Goal: Task Accomplishment & Management: Manage account settings

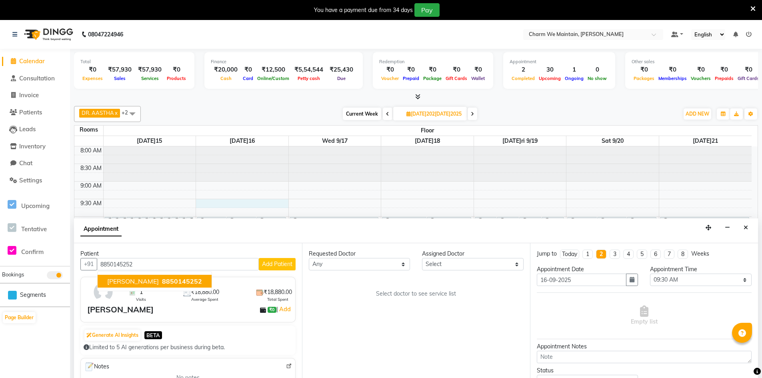
select select "570"
select select "tentative"
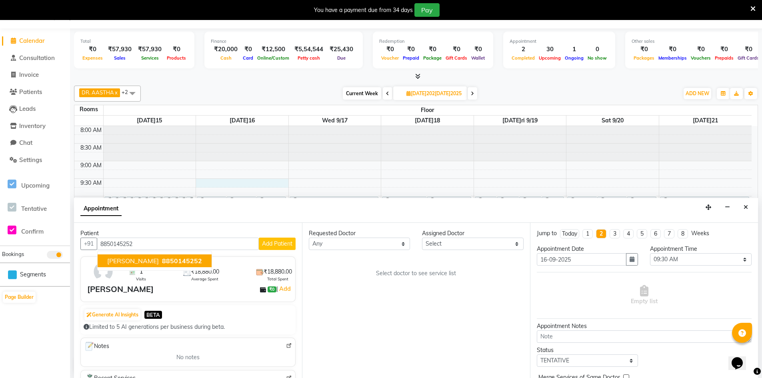
click at [166, 261] on span "8850145252" at bounding box center [182, 261] width 40 height 8
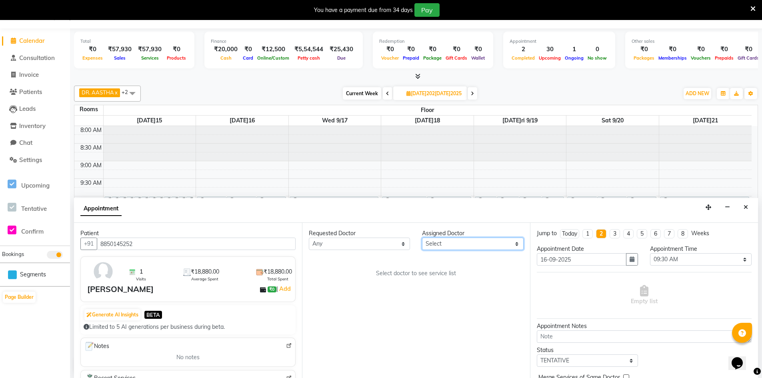
click at [475, 244] on select "Select DR. AASTHA DR. AYESHA DR. [GEOGRAPHIC_DATA]" at bounding box center [472, 244] width 101 height 12
click at [742, 207] on button "Close" at bounding box center [746, 207] width 12 height 12
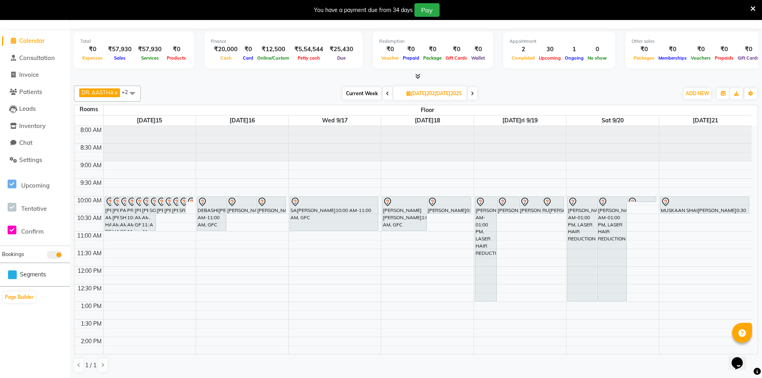
click at [386, 94] on icon at bounding box center [387, 93] width 3 height 5
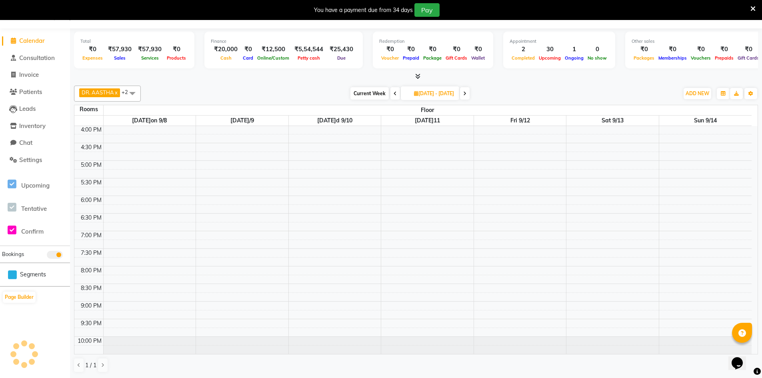
click at [394, 94] on icon at bounding box center [395, 93] width 3 height 5
type input "[DATE]5-09-06"
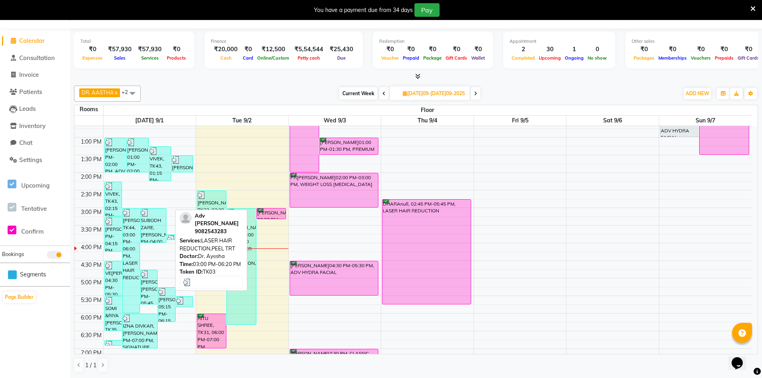
scroll to position [162, 0]
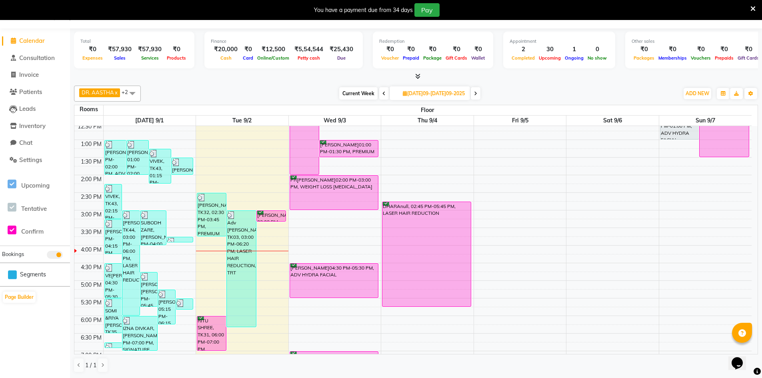
click at [264, 269] on div "8:00 AM 8:30 AM 9:00 AM 9:30 AM 10:00 AM 10:30 AM 11:00 AM 11:30 AM 12:00 PM 12…" at bounding box center [413, 228] width 678 height 528
select select "tentative"
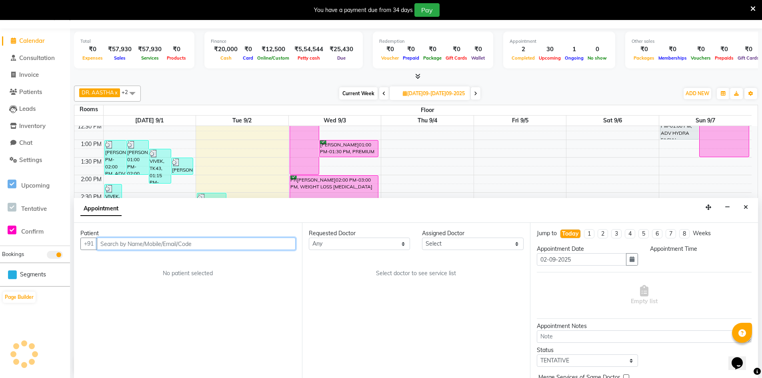
select select "990"
click at [233, 245] on input "text" at bounding box center [196, 244] width 199 height 12
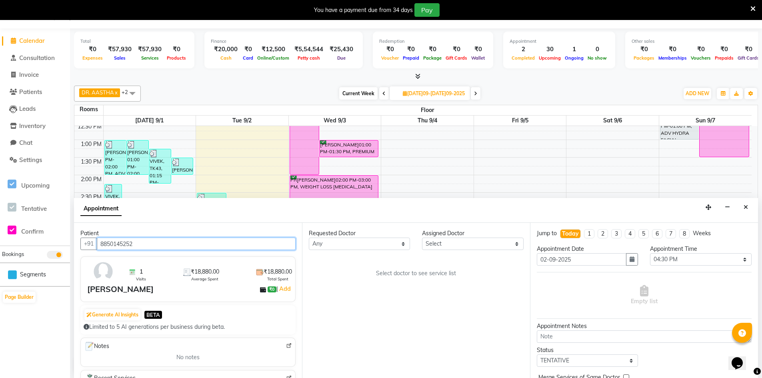
type input "8850145252"
click at [498, 246] on select "Select DR. AASTHA DR. AYESHA DR. [GEOGRAPHIC_DATA]" at bounding box center [472, 244] width 101 height 12
select select "86210"
click at [422, 238] on select "Select DR. AASTHA DR. AYESHA DR. [GEOGRAPHIC_DATA]" at bounding box center [472, 244] width 101 height 12
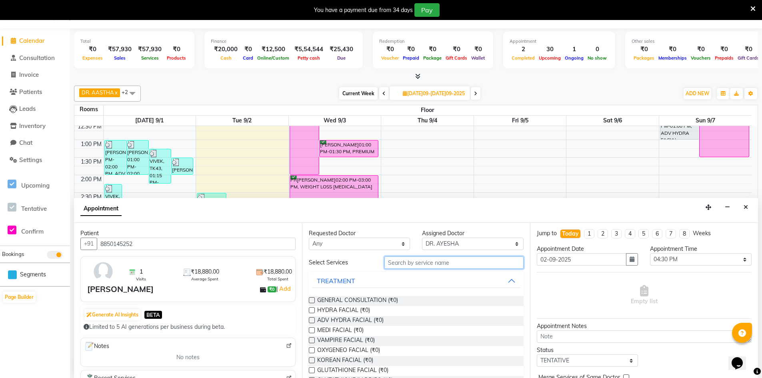
click at [405, 263] on input "text" at bounding box center [454, 263] width 139 height 12
type input "GLU"
click at [358, 309] on span "GLUTATHIONE IV DRIPS (₹0)" at bounding box center [355, 311] width 76 height 10
checkbox input "true"
select select "4343"
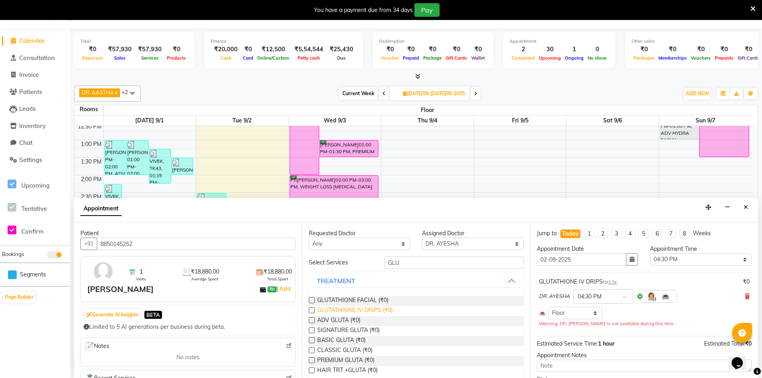
checkbox input "false"
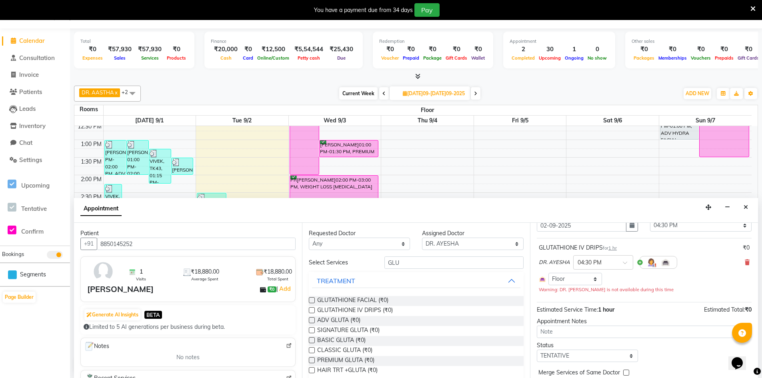
scroll to position [68, 0]
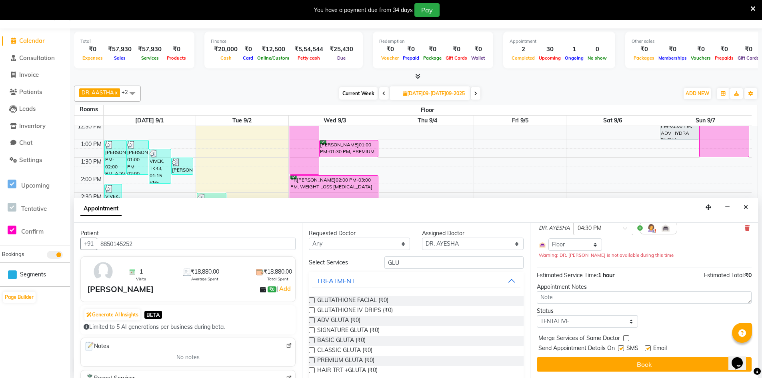
click at [621, 343] on div "Merge Services of Same Doctor" at bounding box center [644, 339] width 215 height 10
click at [617, 321] on select "Select TENTATIVE CONFIRM CHECK-IN UPCOMING" at bounding box center [587, 321] width 101 height 12
select select "confirm booking"
click at [537, 315] on select "Select TENTATIVE CONFIRM CHECK-IN UPCOMING" at bounding box center [587, 321] width 101 height 12
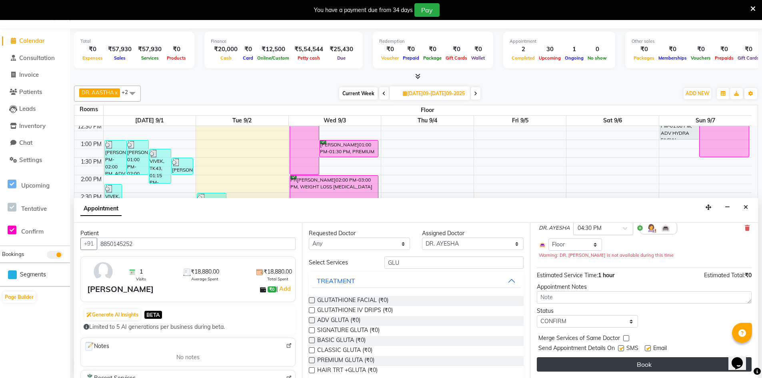
click at [635, 366] on button "Book" at bounding box center [644, 364] width 215 height 14
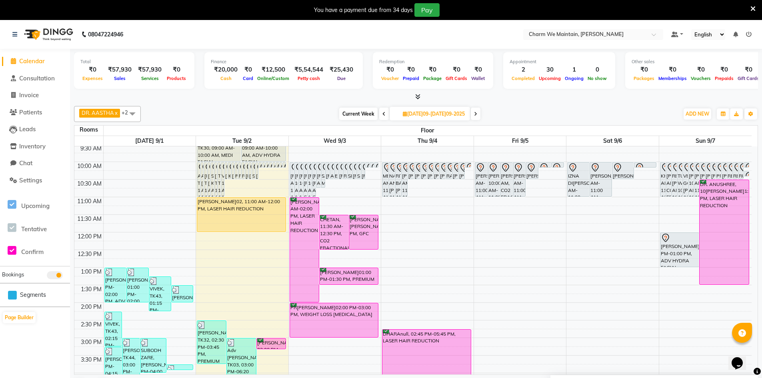
scroll to position [0, 0]
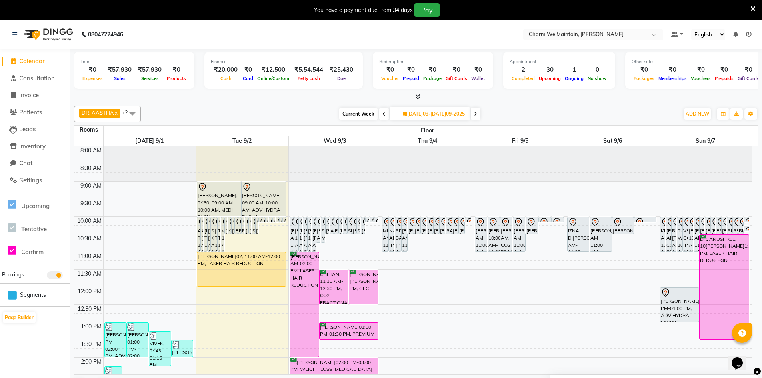
click at [476, 117] on span at bounding box center [476, 114] width 10 height 12
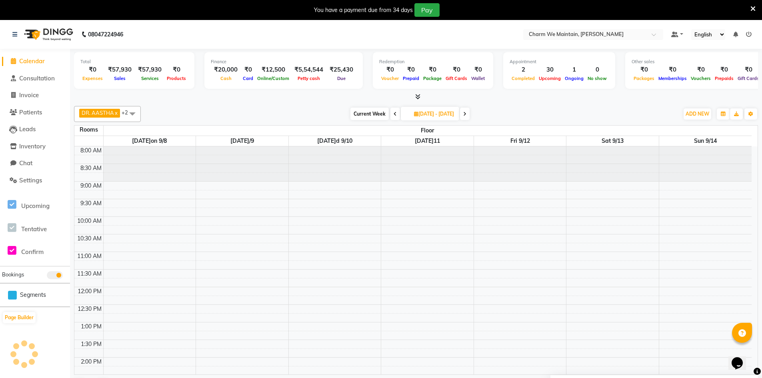
scroll to position [282, 0]
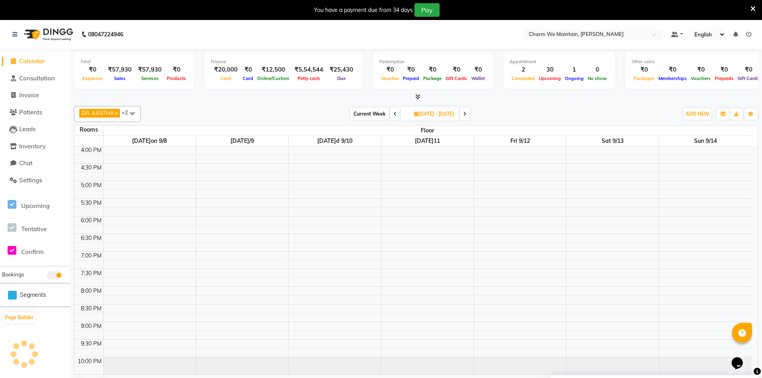
click at [470, 117] on span at bounding box center [465, 114] width 10 height 12
type input "2025-09-20"
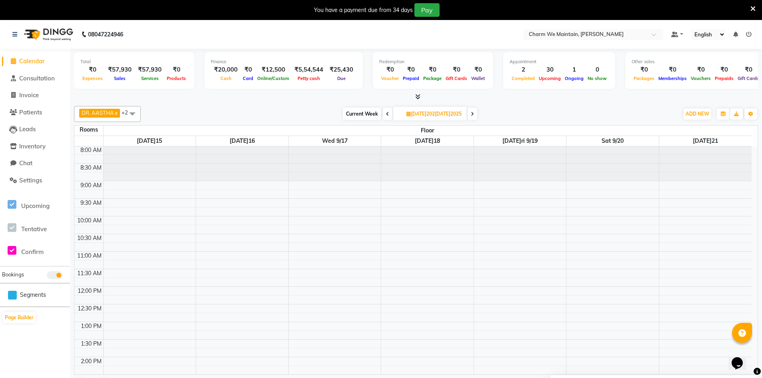
scroll to position [0, 0]
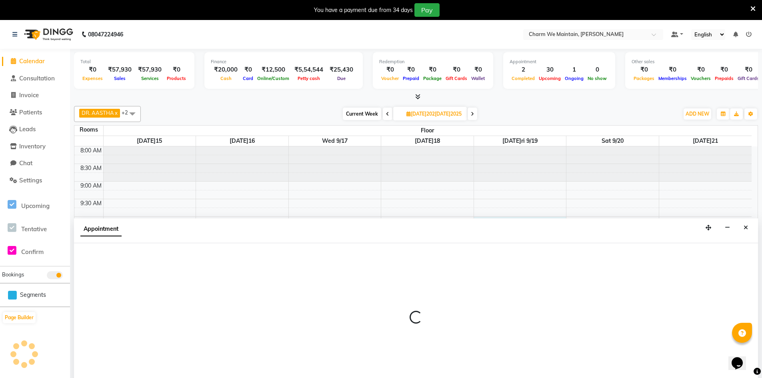
select select "600"
select select "tentative"
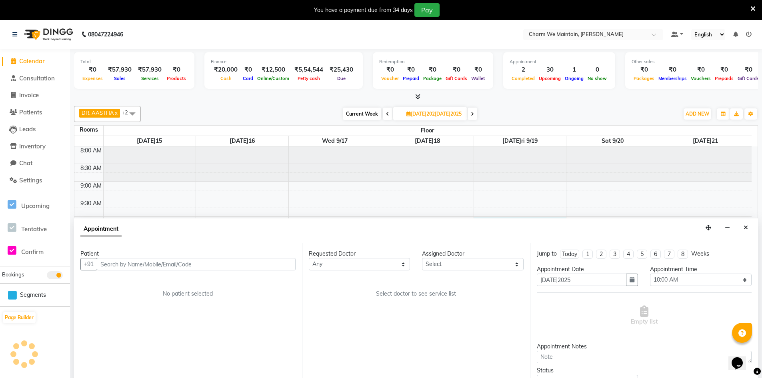
scroll to position [20, 0]
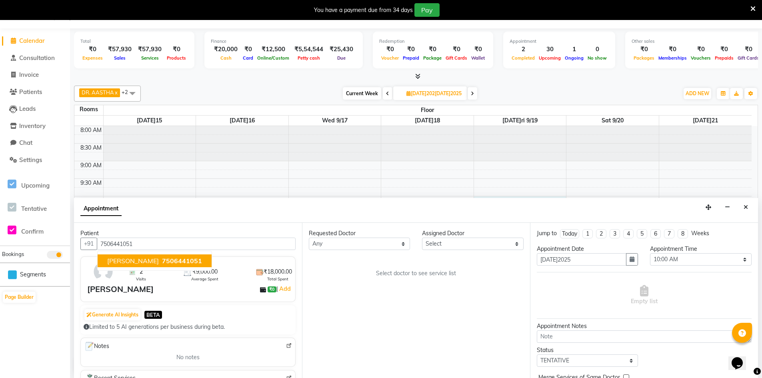
click at [131, 263] on span "[PERSON_NAME]" at bounding box center [133, 261] width 52 height 8
type input "7506441051"
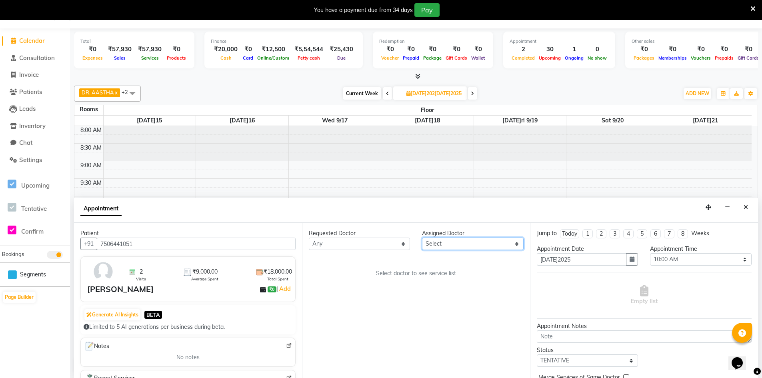
click at [462, 245] on select "Select DR. AASTHA DR. AYESHA DR. [GEOGRAPHIC_DATA]" at bounding box center [472, 244] width 101 height 12
select select "86210"
click at [422, 238] on select "Select DR. AASTHA DR. AYESHA DR. [GEOGRAPHIC_DATA]" at bounding box center [472, 244] width 101 height 12
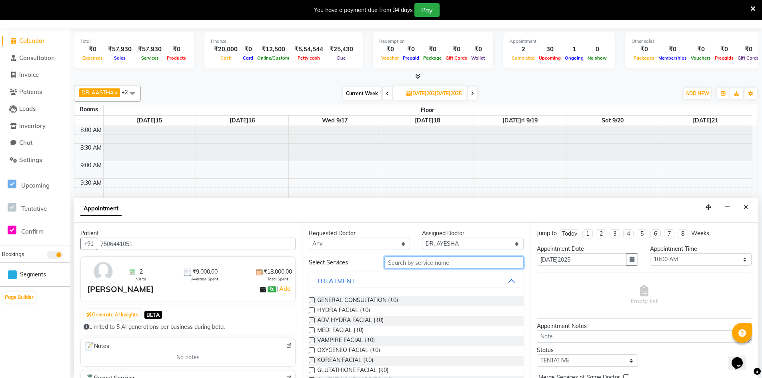
click at [447, 263] on input "text" at bounding box center [454, 263] width 139 height 12
type input "FACE"
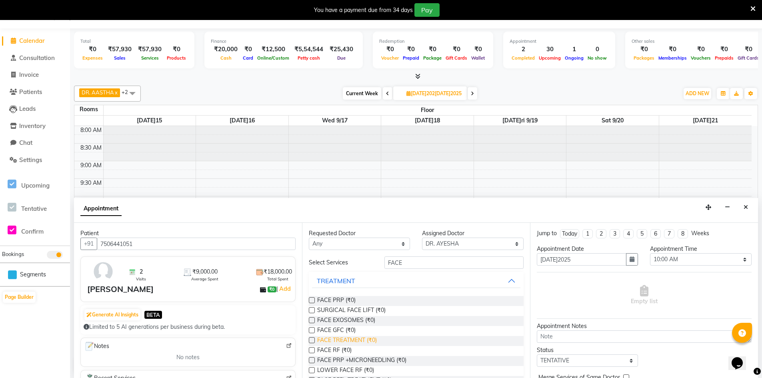
click at [353, 337] on span "FACE TREATMENT (₹0)" at bounding box center [347, 341] width 60 height 10
checkbox input "true"
select select "4343"
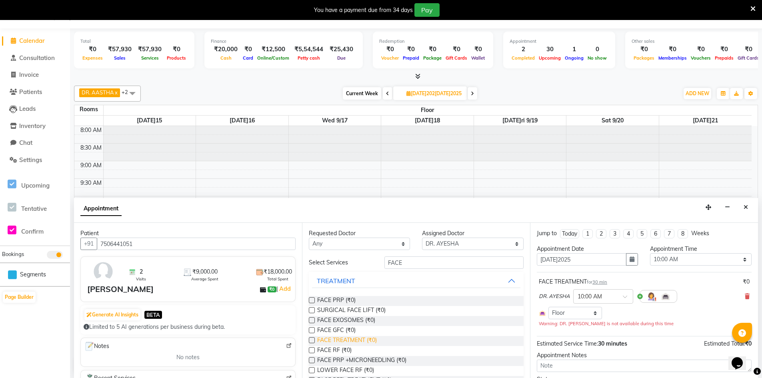
checkbox input "false"
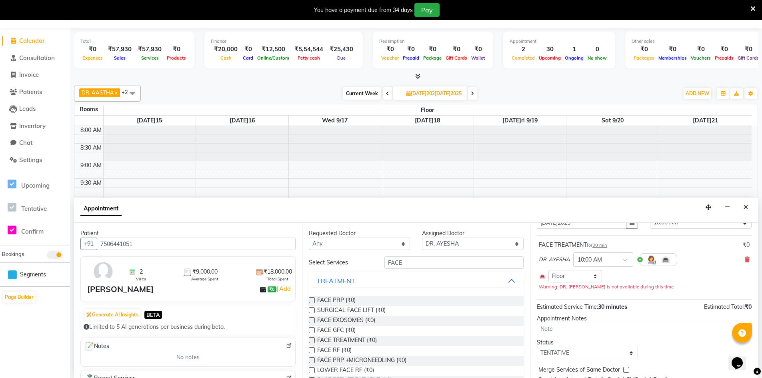
scroll to position [68, 0]
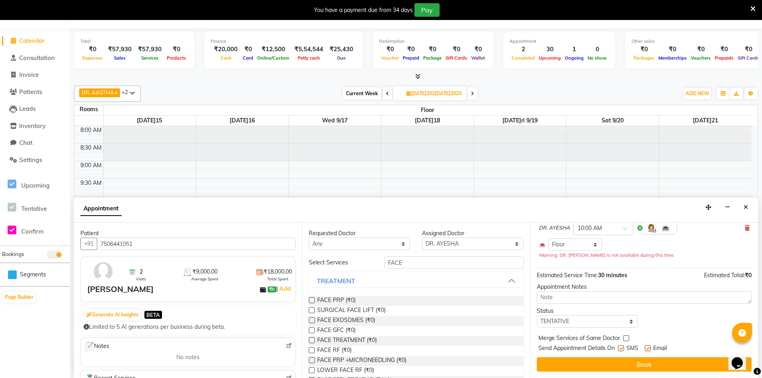
click at [621, 350] on label at bounding box center [621, 348] width 6 height 6
click at [621, 350] on input "checkbox" at bounding box center [620, 349] width 5 height 5
checkbox input "false"
click at [649, 349] on label at bounding box center [648, 348] width 6 height 6
click at [649, 349] on input "checkbox" at bounding box center [647, 349] width 5 height 5
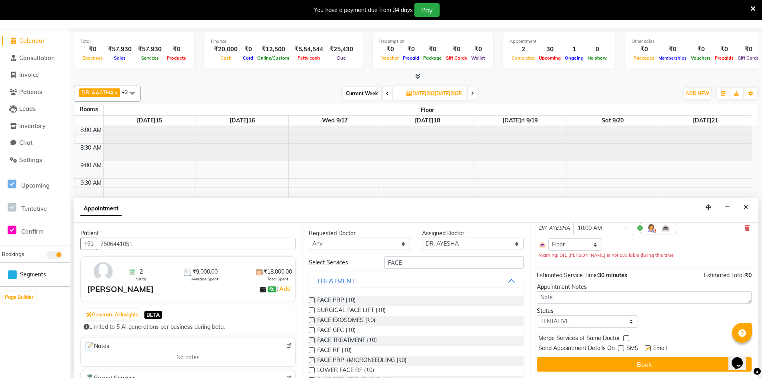
checkbox input "false"
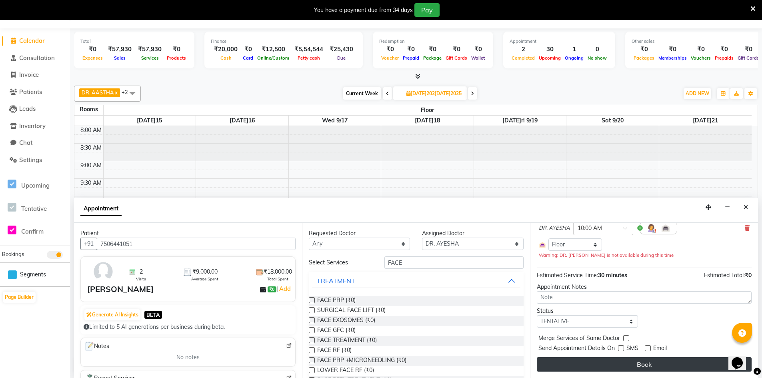
click at [648, 364] on button "Book" at bounding box center [644, 364] width 215 height 14
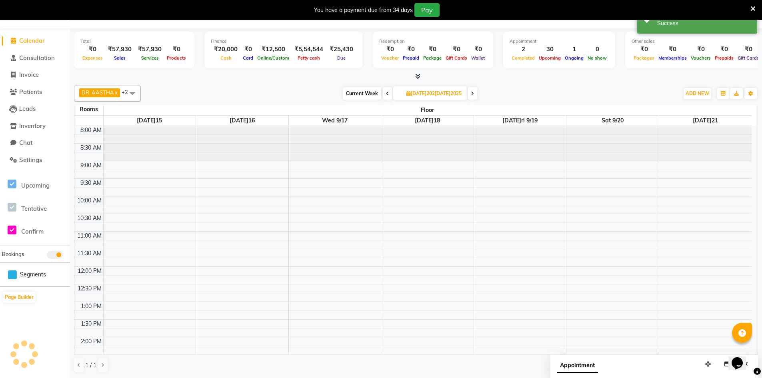
scroll to position [0, 0]
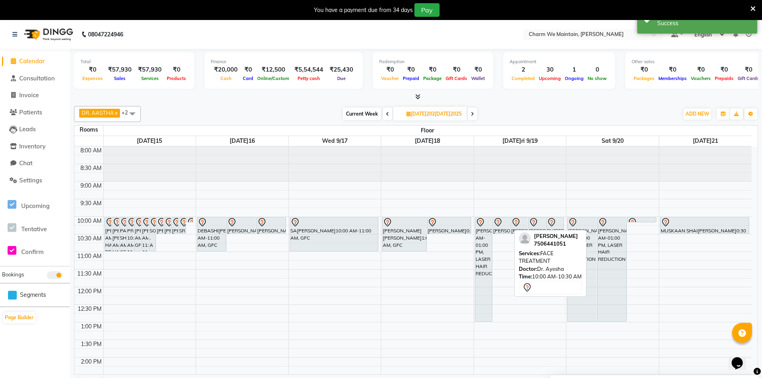
click at [499, 226] on icon at bounding box center [498, 222] width 7 height 8
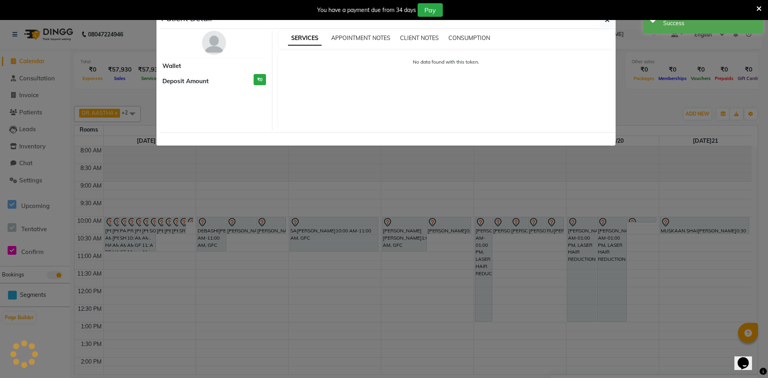
select select "7"
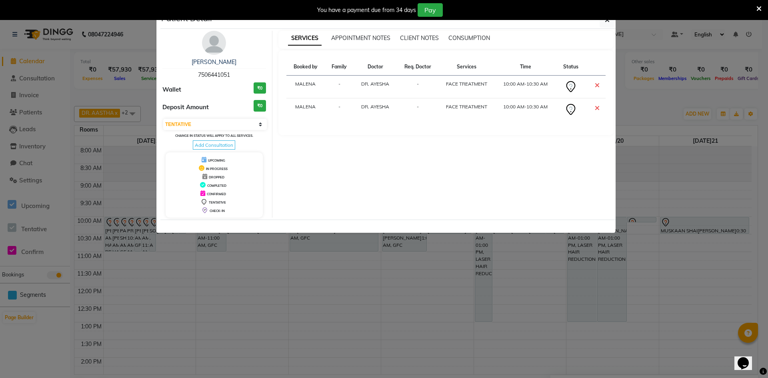
click at [595, 105] on icon at bounding box center [597, 108] width 5 height 6
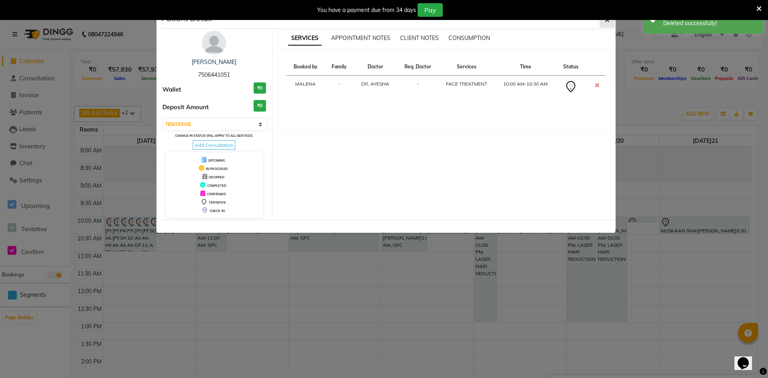
click at [605, 26] on button "button" at bounding box center [607, 19] width 15 height 15
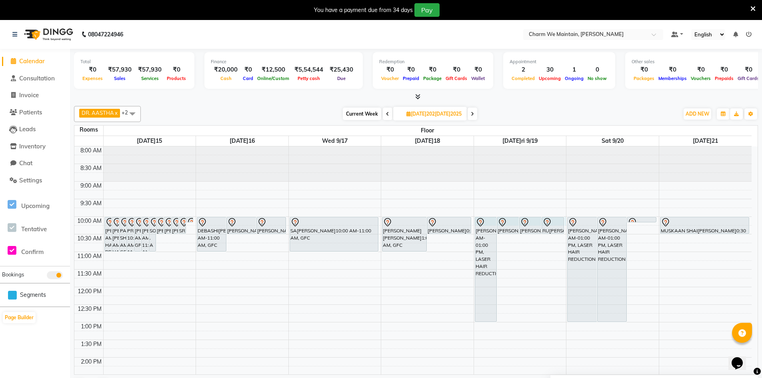
select select "600"
select select "tentative"
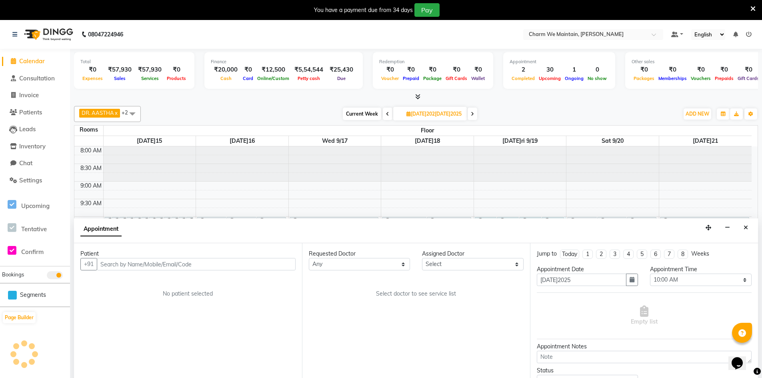
scroll to position [20, 0]
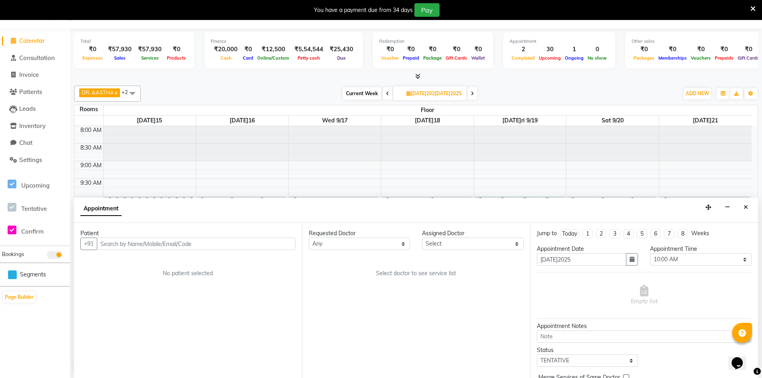
click at [271, 241] on input "text" at bounding box center [196, 244] width 199 height 12
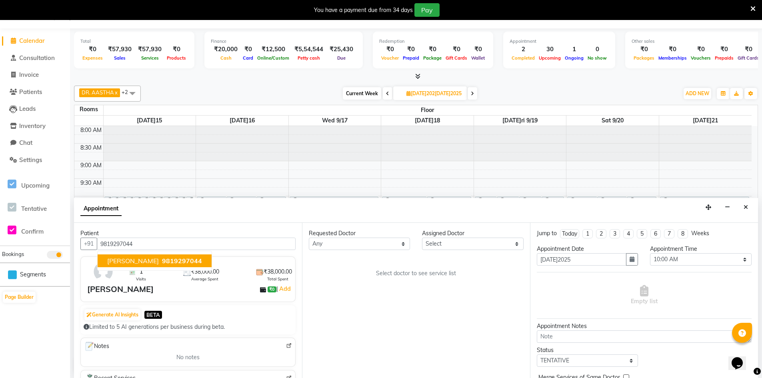
click at [169, 261] on span "9819297044" at bounding box center [182, 261] width 40 height 8
type input "9819297044"
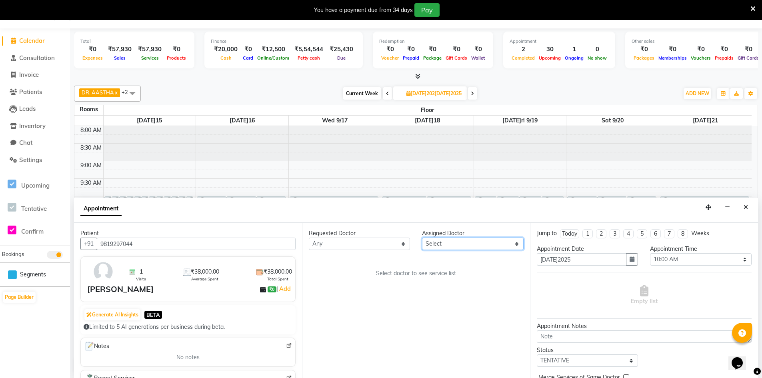
click at [497, 248] on select "Select DR. AASTHA DR. AYESHA DR. [GEOGRAPHIC_DATA]" at bounding box center [472, 244] width 101 height 12
select select "86210"
click at [422, 238] on select "Select DR. AASTHA DR. AYESHA DR. [GEOGRAPHIC_DATA]" at bounding box center [472, 244] width 101 height 12
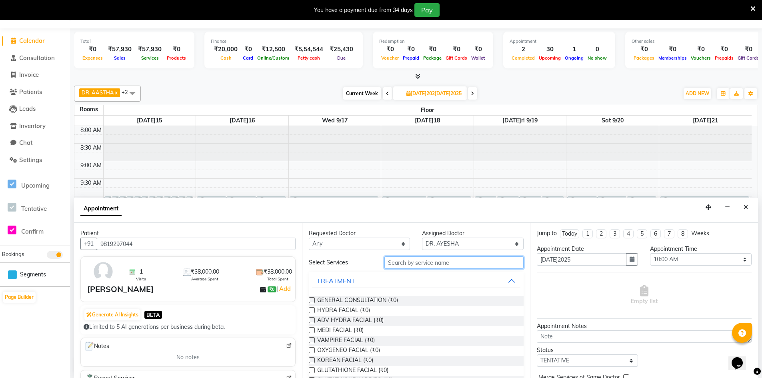
click at [415, 264] on input "text" at bounding box center [454, 263] width 139 height 12
type input "PEEL"
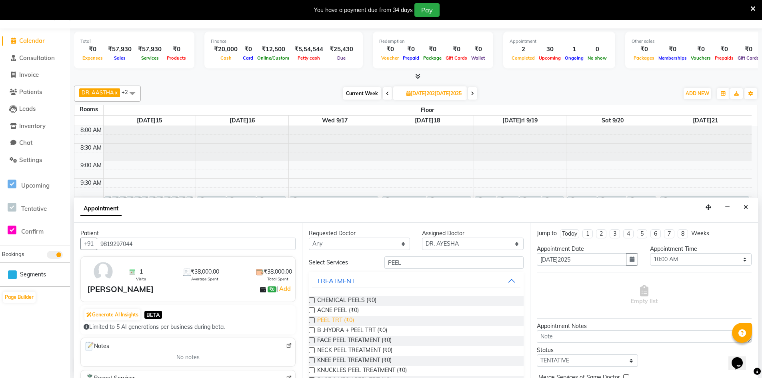
click at [339, 319] on span "PEEL TRT (₹0)" at bounding box center [335, 321] width 37 height 10
checkbox input "true"
select select "4343"
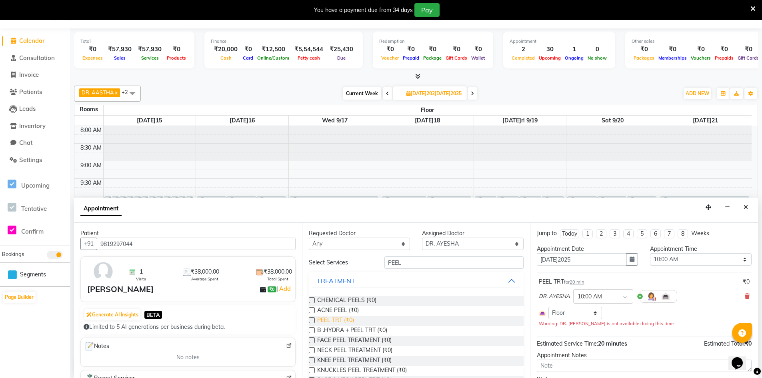
checkbox input "false"
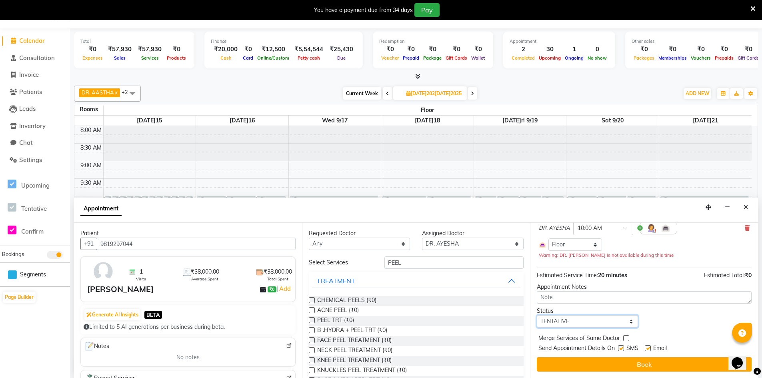
click at [609, 321] on select "Select TENTATIVE CONFIRM UPCOMING" at bounding box center [587, 321] width 101 height 12
click at [658, 324] on div "Status Select TENTATIVE CONFIRM UPCOMING" at bounding box center [644, 317] width 227 height 21
click at [652, 349] on div "Email" at bounding box center [659, 349] width 28 height 10
click at [648, 350] on label at bounding box center [648, 348] width 6 height 6
click at [648, 350] on input "checkbox" at bounding box center [647, 349] width 5 height 5
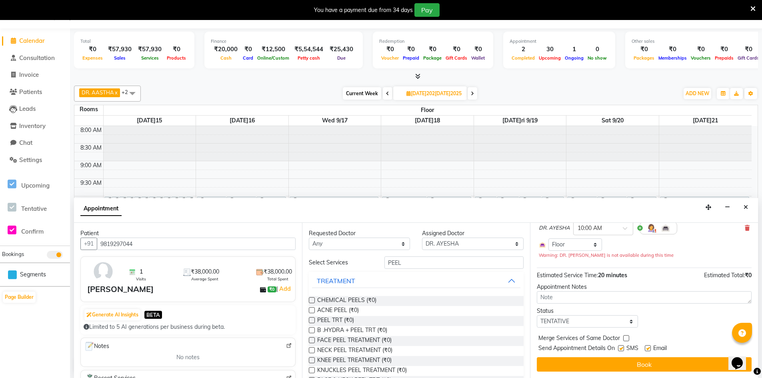
checkbox input "false"
click at [619, 349] on label at bounding box center [621, 348] width 6 height 6
click at [619, 349] on input "checkbox" at bounding box center [620, 349] width 5 height 5
checkbox input "false"
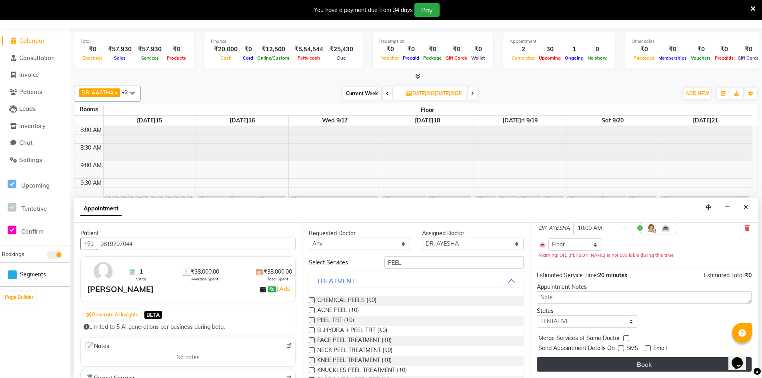
click at [629, 367] on button "Book" at bounding box center [644, 364] width 215 height 14
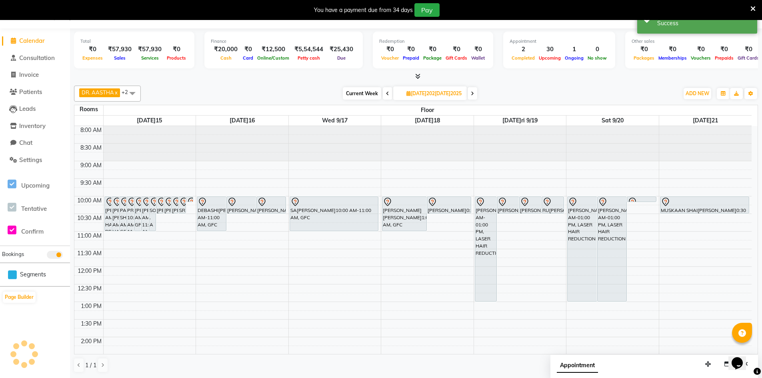
scroll to position [0, 0]
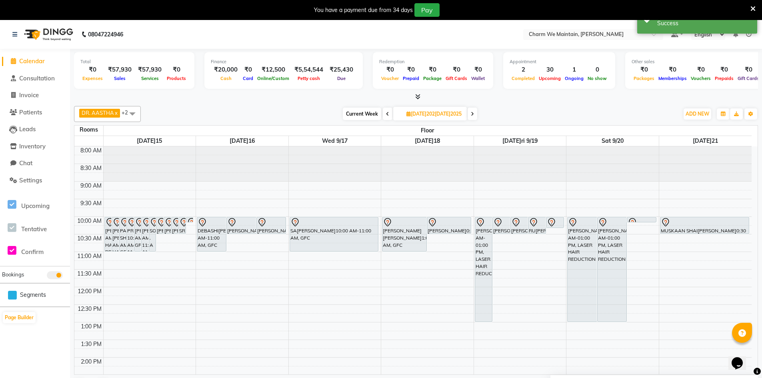
click at [474, 112] on icon at bounding box center [472, 114] width 3 height 5
type input "[DATE]5-09-27"
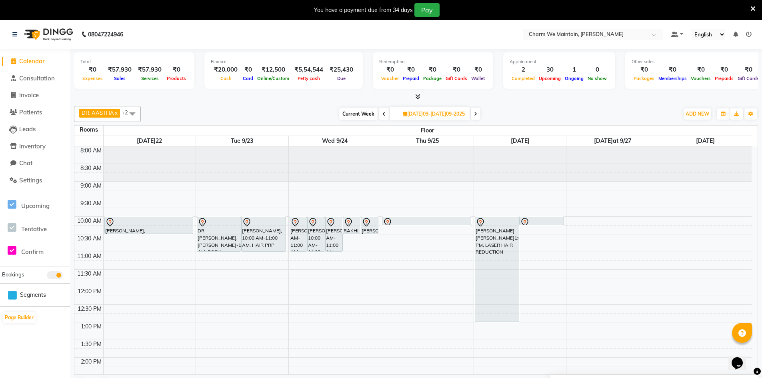
select select "tentative"
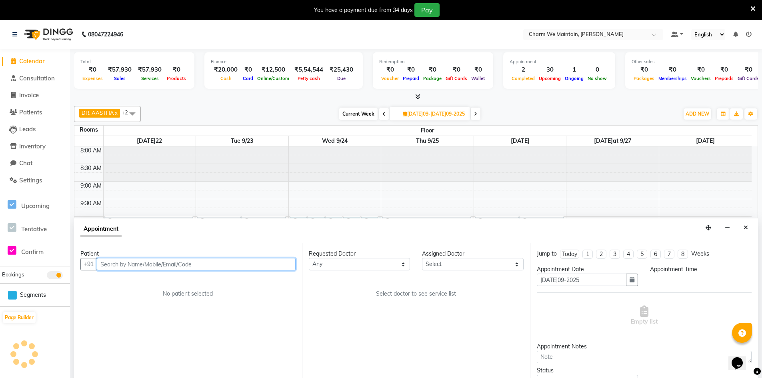
scroll to position [20, 0]
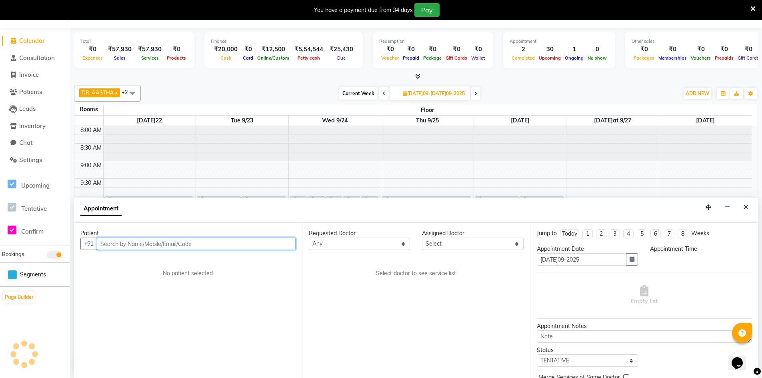
select select "600"
click at [206, 246] on input "text" at bounding box center [196, 244] width 199 height 12
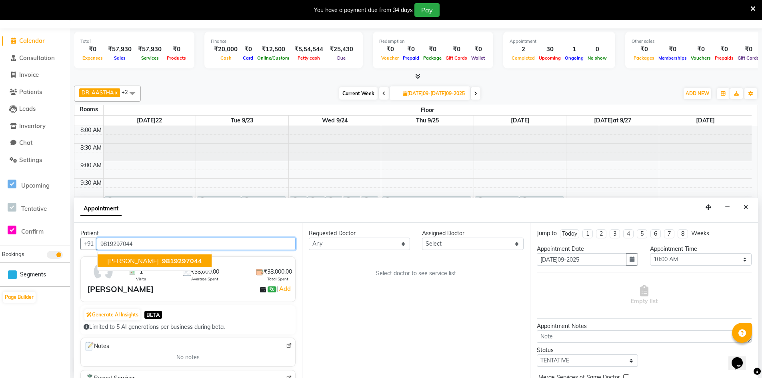
click at [153, 262] on span "[PERSON_NAME]" at bounding box center [133, 261] width 52 height 8
type input "9819297044"
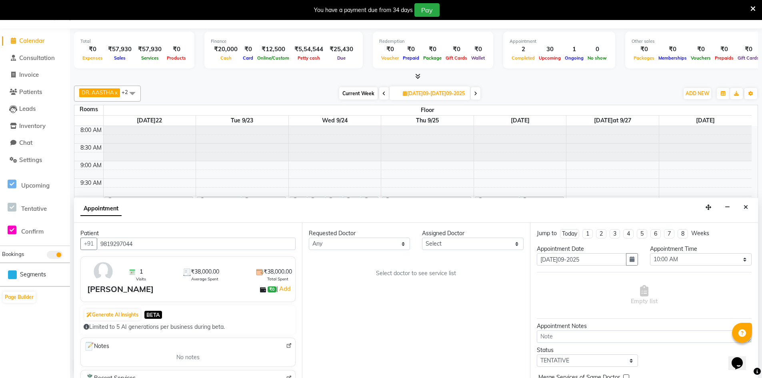
click at [448, 251] on div "Requested Doctor Any DR. AASTHA DR. AYESHA DR. HIRALBEN As[PERSON_NAME]octor Se…" at bounding box center [416, 300] width 228 height 155
click at [460, 247] on select "Select DR. AASTHA DR. AYESHA DR. [GEOGRAPHIC_DATA]" at bounding box center [472, 244] width 101 height 12
click at [422, 238] on select "Select DR. AASTHA DR. AYESHA DR. [GEOGRAPHIC_DATA]" at bounding box center [472, 244] width 101 height 12
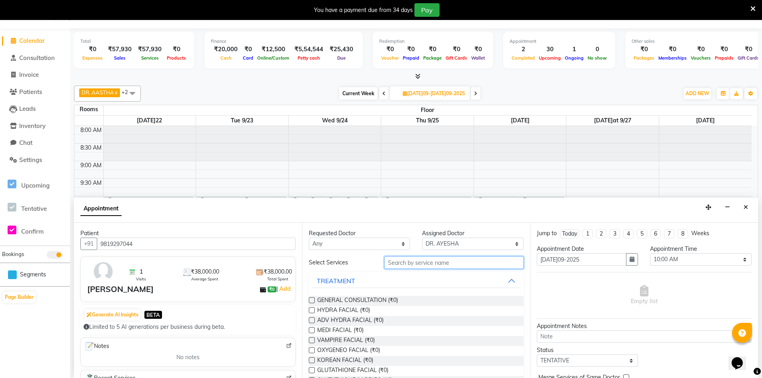
click at [402, 263] on input "text" at bounding box center [454, 263] width 139 height 12
click at [498, 247] on select "Select DR. AASTHA DR. AYESHA DR. [GEOGRAPHIC_DATA]" at bounding box center [472, 244] width 101 height 12
select select "86212"
click at [422, 238] on select "Select DR. AASTHA DR. AYESHA DR. [GEOGRAPHIC_DATA]" at bounding box center [472, 244] width 101 height 12
click at [458, 263] on input "text" at bounding box center [454, 263] width 139 height 12
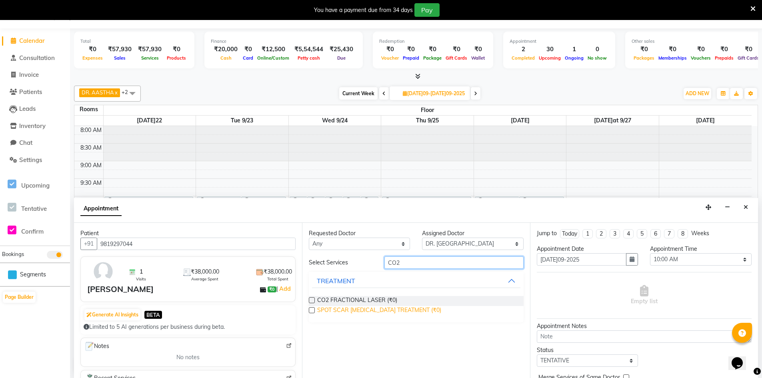
type input "CO2"
click at [333, 313] on span "SPOT SCAR [MEDICAL_DATA] TREATMENT (₹0)" at bounding box center [379, 311] width 124 height 10
checkbox input "true"
select select "4343"
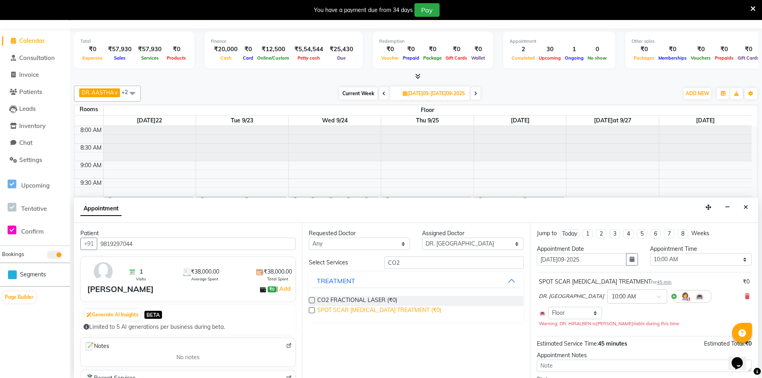
checkbox input "false"
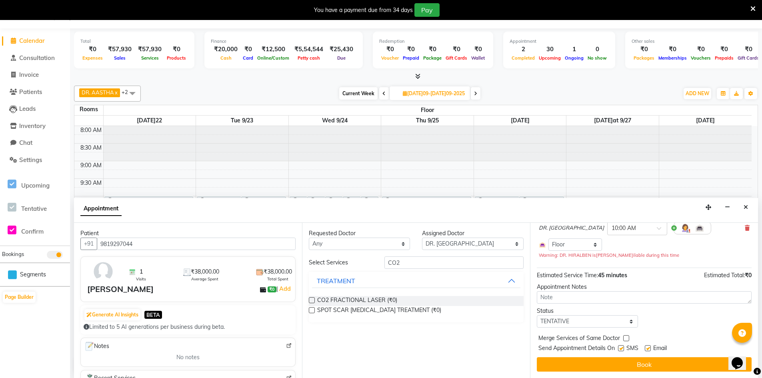
click at [619, 347] on label at bounding box center [621, 348] width 6 height 6
click at [619, 347] on input "checkbox" at bounding box center [620, 349] width 5 height 5
checkbox input "false"
click at [648, 349] on label at bounding box center [648, 348] width 6 height 6
click at [648, 349] on input "checkbox" at bounding box center [647, 349] width 5 height 5
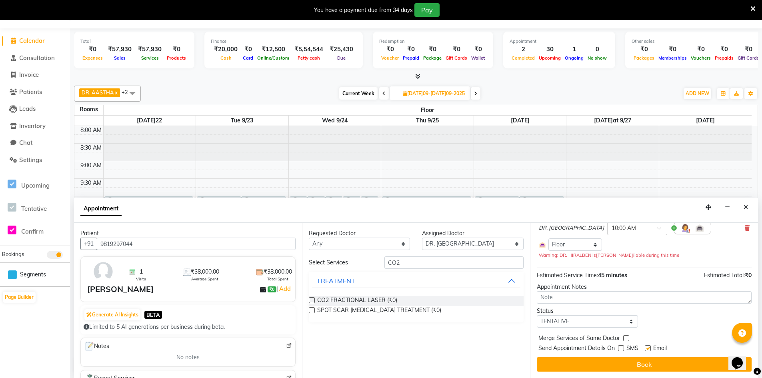
checkbox input "false"
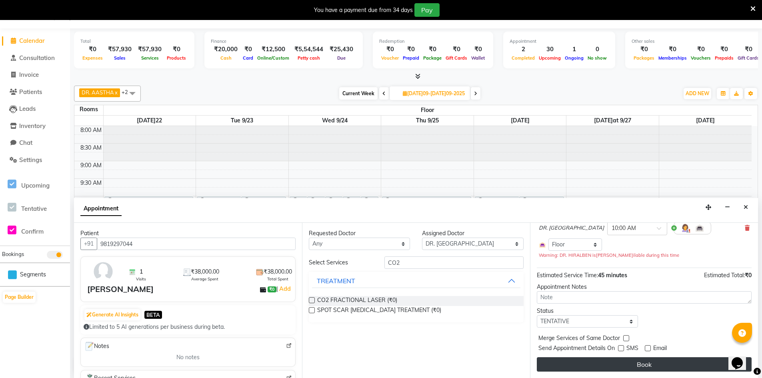
click at [643, 363] on button "Book" at bounding box center [644, 364] width 215 height 14
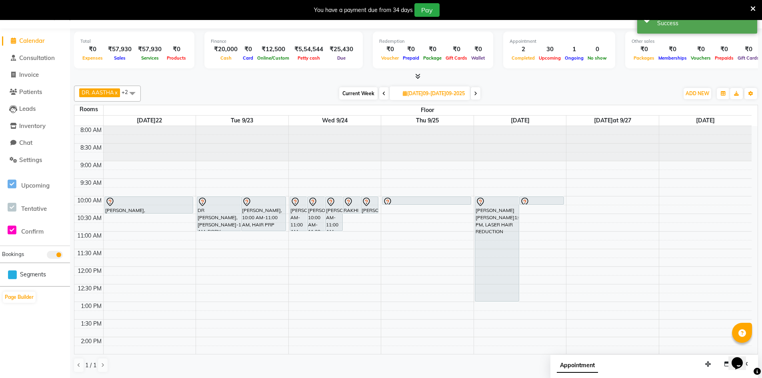
scroll to position [0, 0]
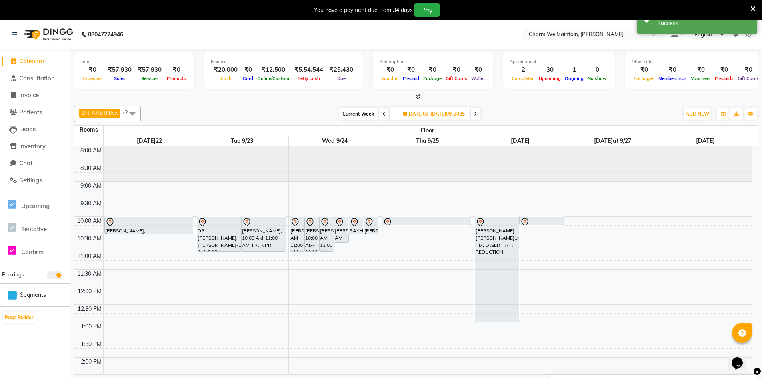
click at [383, 112] on icon at bounding box center [384, 114] width 3 height 5
type input "2025-09-20"
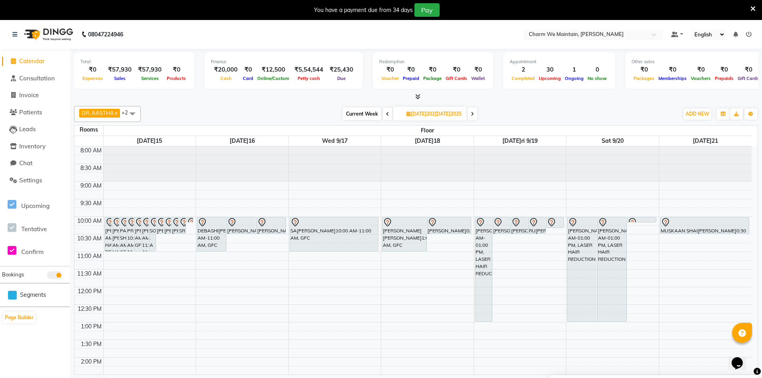
select select "tentative"
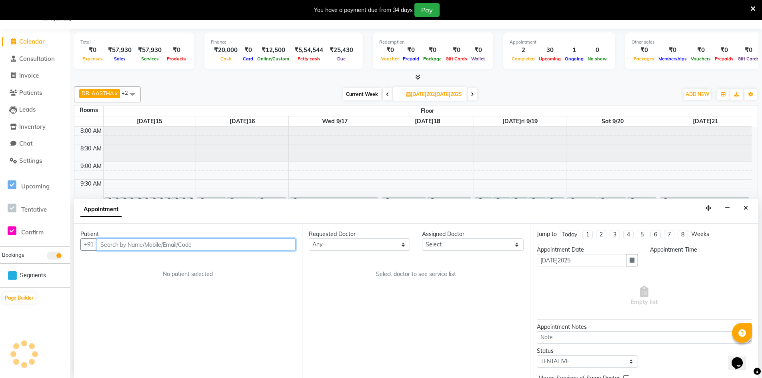
select select "600"
click at [260, 247] on input "text" at bounding box center [196, 244] width 199 height 12
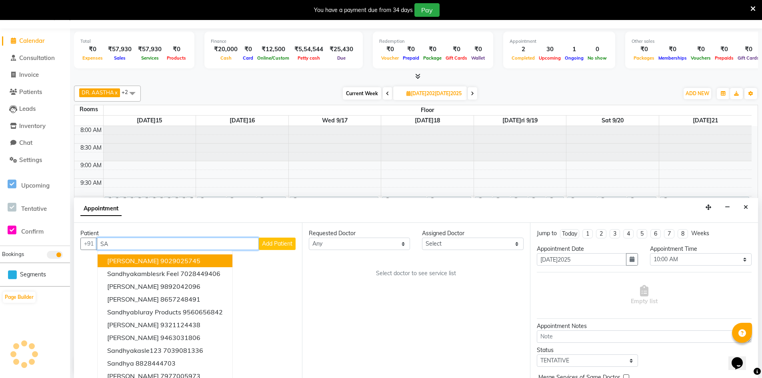
type input "S"
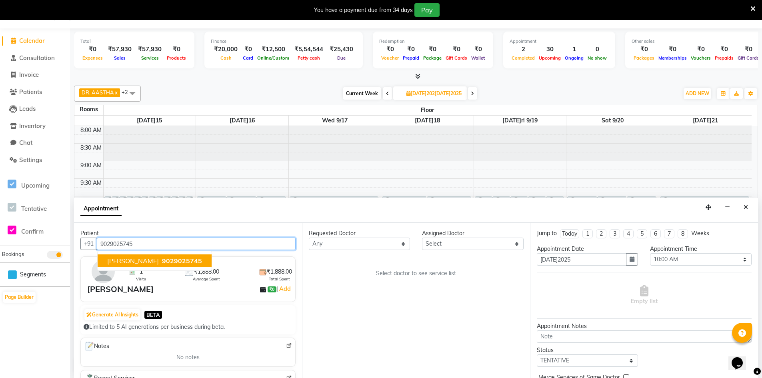
click at [173, 260] on span "9029025745" at bounding box center [182, 261] width 40 height 8
type input "9029025745"
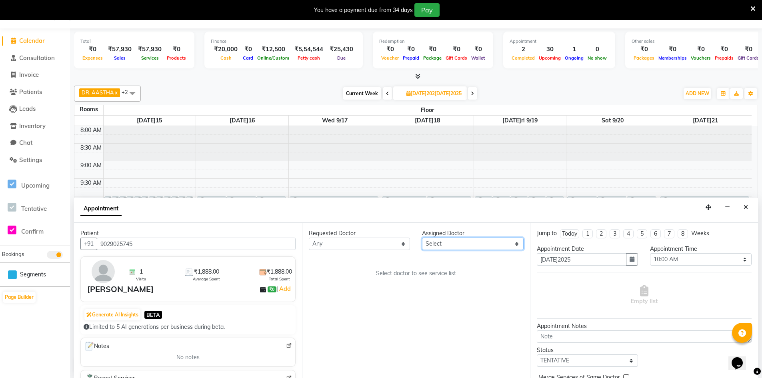
click at [467, 243] on select "Select DR. AASTHA DR. AYESHA DR. [GEOGRAPHIC_DATA]" at bounding box center [472, 244] width 101 height 12
select select "86210"
click at [422, 238] on select "Select DR. AASTHA DR. AYESHA DR. [GEOGRAPHIC_DATA]" at bounding box center [472, 244] width 101 height 12
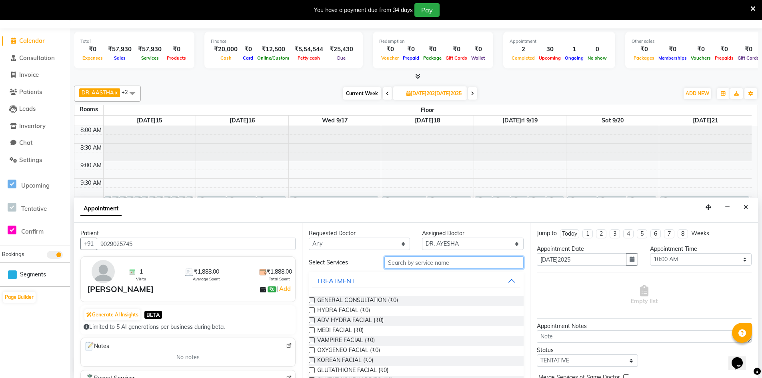
click at [433, 262] on input "text" at bounding box center [454, 263] width 139 height 12
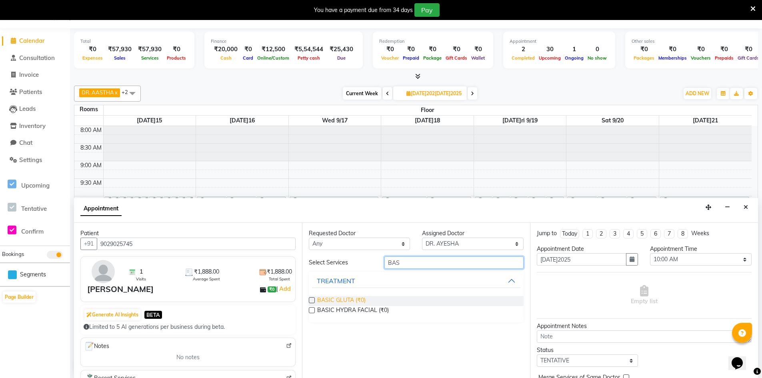
type input "BAS"
click at [341, 301] on span "BASIC GLUTA (₹0)" at bounding box center [341, 301] width 48 height 10
checkbox input "true"
select select "4343"
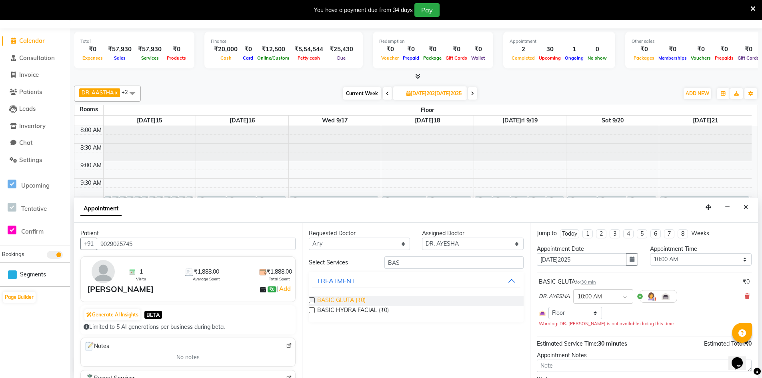
checkbox input "false"
click at [630, 260] on icon "button" at bounding box center [632, 260] width 5 height 6
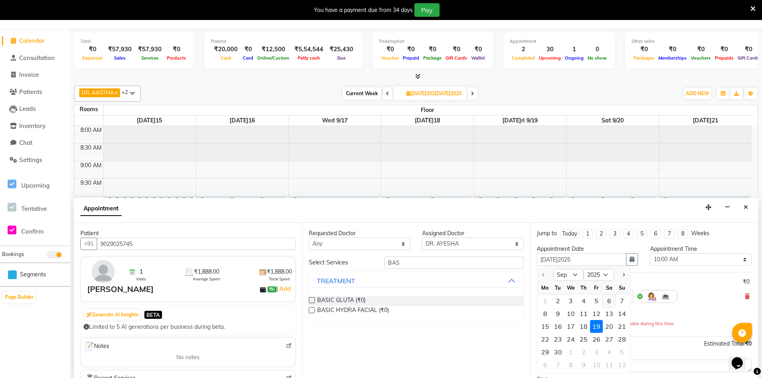
click at [606, 301] on div "6" at bounding box center [609, 301] width 13 height 13
type input "[DATE]5-09-06"
type input "[DATE]09-2025"
select select "600"
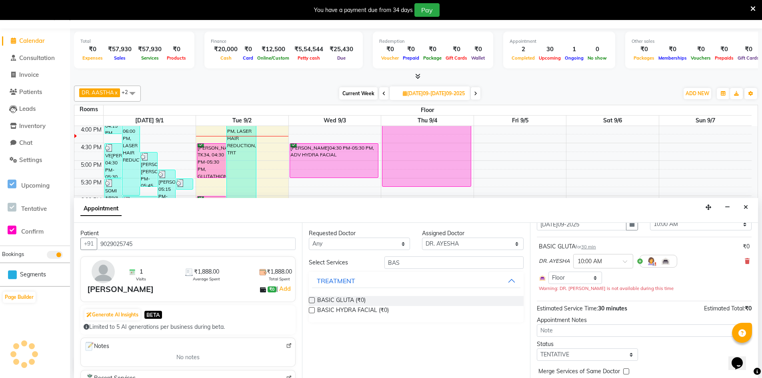
scroll to position [68, 0]
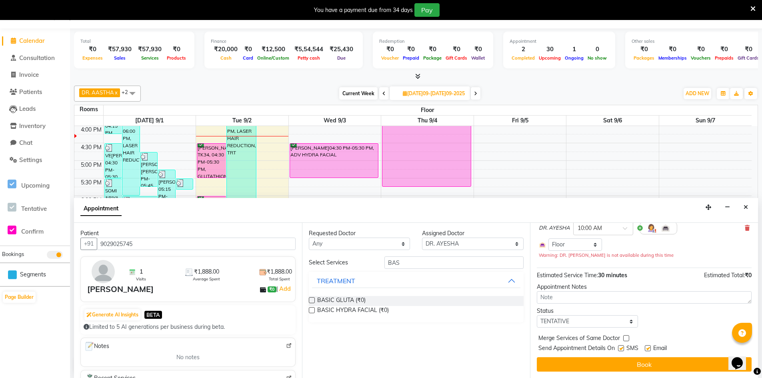
click at [621, 349] on label at bounding box center [621, 348] width 6 height 6
click at [621, 349] on input "checkbox" at bounding box center [620, 349] width 5 height 5
checkbox input "false"
click at [649, 351] on label at bounding box center [648, 348] width 6 height 6
click at [649, 351] on input "checkbox" at bounding box center [647, 349] width 5 height 5
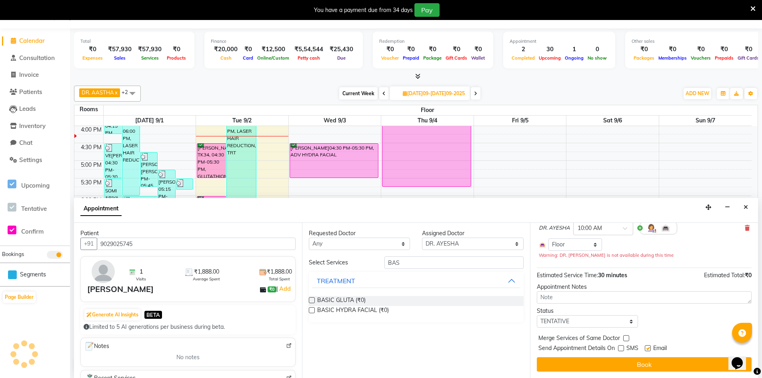
checkbox input "false"
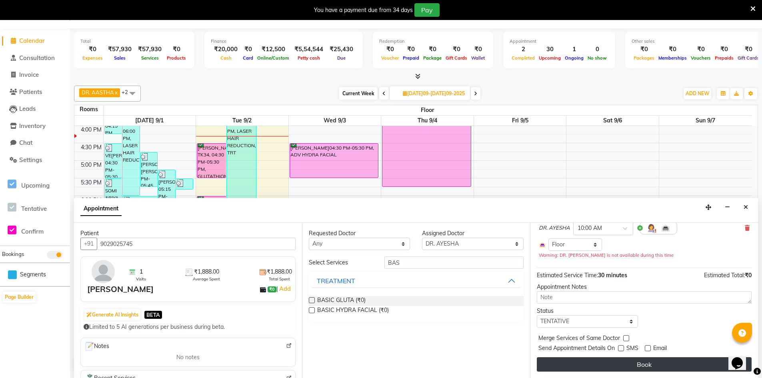
click at [649, 365] on button "Book" at bounding box center [644, 364] width 215 height 14
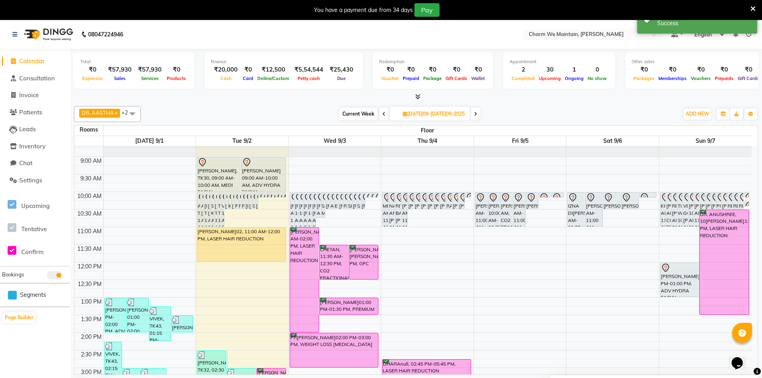
scroll to position [0, 0]
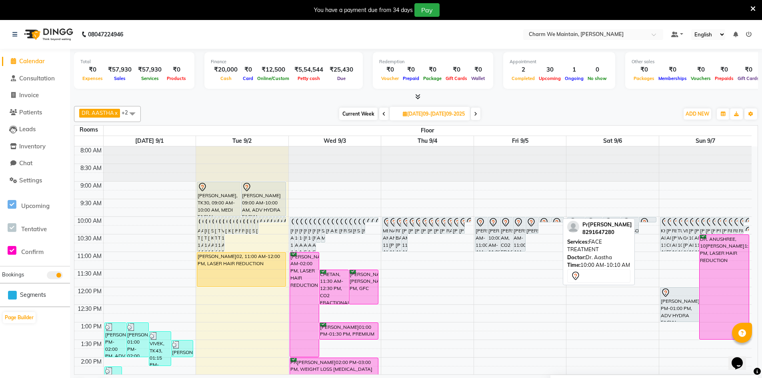
click at [657, 219] on link "[PERSON_NAME], 10:00 AM-10:10 AM, FACE TREATMENT" at bounding box center [648, 220] width 18 height 6
select select "7"
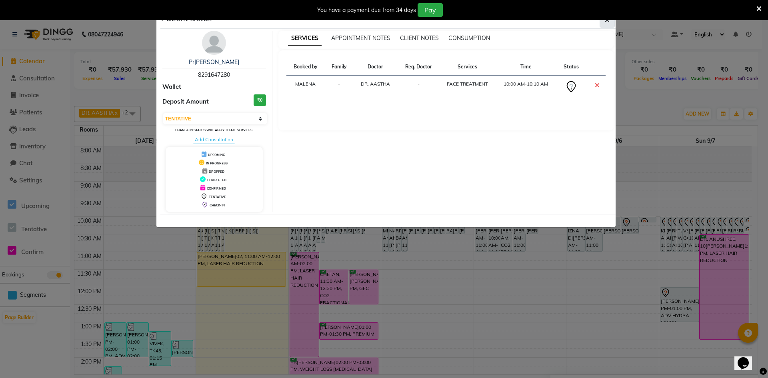
click at [605, 26] on button "button" at bounding box center [607, 19] width 15 height 15
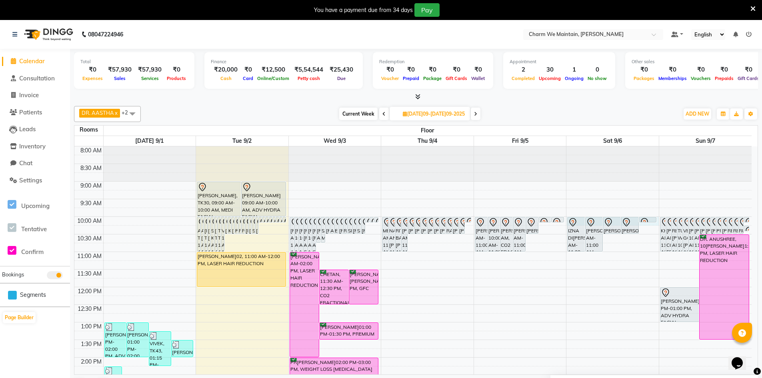
select select "600"
select select "tentative"
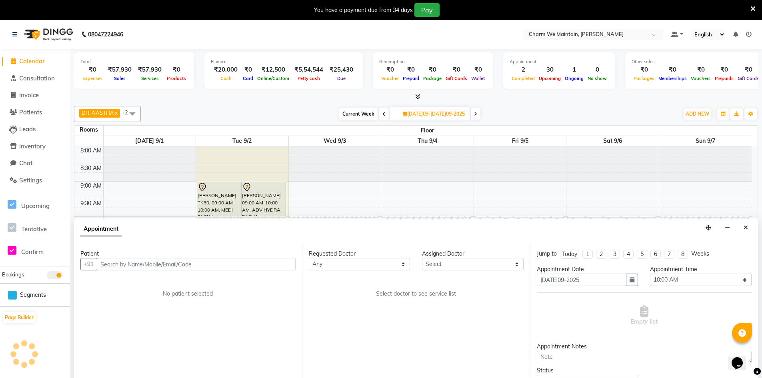
scroll to position [20, 0]
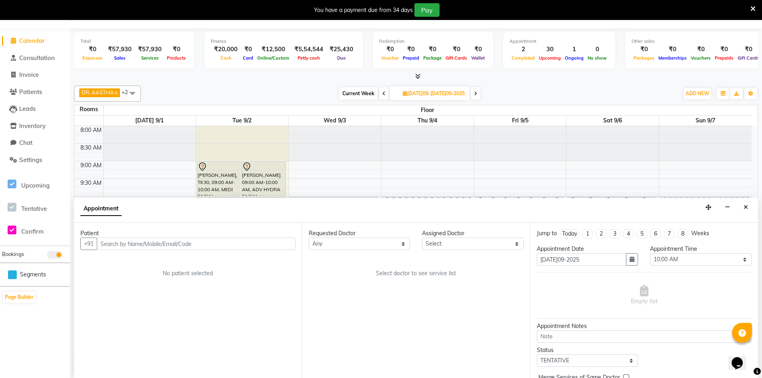
click at [251, 245] on input "text" at bounding box center [196, 244] width 199 height 12
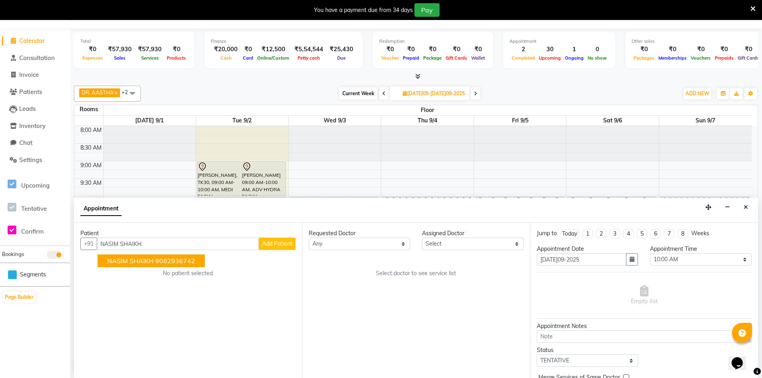
click at [190, 261] on ngb-highlight "9082936742" at bounding box center [175, 261] width 40 height 8
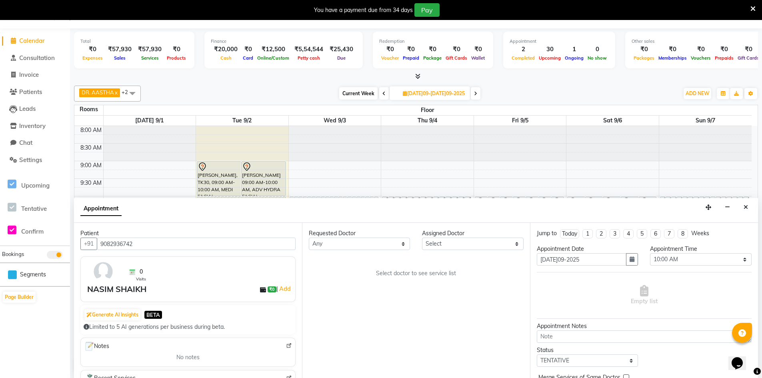
type input "9082936742"
click at [461, 245] on select "Select DR. AASTHA DR. AYESHA DR. [GEOGRAPHIC_DATA]" at bounding box center [472, 244] width 101 height 12
select select "86210"
click at [422, 238] on select "Select DR. AASTHA DR. AYESHA DR. [GEOGRAPHIC_DATA]" at bounding box center [472, 244] width 101 height 12
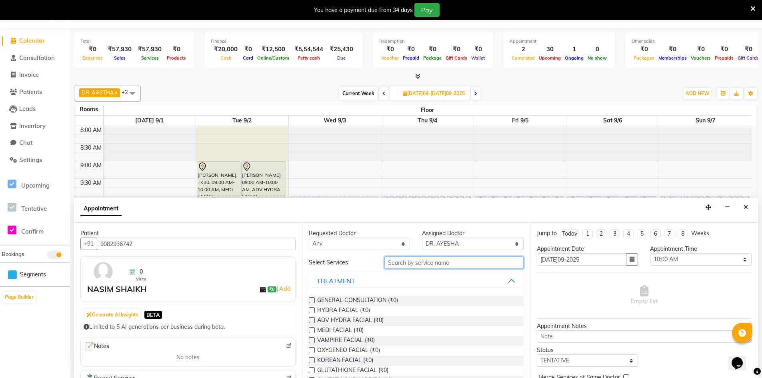
click at [443, 265] on input "text" at bounding box center [454, 263] width 139 height 12
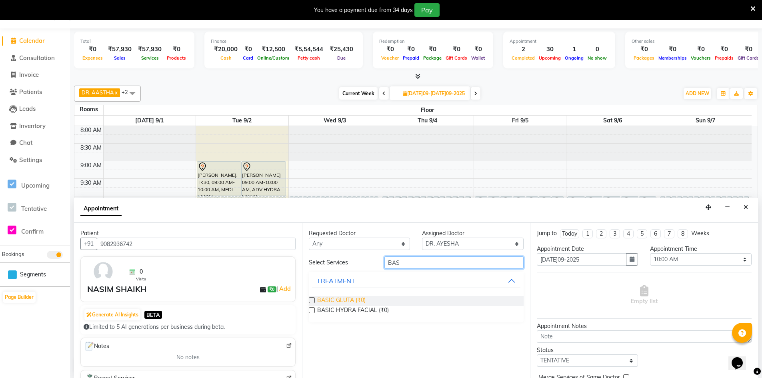
type input "BAS"
click at [338, 301] on span "BASIC GLUTA (₹0)" at bounding box center [341, 301] width 48 height 10
checkbox input "true"
select select "4343"
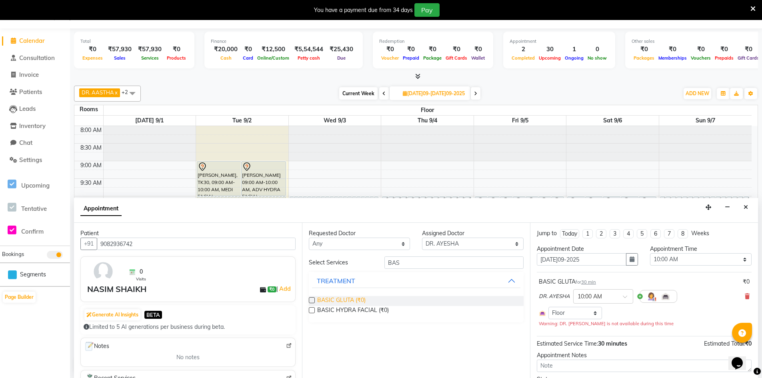
checkbox input "false"
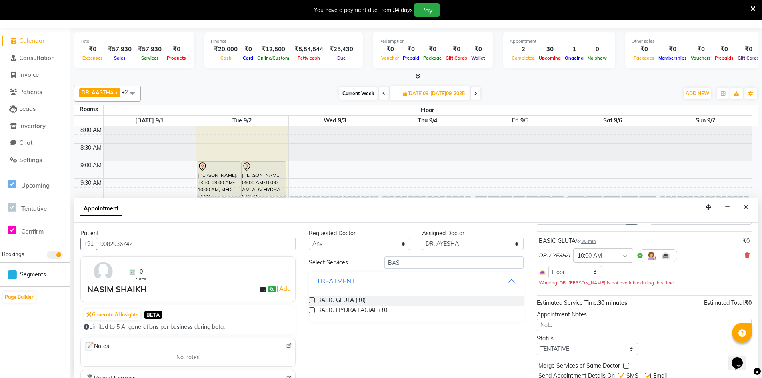
scroll to position [68, 0]
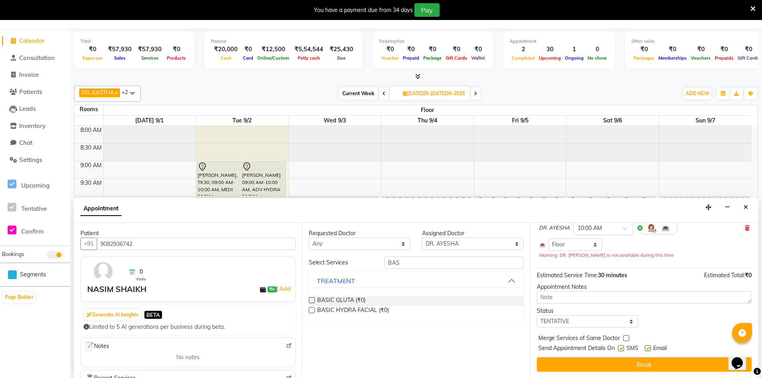
click at [619, 347] on label at bounding box center [621, 348] width 6 height 6
click at [619, 347] on input "checkbox" at bounding box center [620, 349] width 5 height 5
checkbox input "false"
click at [647, 347] on label at bounding box center [648, 348] width 6 height 6
click at [647, 347] on input "checkbox" at bounding box center [647, 349] width 5 height 5
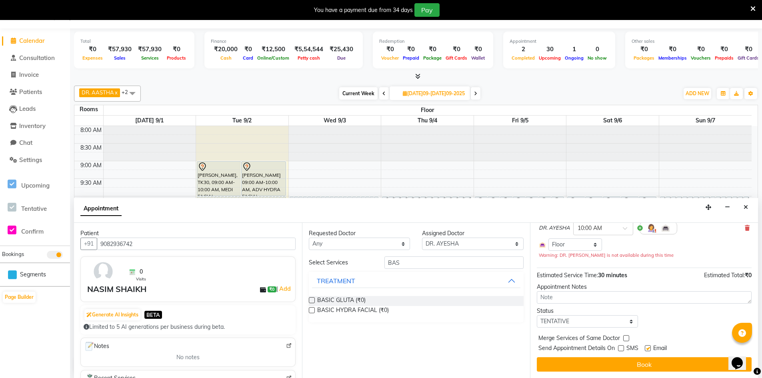
checkbox input "false"
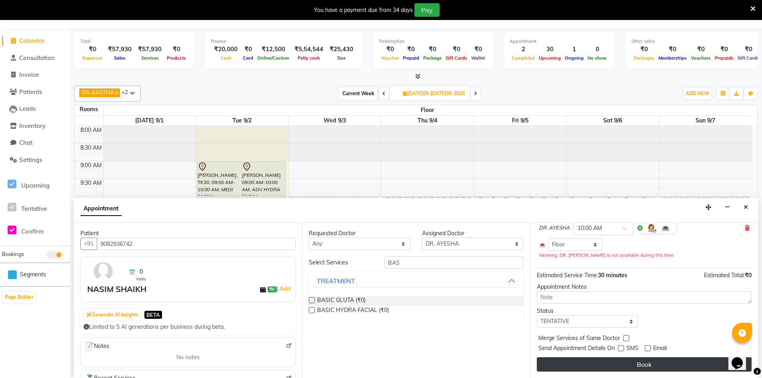
click at [649, 367] on button "Book" at bounding box center [644, 364] width 215 height 14
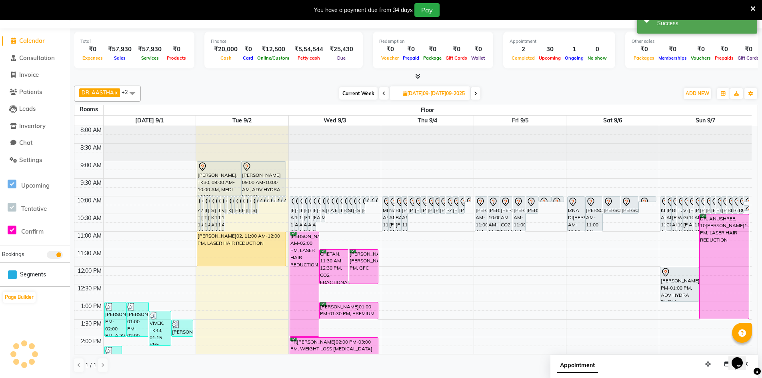
scroll to position [0, 0]
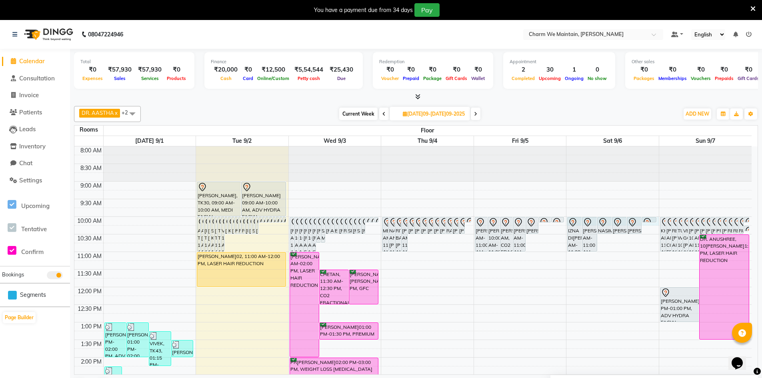
select select "600"
select select "tentative"
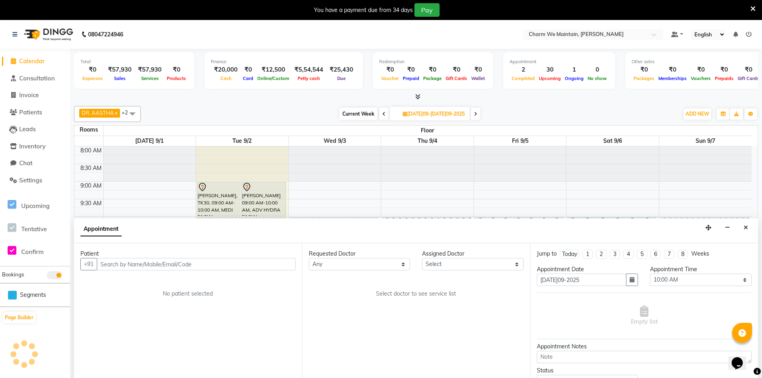
scroll to position [20, 0]
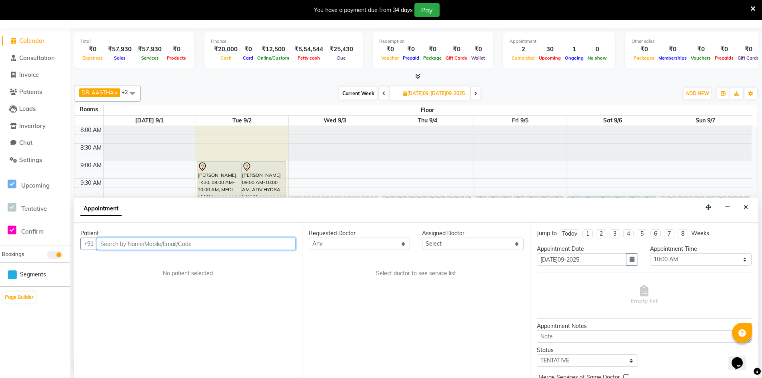
click at [275, 245] on input "text" at bounding box center [196, 244] width 199 height 12
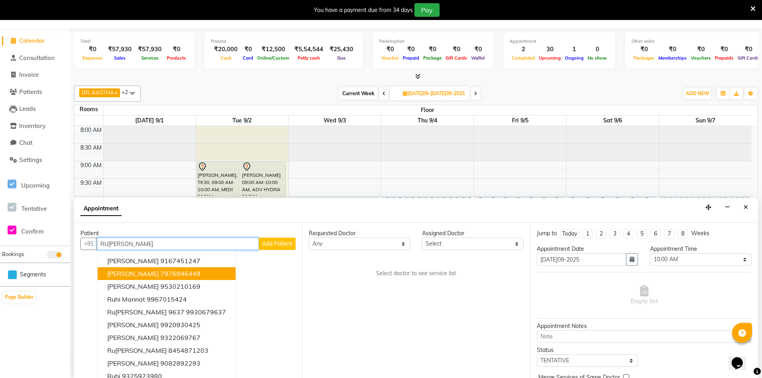
click at [181, 273] on ngb-highlight "7976946449" at bounding box center [180, 274] width 40 height 8
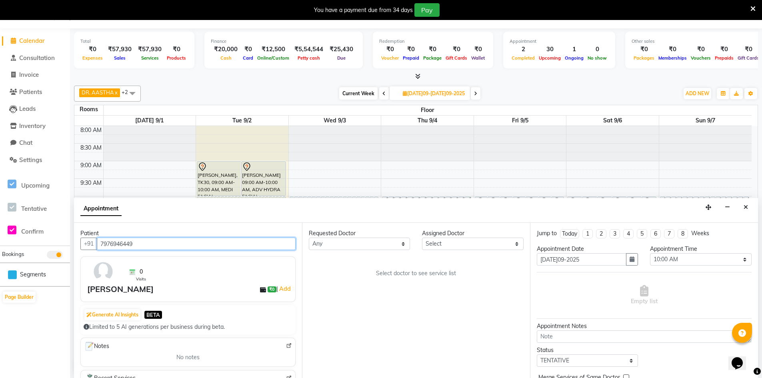
type input "7976946449"
click at [449, 245] on select "Select DR. AASTHA DR. AYESHA DR. [GEOGRAPHIC_DATA]" at bounding box center [472, 244] width 101 height 12
select select "86210"
click at [422, 238] on select "Select DR. AASTHA DR. AYESHA DR. [GEOGRAPHIC_DATA]" at bounding box center [472, 244] width 101 height 12
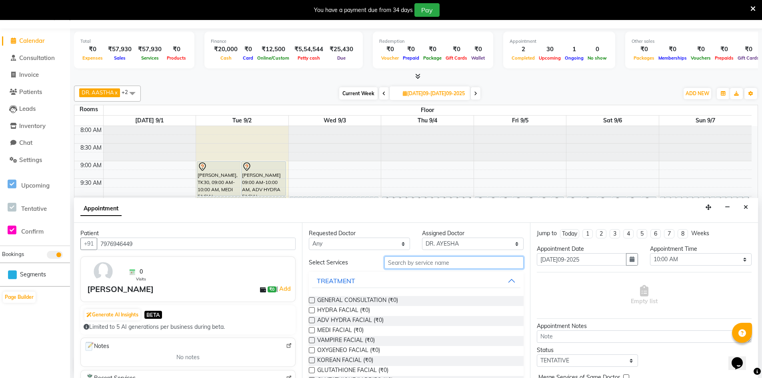
click at [451, 260] on input "text" at bounding box center [454, 263] width 139 height 12
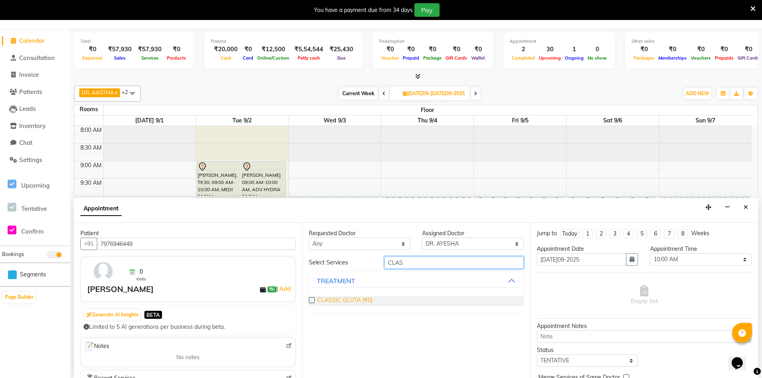
type input "CLAS"
click at [355, 302] on span "CLASSIC GLUTA (₹0)" at bounding box center [344, 301] width 55 height 10
checkbox input "true"
select select "4343"
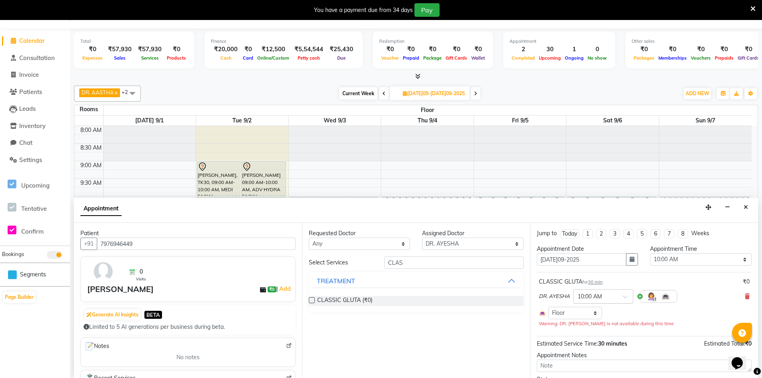
checkbox input "false"
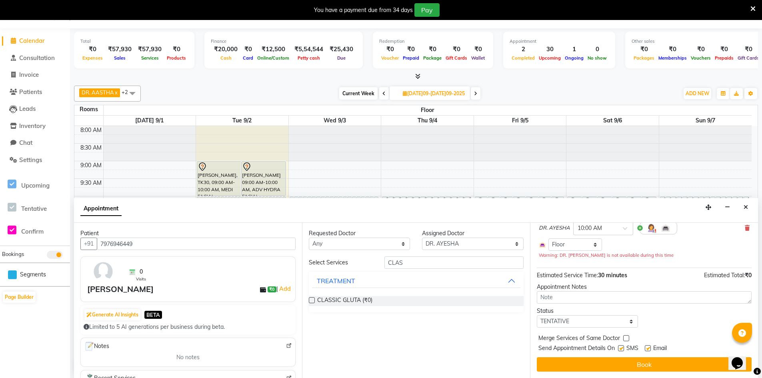
click at [619, 347] on label at bounding box center [621, 348] width 6 height 6
click at [619, 347] on input "checkbox" at bounding box center [620, 349] width 5 height 5
checkbox input "false"
click at [649, 347] on label at bounding box center [648, 348] width 6 height 6
click at [649, 347] on input "checkbox" at bounding box center [647, 349] width 5 height 5
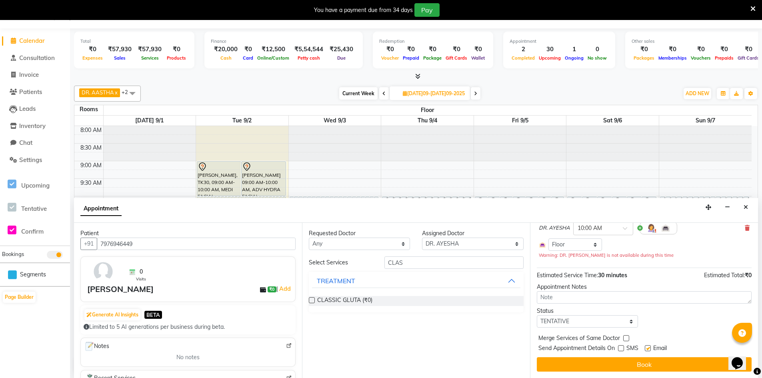
checkbox input "false"
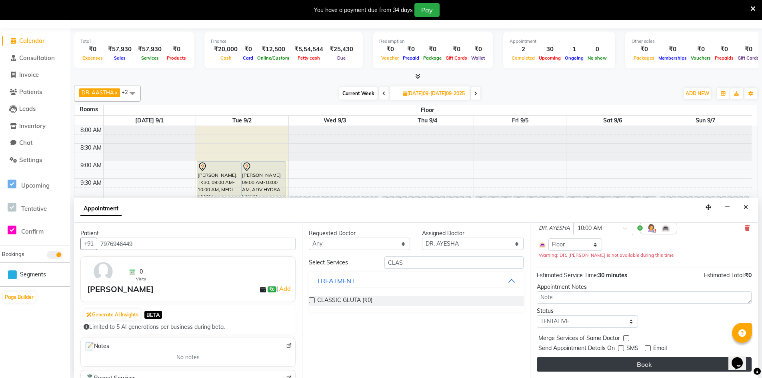
click at [642, 365] on button "Book" at bounding box center [644, 364] width 215 height 14
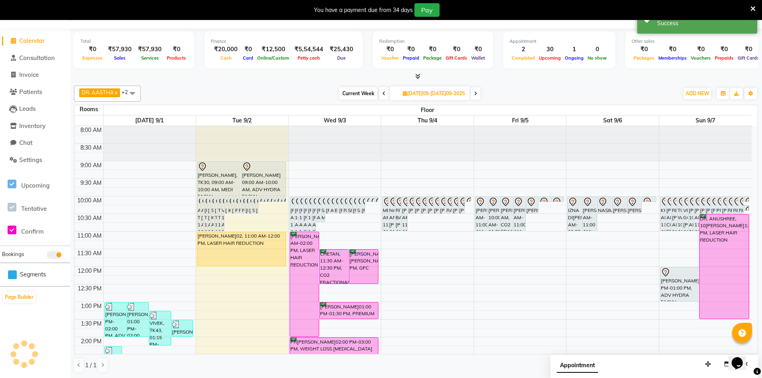
scroll to position [0, 0]
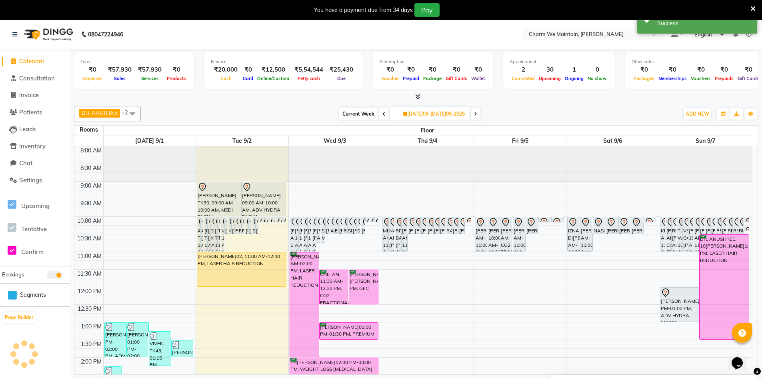
select select "tentative"
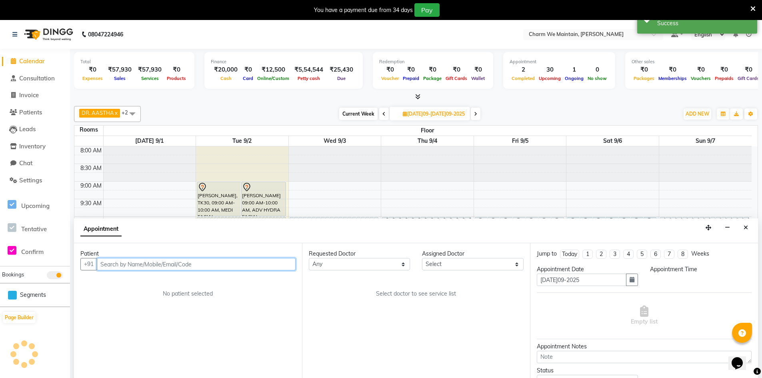
scroll to position [20, 0]
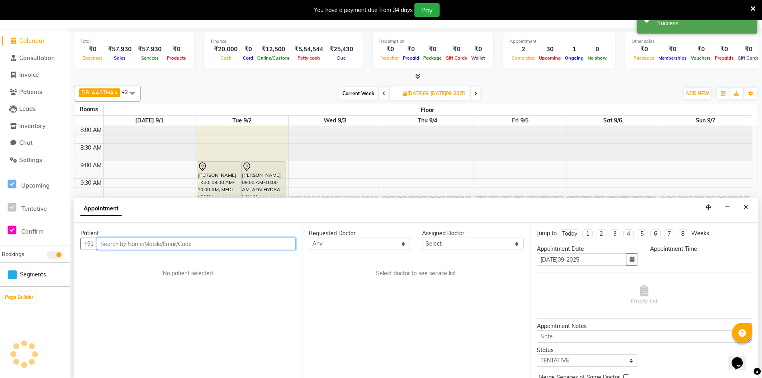
select select "600"
click at [267, 246] on input "text" at bounding box center [196, 244] width 199 height 12
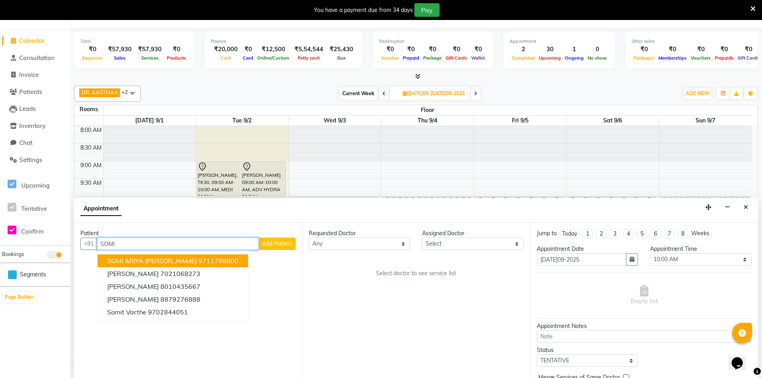
click at [199, 259] on ngb-highlight "9711798800" at bounding box center [218, 261] width 40 height 8
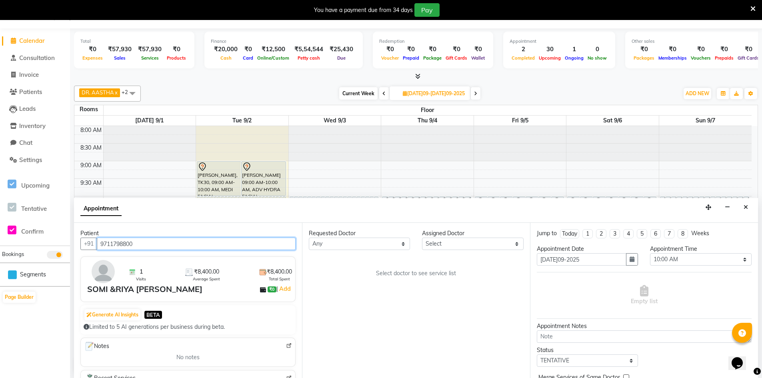
type input "9711798800"
click at [469, 244] on select "Select DR. AASTHA DR. AYESHA DR. [GEOGRAPHIC_DATA]" at bounding box center [472, 244] width 101 height 12
select select "86210"
click at [422, 238] on select "Select DR. AASTHA DR. AYESHA DR. [GEOGRAPHIC_DATA]" at bounding box center [472, 244] width 101 height 12
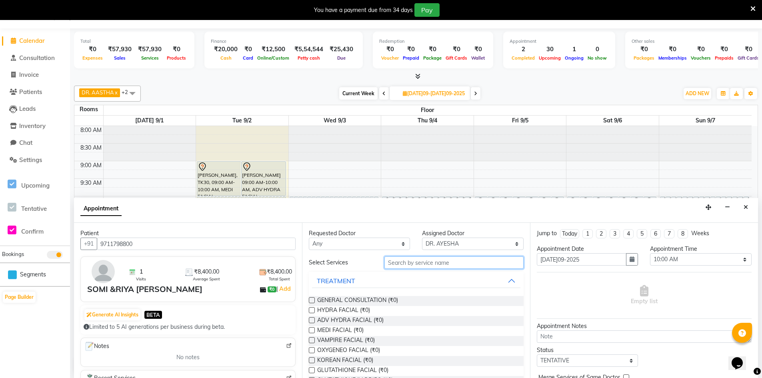
click at [438, 265] on input "text" at bounding box center [454, 263] width 139 height 12
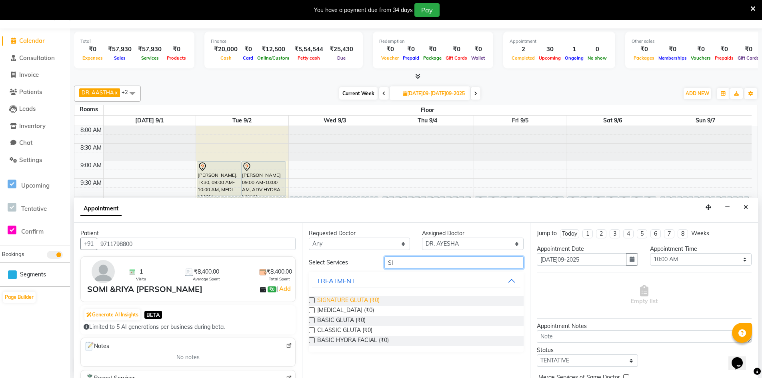
type input "SI"
click at [355, 298] on span "SIGNATURE GLUTA (₹0)" at bounding box center [348, 301] width 62 height 10
checkbox input "true"
select select "4343"
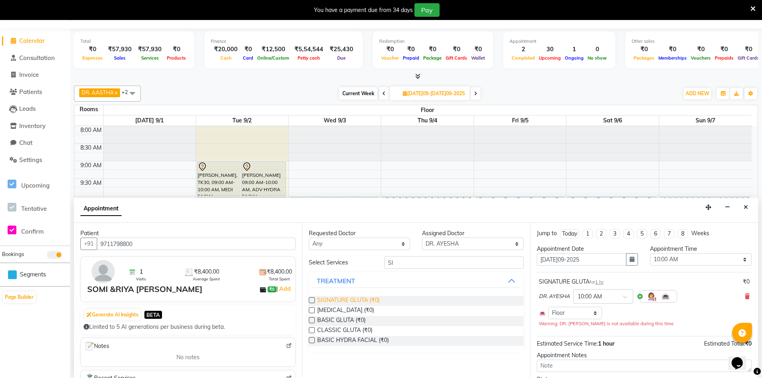
checkbox input "false"
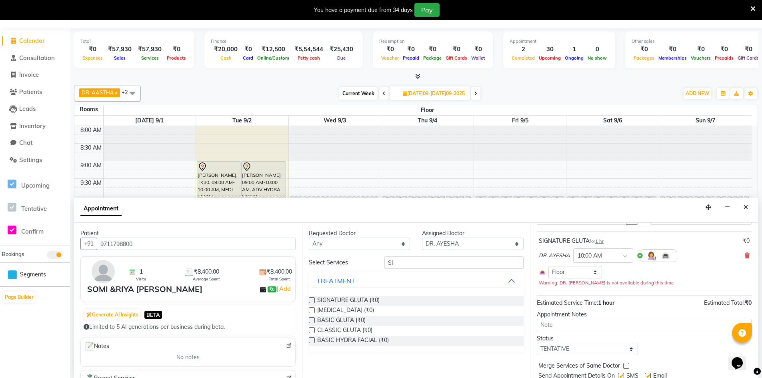
scroll to position [68, 0]
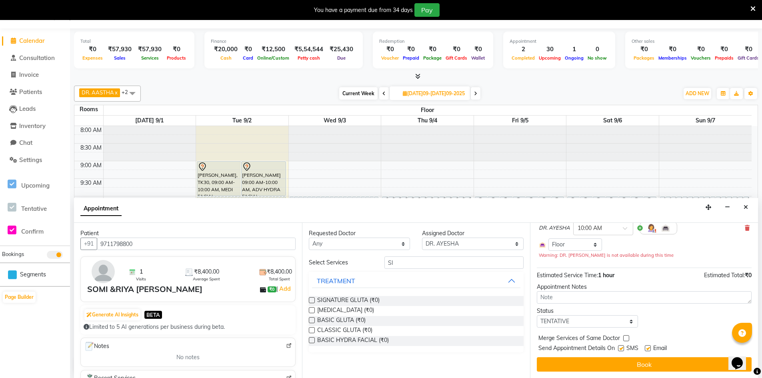
click at [621, 350] on label at bounding box center [621, 348] width 6 height 6
click at [621, 350] on input "checkbox" at bounding box center [620, 349] width 5 height 5
checkbox input "false"
click at [650, 348] on label at bounding box center [648, 348] width 6 height 6
click at [650, 348] on input "checkbox" at bounding box center [647, 349] width 5 height 5
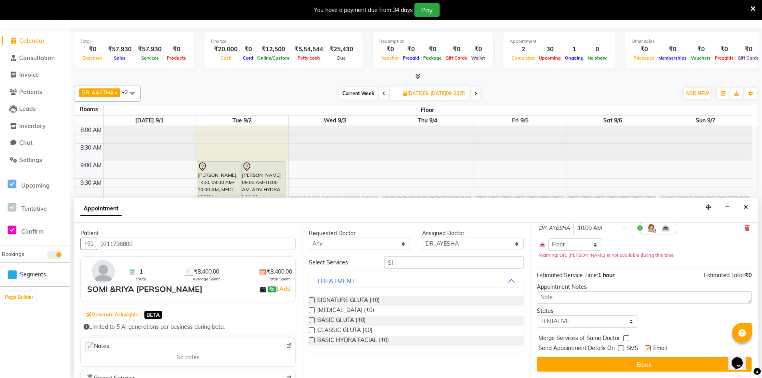
checkbox input "false"
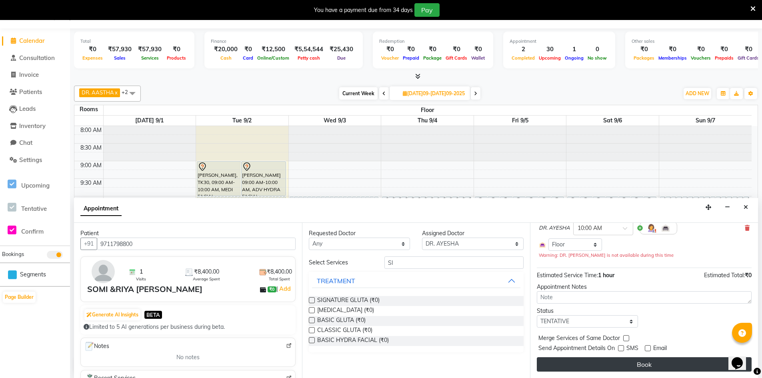
click at [650, 361] on button "Book" at bounding box center [644, 364] width 215 height 14
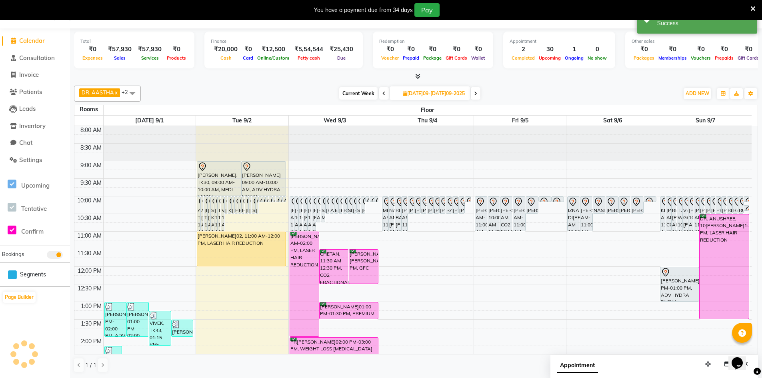
scroll to position [0, 0]
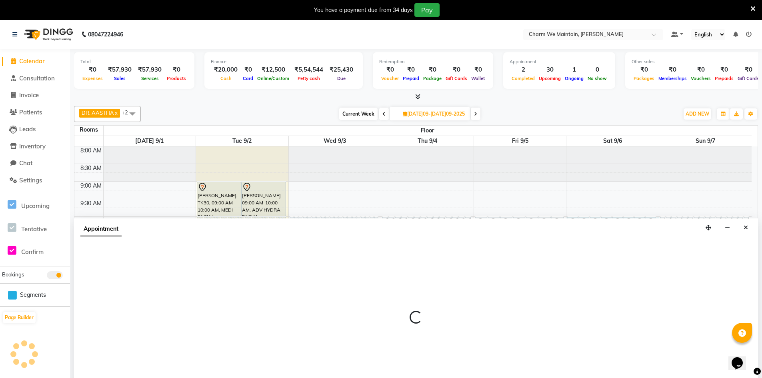
select select "tentative"
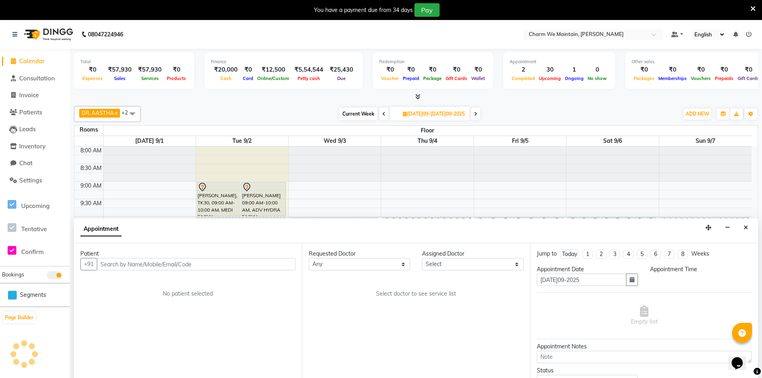
scroll to position [20, 0]
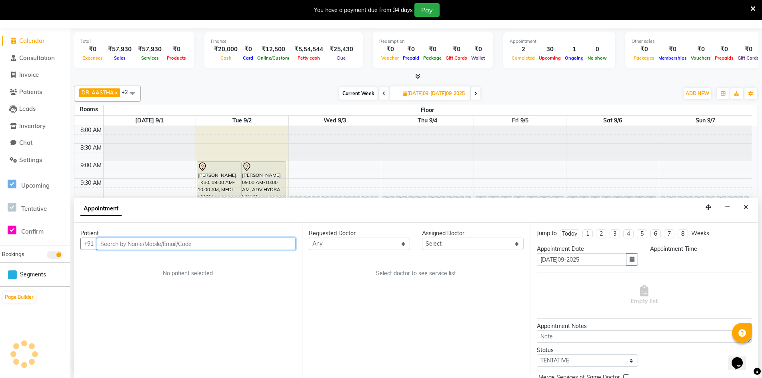
select select "600"
click at [266, 246] on input "text" at bounding box center [196, 244] width 199 height 12
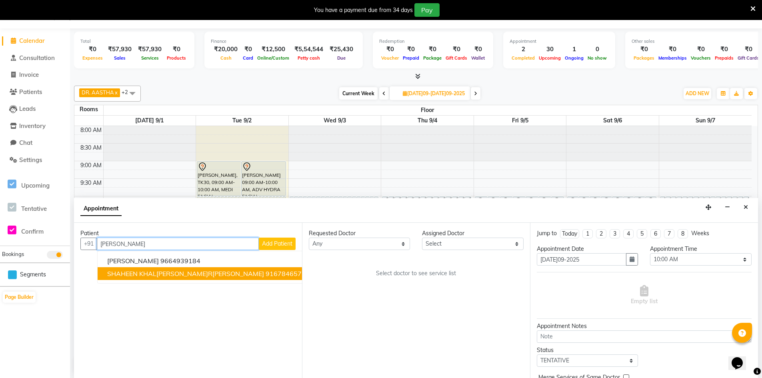
click at [266, 274] on ngb-highlight "9167846575" at bounding box center [286, 274] width 40 height 8
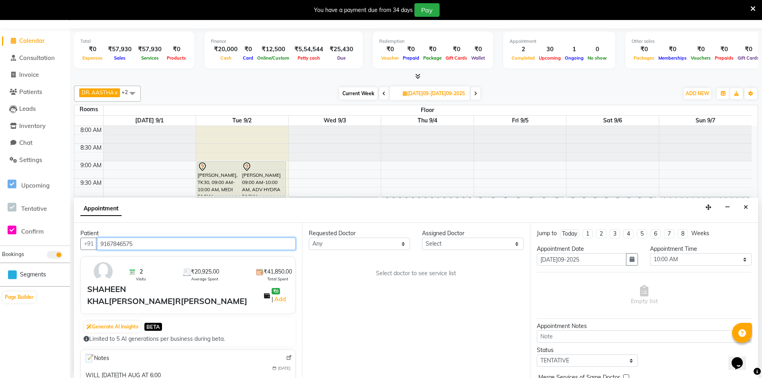
type input "9167846575"
click at [497, 244] on select "Select DR. AASTHA DR. AYESHA DR. [GEOGRAPHIC_DATA]" at bounding box center [472, 244] width 101 height 12
click at [422, 238] on select "Select DR. AASTHA DR. AYESHA DR. [GEOGRAPHIC_DATA]" at bounding box center [472, 244] width 101 height 12
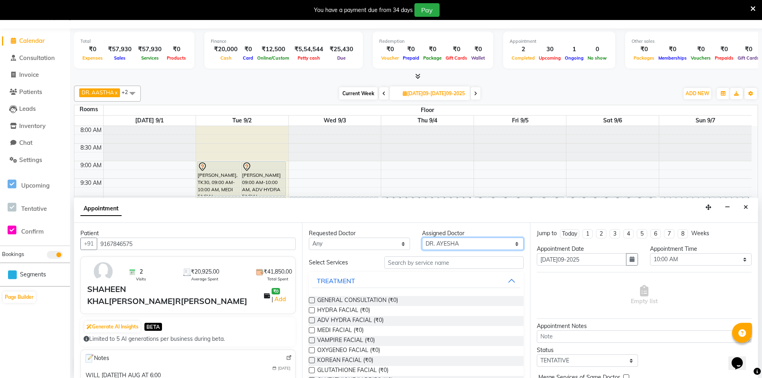
click at [477, 245] on select "Select DR. AASTHA DR. AYESHA DR. [GEOGRAPHIC_DATA]" at bounding box center [472, 244] width 101 height 12
select select "86212"
click at [422, 238] on select "Select DR. AASTHA DR. AYESHA DR. [GEOGRAPHIC_DATA]" at bounding box center [472, 244] width 101 height 12
click at [441, 263] on input "text" at bounding box center [454, 263] width 139 height 12
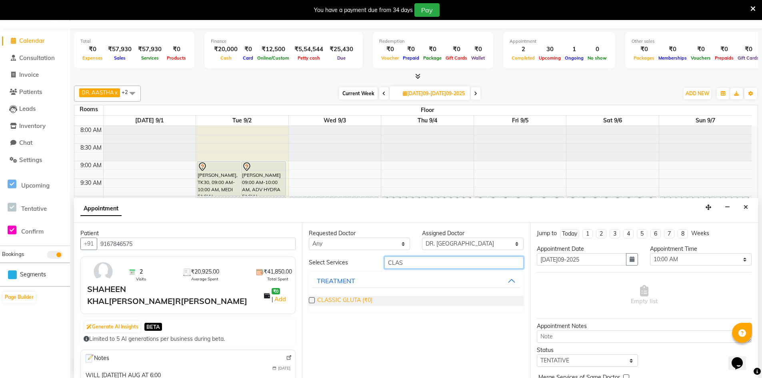
type input "CLAS"
click at [355, 298] on span "CLASSIC GLUTA (₹0)" at bounding box center [344, 301] width 55 height 10
checkbox input "false"
select select "4343"
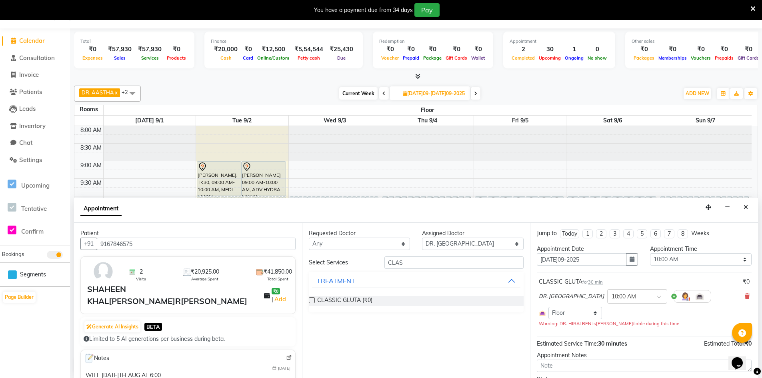
scroll to position [68, 0]
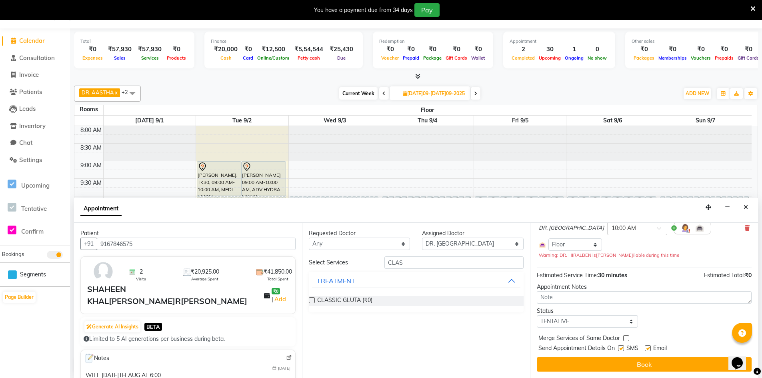
click at [620, 349] on label at bounding box center [621, 348] width 6 height 6
click at [620, 349] on input "checkbox" at bounding box center [620, 349] width 5 height 5
checkbox input "false"
click at [650, 350] on label at bounding box center [648, 348] width 6 height 6
click at [650, 350] on input "checkbox" at bounding box center [647, 349] width 5 height 5
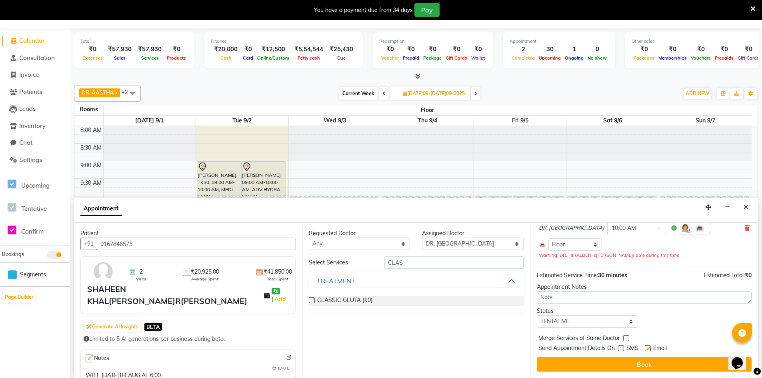
checkbox input "false"
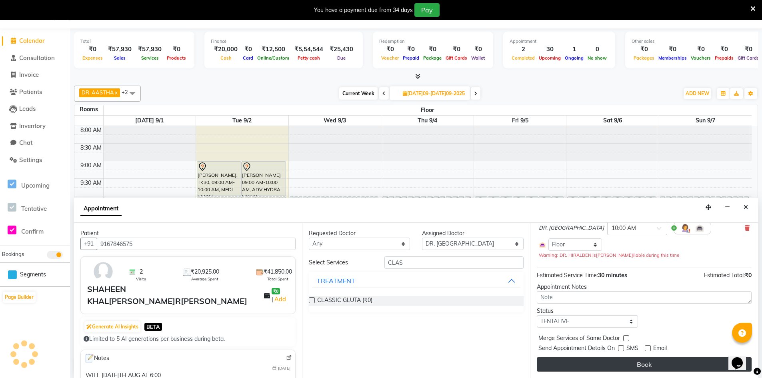
click at [648, 365] on button "Book" at bounding box center [644, 364] width 215 height 14
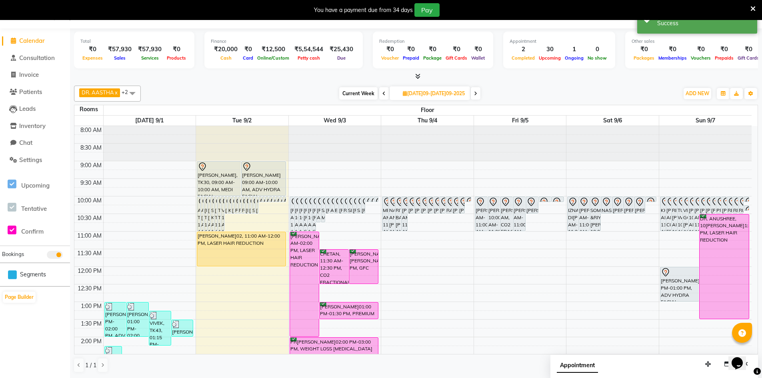
scroll to position [0, 0]
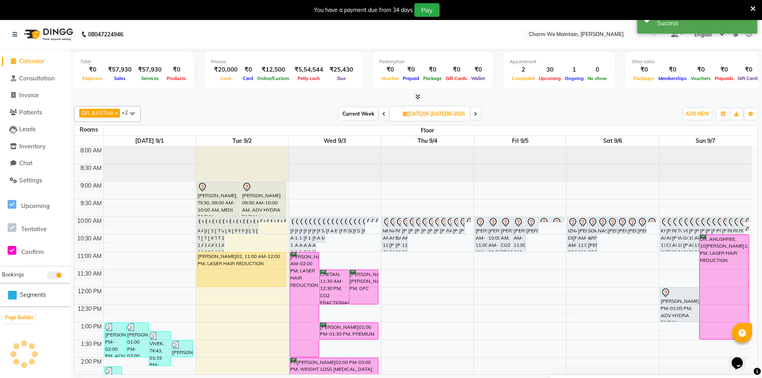
click at [479, 113] on span at bounding box center [476, 114] width 10 height 12
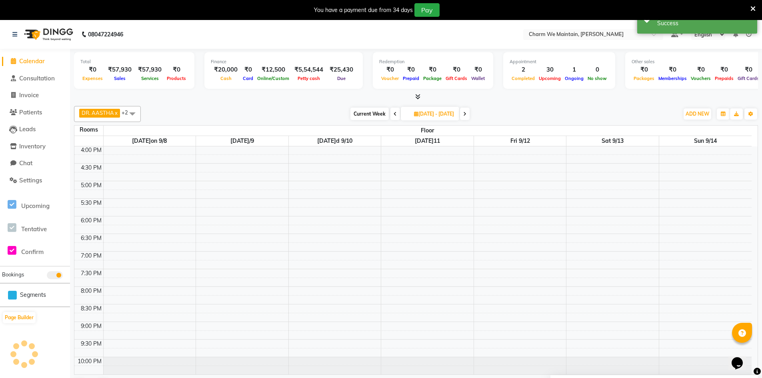
click at [467, 113] on icon at bounding box center [464, 114] width 3 height 5
type input "2025-09-20"
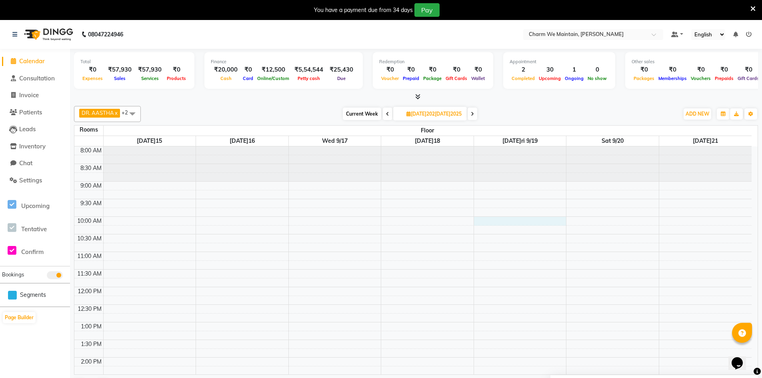
select select "600"
select select "tentative"
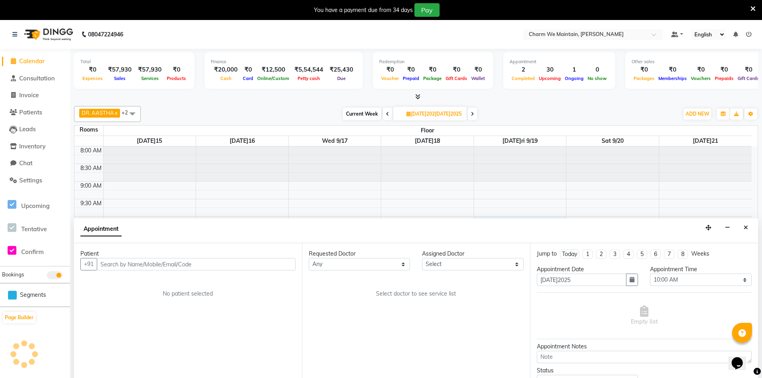
scroll to position [20, 0]
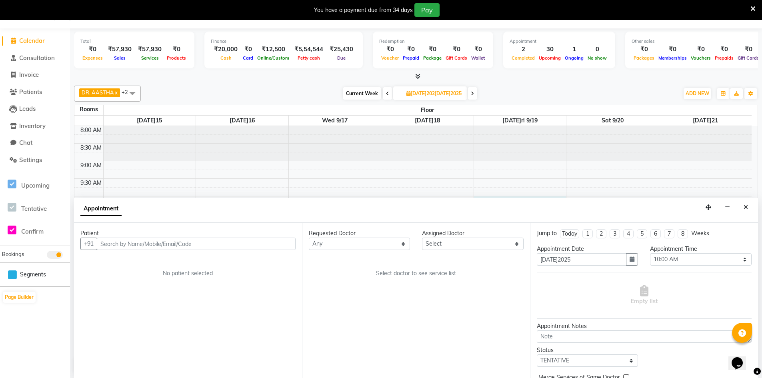
click at [217, 246] on input "text" at bounding box center [196, 244] width 199 height 12
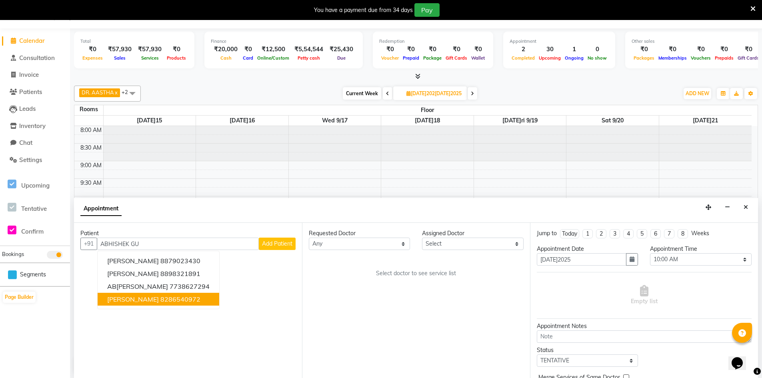
click at [163, 299] on button "[PERSON_NAME]8286540972" at bounding box center [159, 299] width 122 height 13
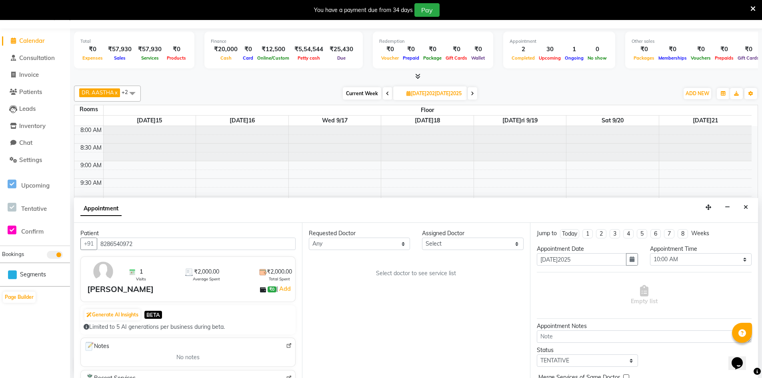
type input "8286540972"
click at [463, 248] on select "Select DR. AASTHA DR. AYESHA DR. [GEOGRAPHIC_DATA]" at bounding box center [472, 244] width 101 height 12
select select "86210"
click at [422, 238] on select "Select DR. AASTHA DR. AYESHA DR. [GEOGRAPHIC_DATA]" at bounding box center [472, 244] width 101 height 12
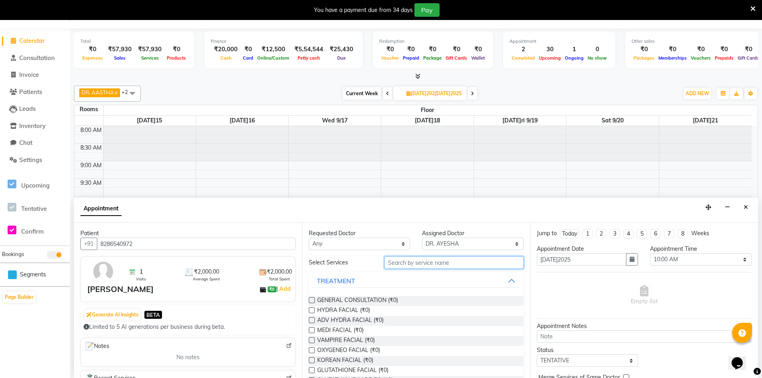
click at [411, 259] on input "text" at bounding box center [454, 263] width 139 height 12
type input "FACE"
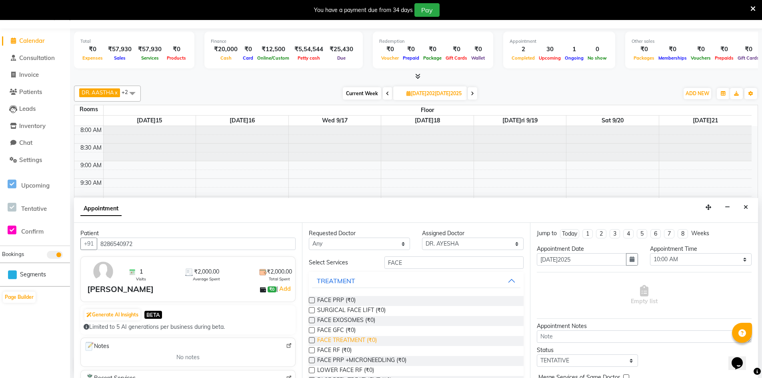
click at [329, 339] on span "FACE TREATMENT (₹0)" at bounding box center [347, 341] width 60 height 10
checkbox input "true"
select select "4343"
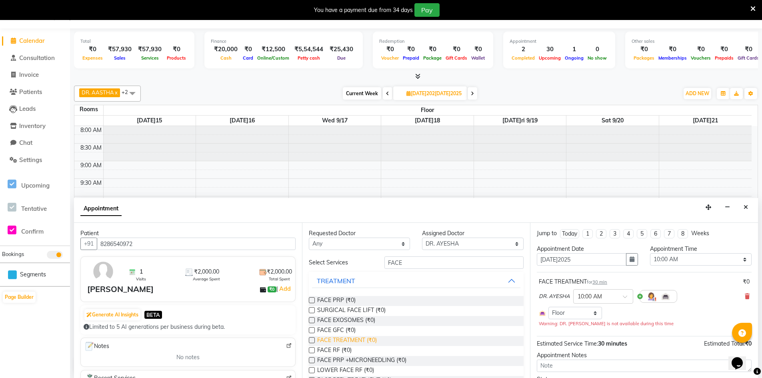
checkbox input "false"
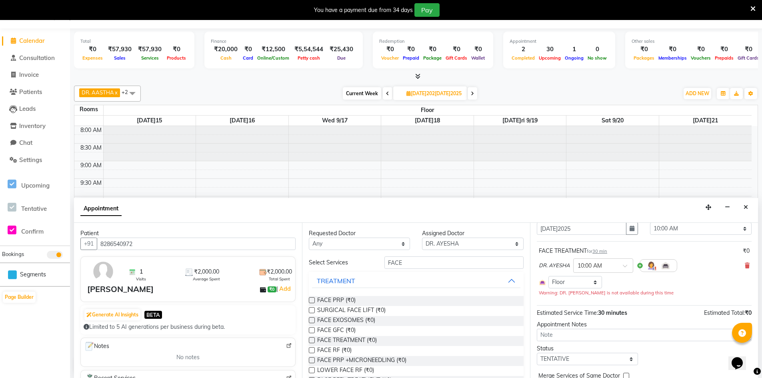
scroll to position [68, 0]
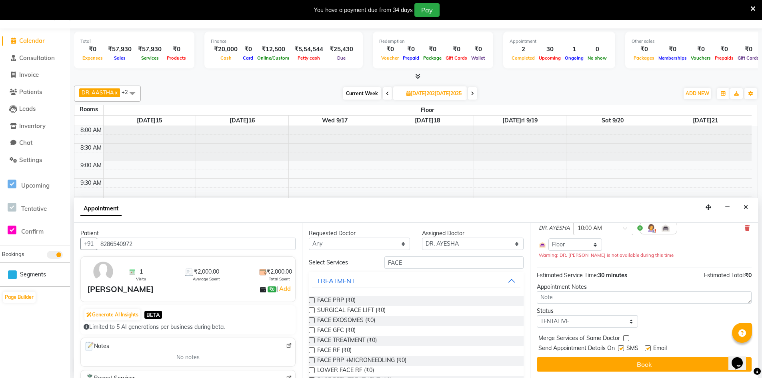
click at [623, 347] on label at bounding box center [621, 348] width 6 height 6
click at [623, 347] on input "checkbox" at bounding box center [620, 349] width 5 height 5
checkbox input "false"
click at [650, 347] on label at bounding box center [648, 348] width 6 height 6
click at [650, 347] on input "checkbox" at bounding box center [647, 349] width 5 height 5
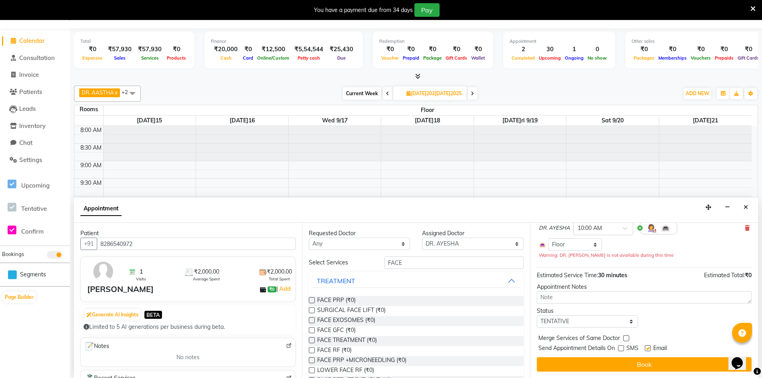
checkbox input "false"
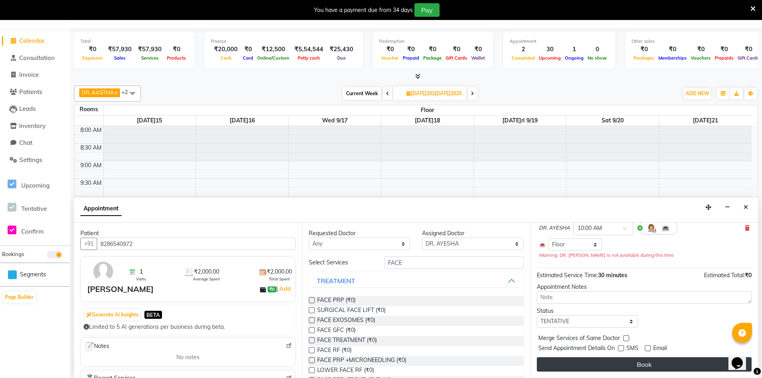
click at [646, 364] on button "Book" at bounding box center [644, 364] width 215 height 14
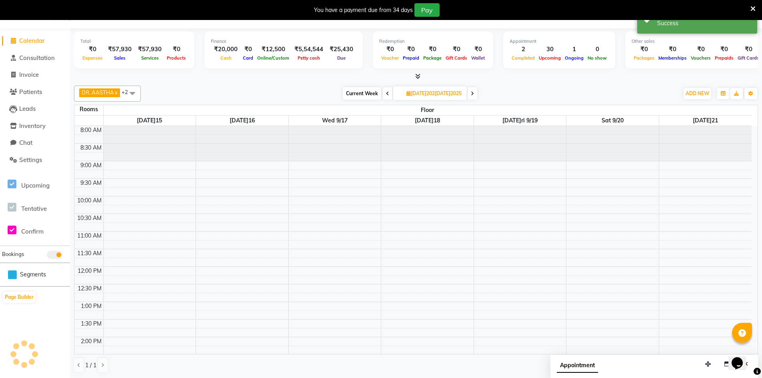
scroll to position [0, 0]
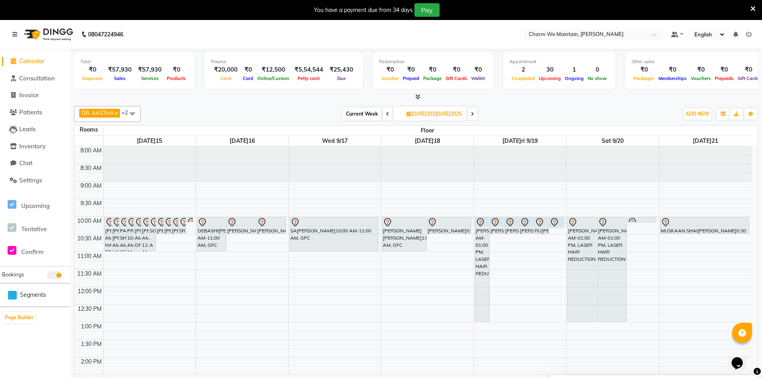
select select "600"
select select "tentative"
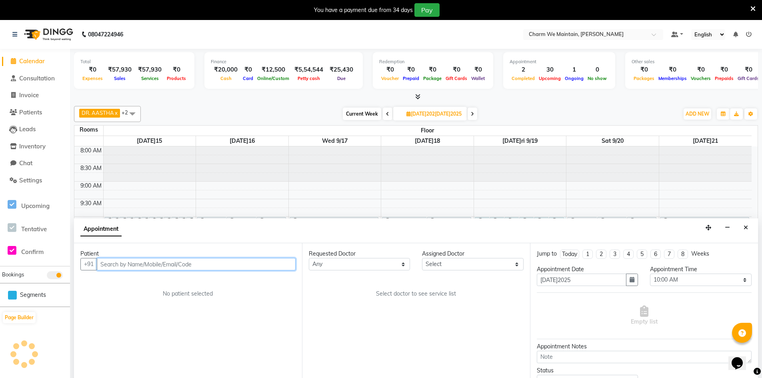
scroll to position [20, 0]
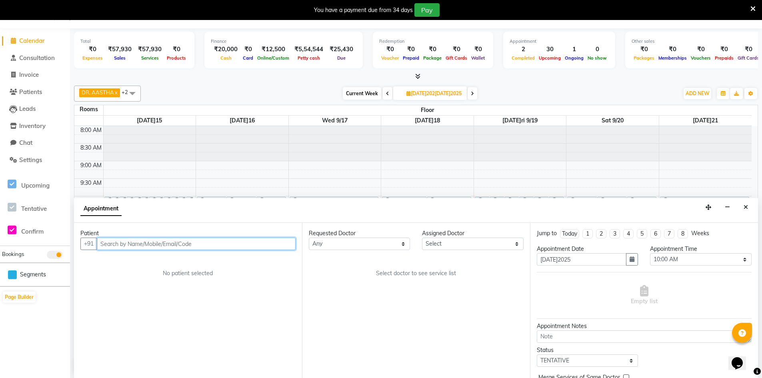
click at [256, 245] on input "text" at bounding box center [196, 244] width 199 height 12
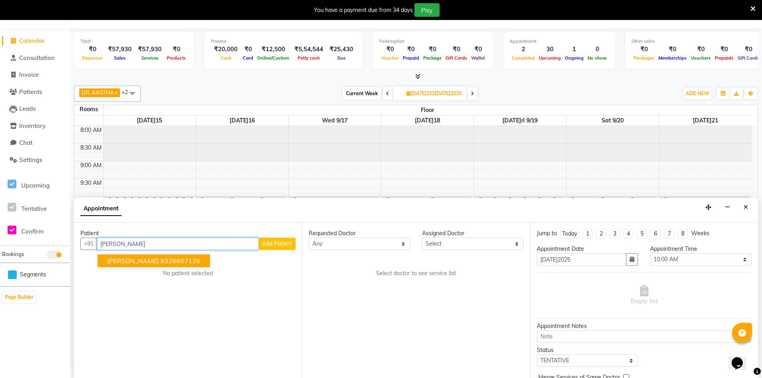
click at [189, 263] on ngb-highlight "9326607126" at bounding box center [180, 261] width 40 height 8
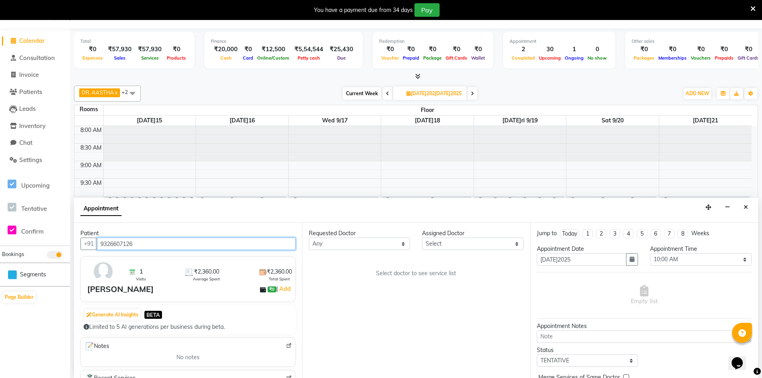
type input "9326607126"
click at [459, 244] on select "Select DR. AASTHA DR. AYESHA DR. [GEOGRAPHIC_DATA]" at bounding box center [472, 244] width 101 height 12
select select "86210"
click at [422, 238] on select "Select DR. AASTHA DR. AYESHA DR. [GEOGRAPHIC_DATA]" at bounding box center [472, 244] width 101 height 12
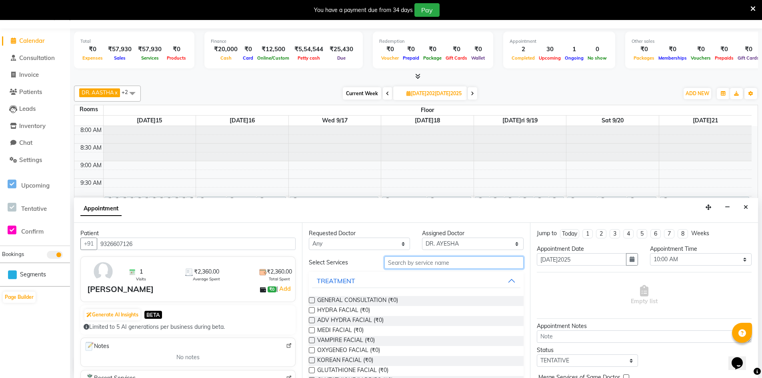
click at [445, 265] on input "text" at bounding box center [454, 263] width 139 height 12
type input "FACE"
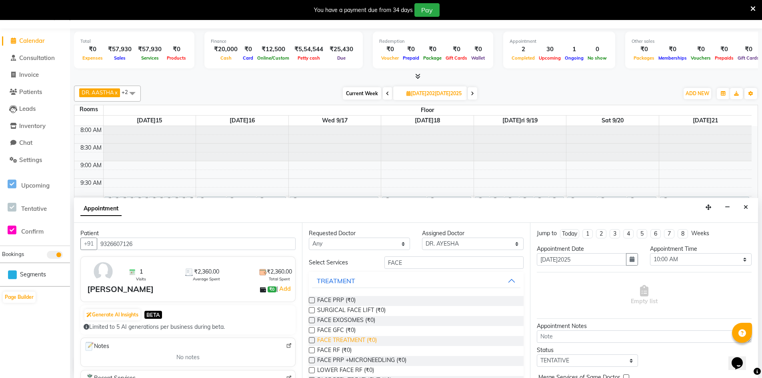
click at [361, 341] on span "FACE TREATMENT (₹0)" at bounding box center [347, 341] width 60 height 10
checkbox input "true"
select select "4343"
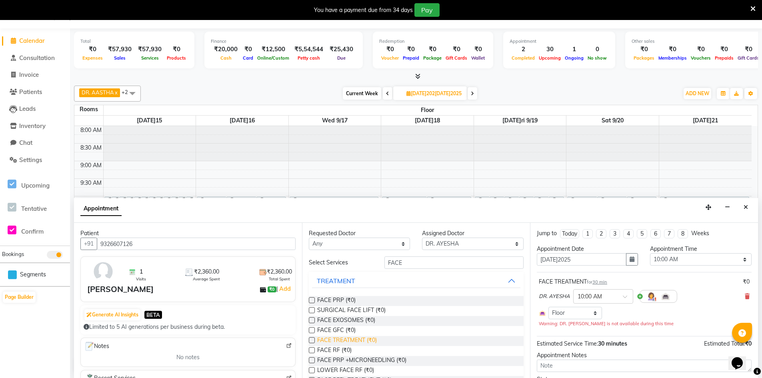
checkbox input "false"
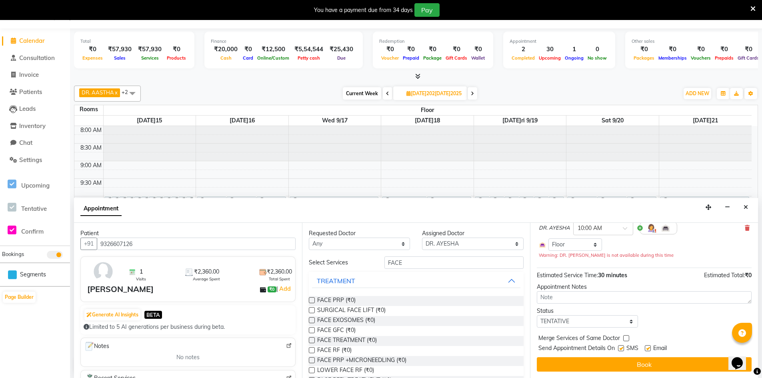
click at [620, 350] on label at bounding box center [621, 348] width 6 height 6
click at [620, 350] on input "checkbox" at bounding box center [620, 349] width 5 height 5
checkbox input "false"
click at [651, 349] on label at bounding box center [648, 348] width 6 height 6
click at [650, 349] on input "checkbox" at bounding box center [647, 349] width 5 height 5
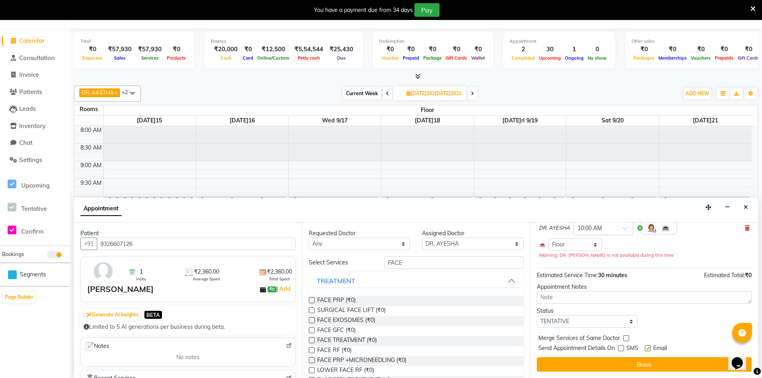
checkbox input "false"
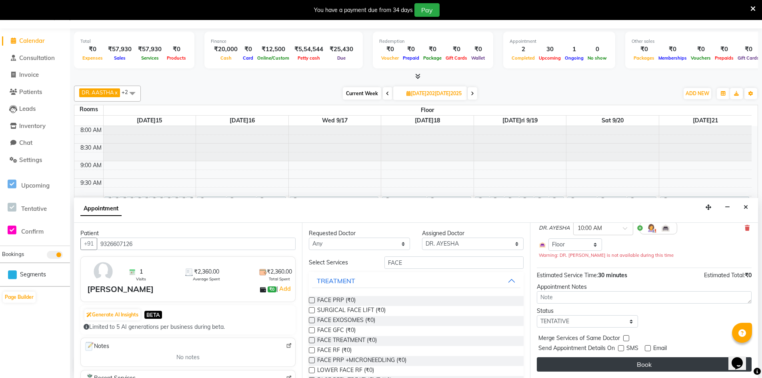
click at [644, 364] on button "Book" at bounding box center [644, 364] width 215 height 14
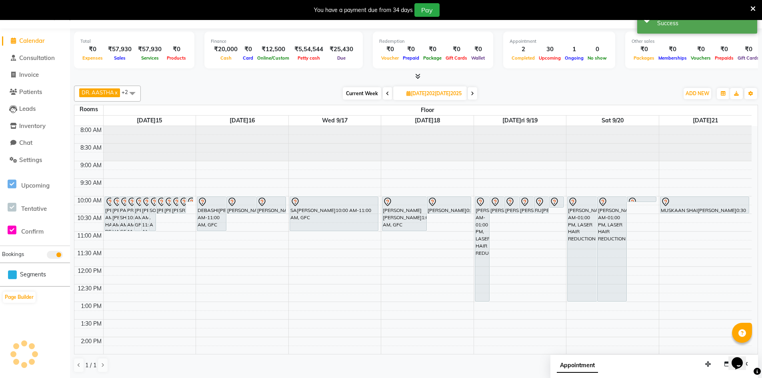
scroll to position [0, 0]
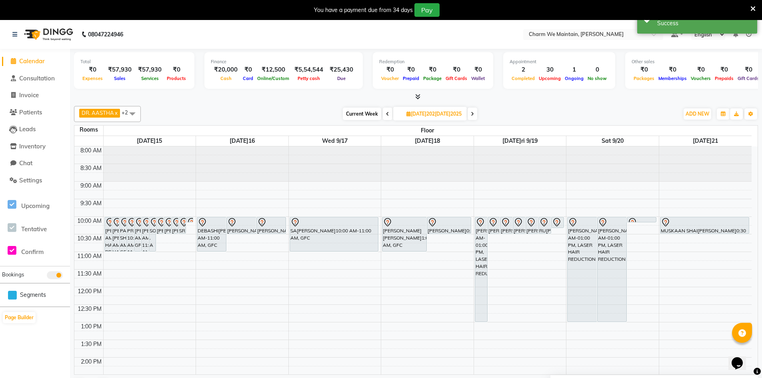
select select "600"
select select "tentative"
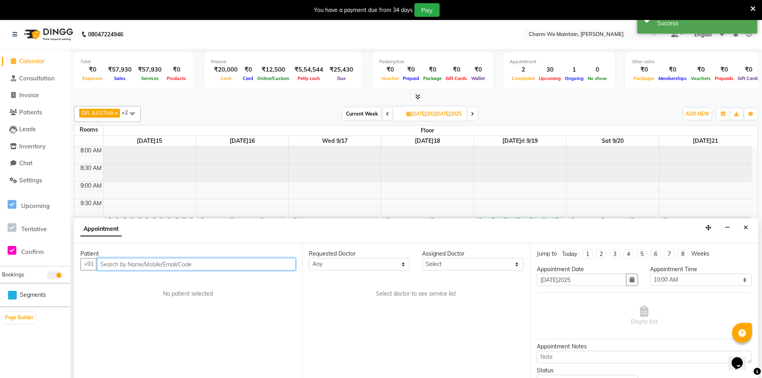
scroll to position [20, 0]
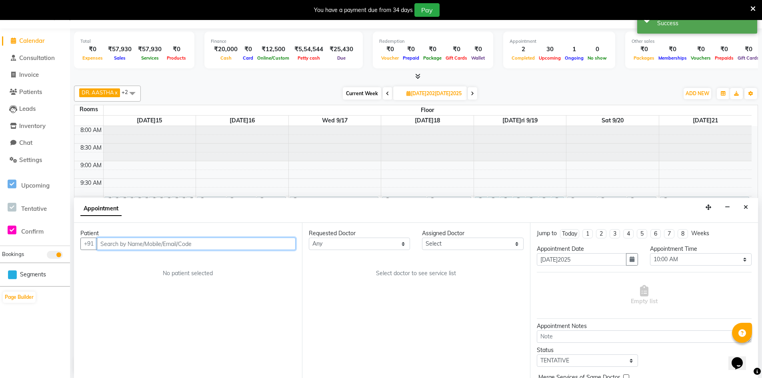
click at [209, 245] on input "text" at bounding box center [196, 244] width 199 height 12
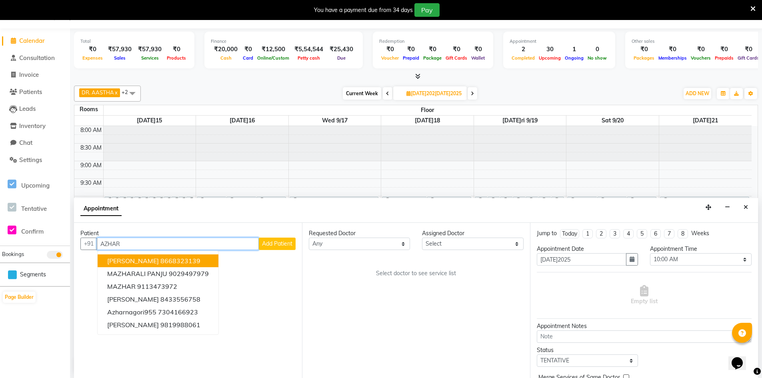
click at [139, 261] on span "[PERSON_NAME]" at bounding box center [133, 261] width 52 height 8
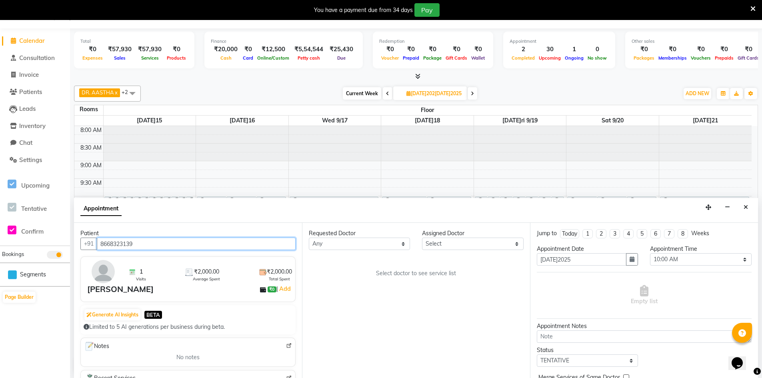
type input "8668323139"
click at [466, 245] on select "Select DR. AASTHA DR. AYESHA DR. [GEOGRAPHIC_DATA]" at bounding box center [472, 244] width 101 height 12
select select "86210"
click at [422, 238] on select "Select DR. AASTHA DR. AYESHA DR. [GEOGRAPHIC_DATA]" at bounding box center [472, 244] width 101 height 12
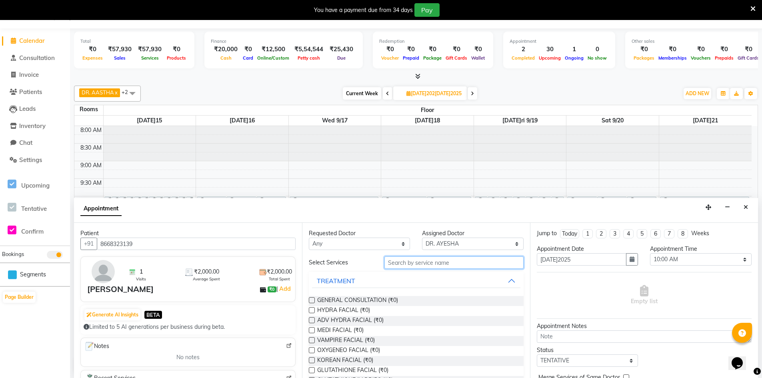
click at [412, 261] on input "text" at bounding box center [454, 263] width 139 height 12
type input "FACE"
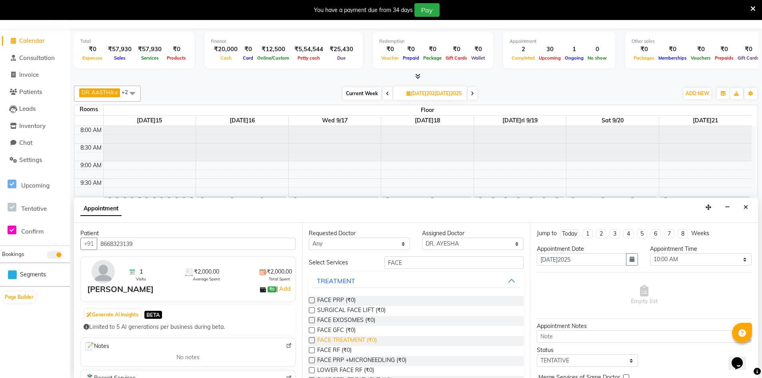
click at [357, 339] on span "FACE TREATMENT (₹0)" at bounding box center [347, 341] width 60 height 10
checkbox input "true"
select select "4343"
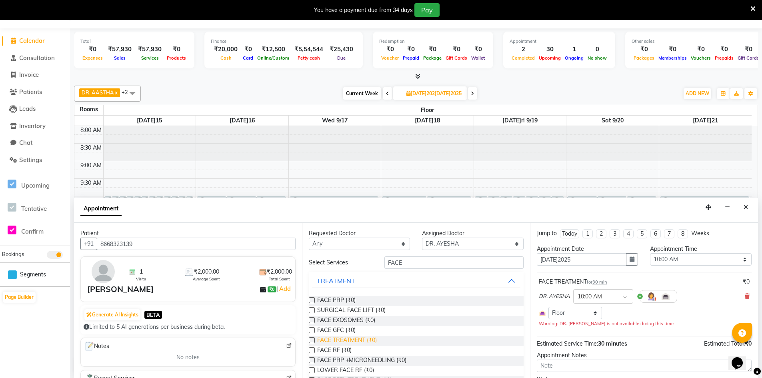
checkbox input "false"
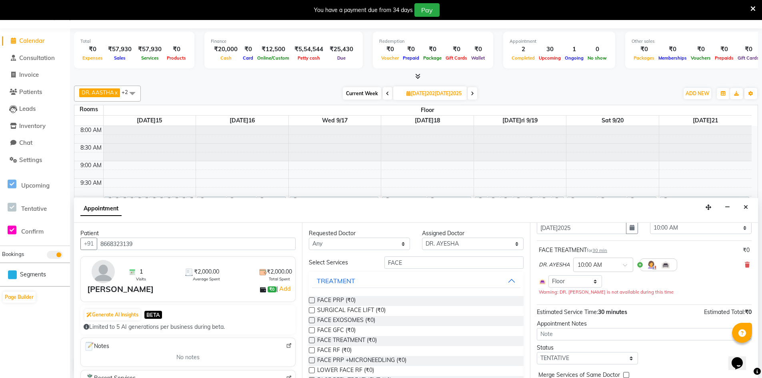
scroll to position [68, 0]
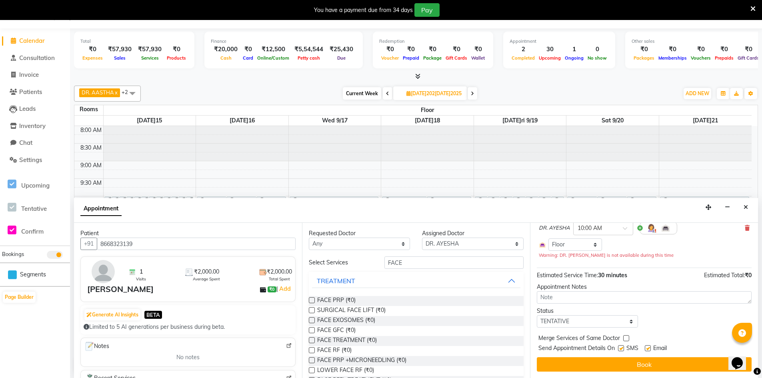
click at [621, 349] on label at bounding box center [621, 348] width 6 height 6
click at [621, 349] on input "checkbox" at bounding box center [620, 349] width 5 height 5
checkbox input "false"
drag, startPoint x: 648, startPoint y: 348, endPoint x: 648, endPoint y: 353, distance: 4.8
click at [649, 349] on label at bounding box center [648, 348] width 6 height 6
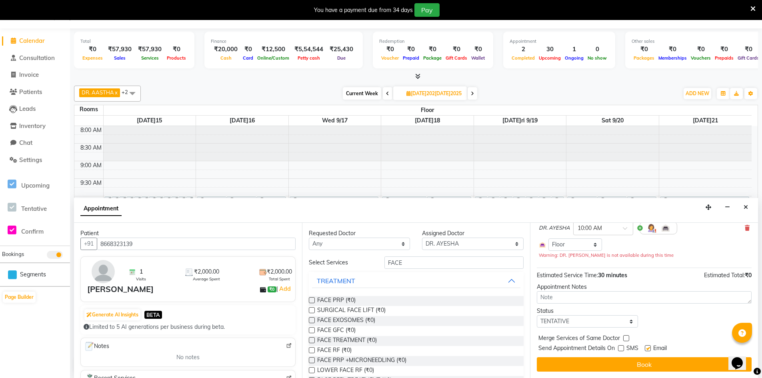
click at [649, 349] on input "checkbox" at bounding box center [647, 349] width 5 height 5
checkbox input "false"
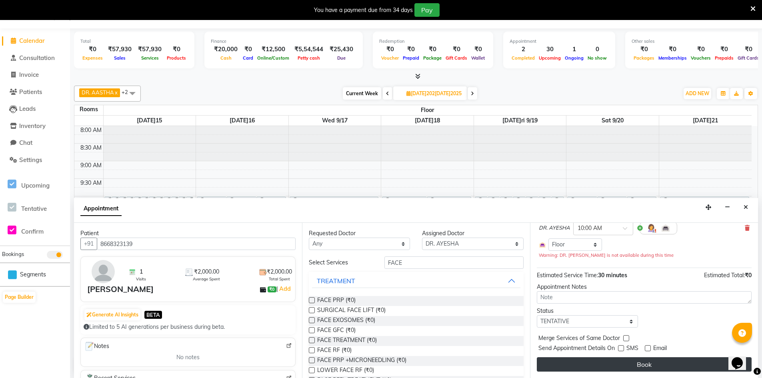
click at [646, 368] on button "Book" at bounding box center [644, 364] width 215 height 14
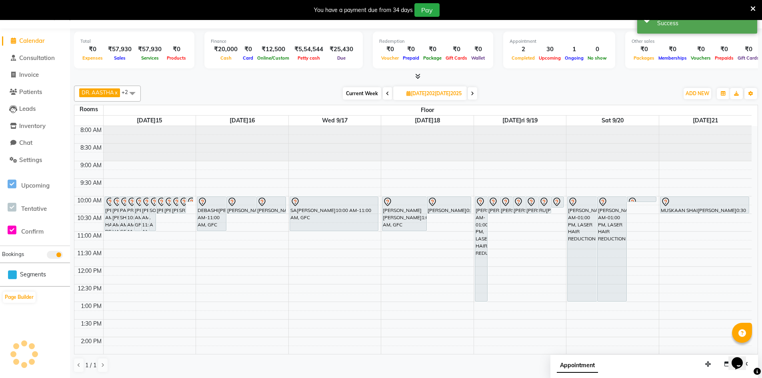
scroll to position [0, 0]
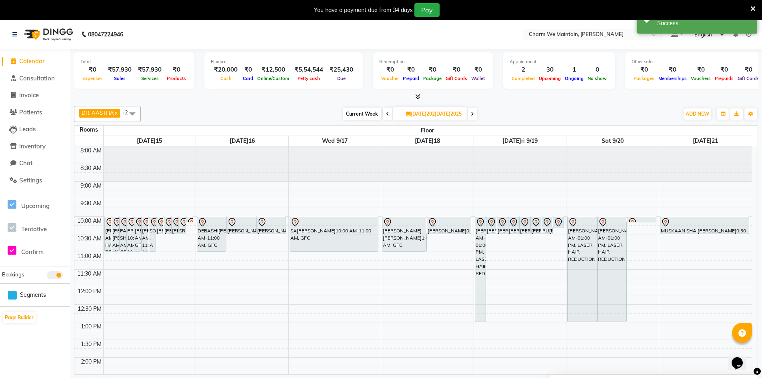
select select "600"
select select "tentative"
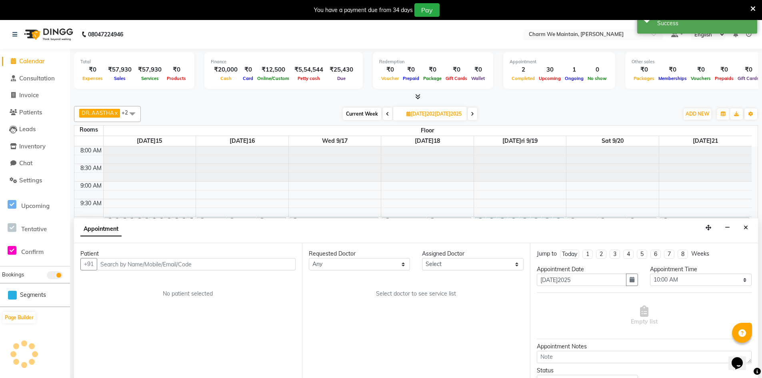
scroll to position [20, 0]
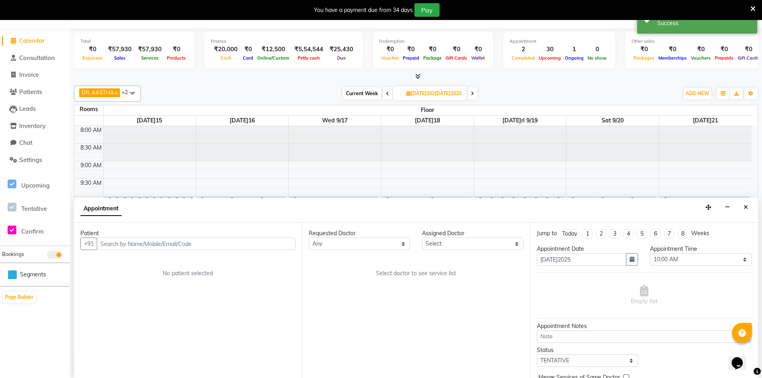
click at [230, 245] on input "text" at bounding box center [196, 244] width 199 height 12
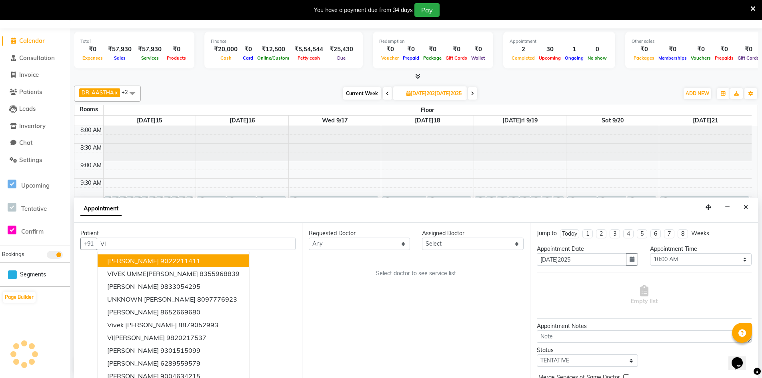
type input "V"
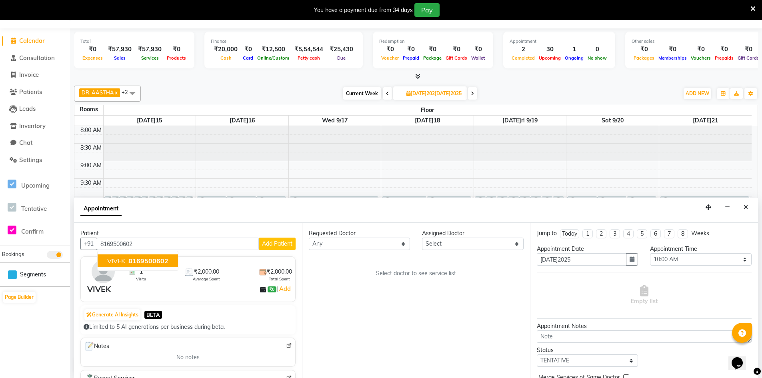
click at [138, 261] on span "8169500602" at bounding box center [148, 261] width 40 height 8
type input "8169500602"
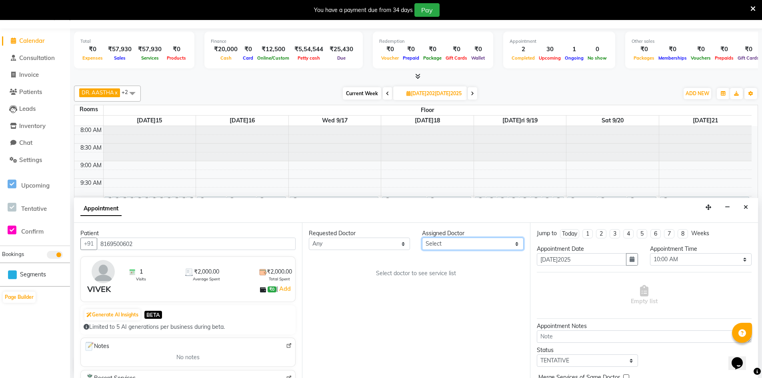
click at [471, 244] on select "Select DR. AASTHA DR. AYESHA DR. [GEOGRAPHIC_DATA]" at bounding box center [472, 244] width 101 height 12
select select "86210"
click at [422, 238] on select "Select DR. AASTHA DR. AYESHA DR. [GEOGRAPHIC_DATA]" at bounding box center [472, 244] width 101 height 12
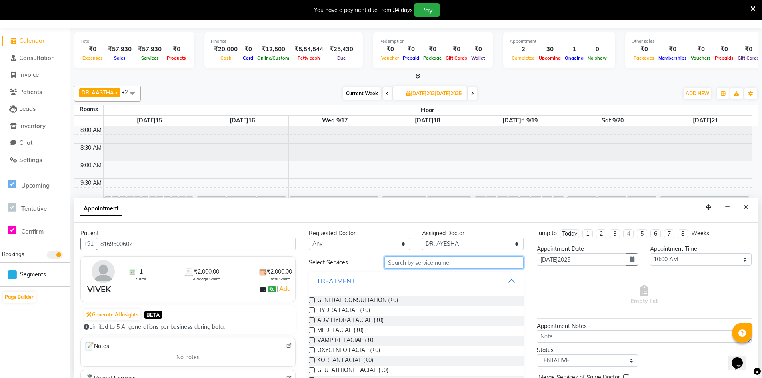
click at [444, 262] on input "text" at bounding box center [454, 263] width 139 height 12
type input "FACE"
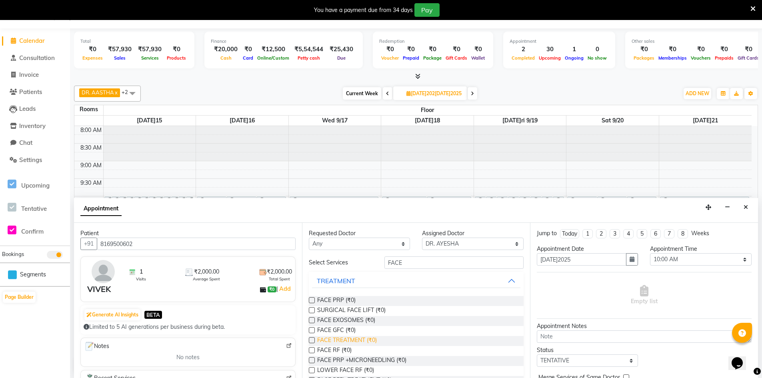
click at [365, 341] on span "FACE TREATMENT (₹0)" at bounding box center [347, 341] width 60 height 10
checkbox input "true"
select select "4343"
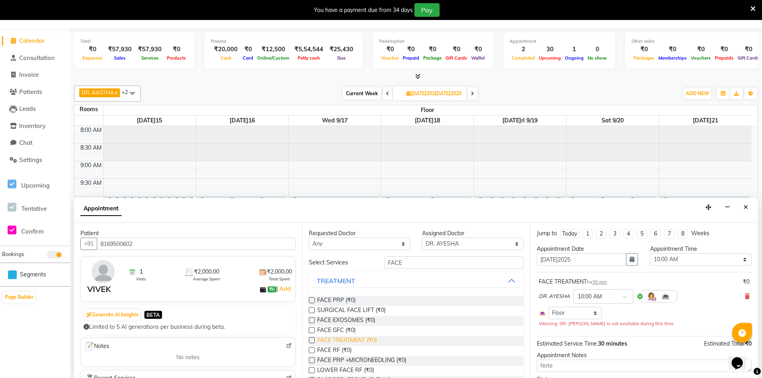
checkbox input "false"
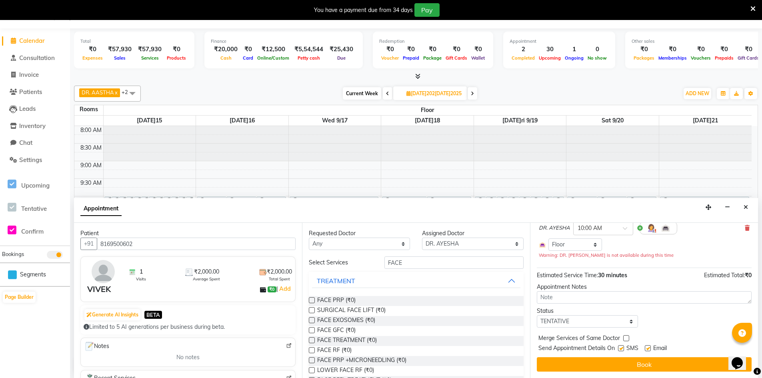
click at [619, 347] on label at bounding box center [621, 348] width 6 height 6
click at [619, 347] on input "checkbox" at bounding box center [620, 349] width 5 height 5
checkbox input "false"
click at [649, 348] on label at bounding box center [648, 348] width 6 height 6
click at [649, 348] on input "checkbox" at bounding box center [647, 349] width 5 height 5
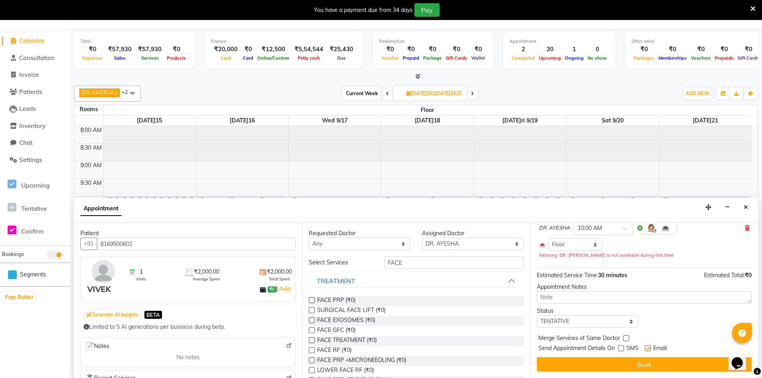
checkbox input "false"
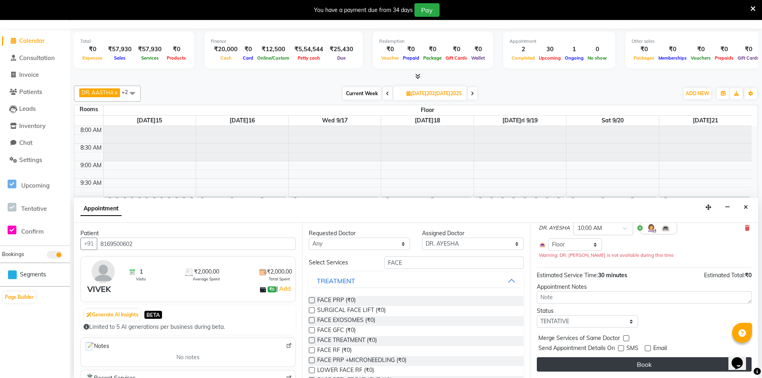
click at [649, 366] on button "Book" at bounding box center [644, 364] width 215 height 14
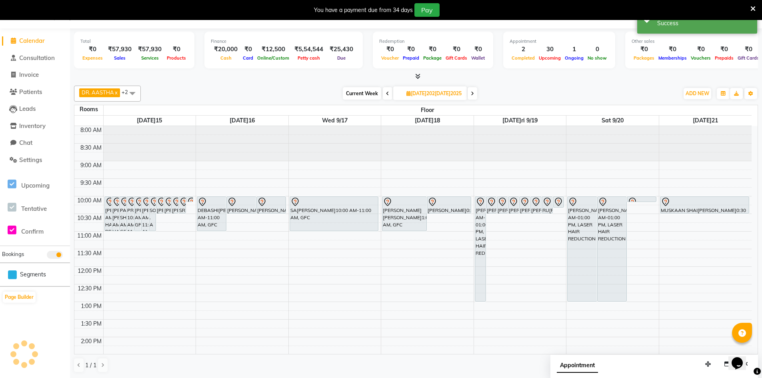
scroll to position [0, 0]
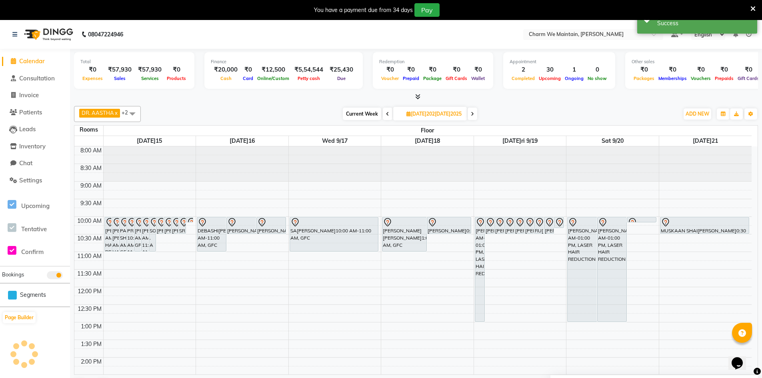
select select "tentative"
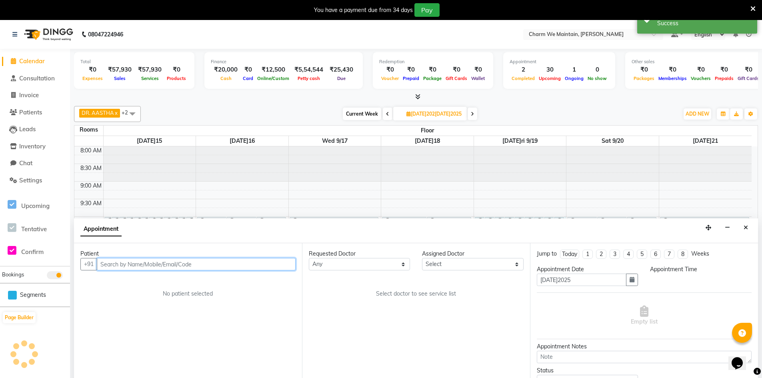
scroll to position [20, 0]
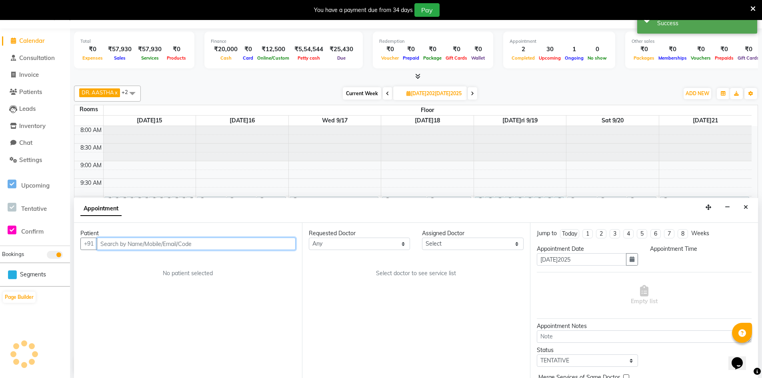
select select "600"
click at [280, 245] on input "text" at bounding box center [196, 244] width 199 height 12
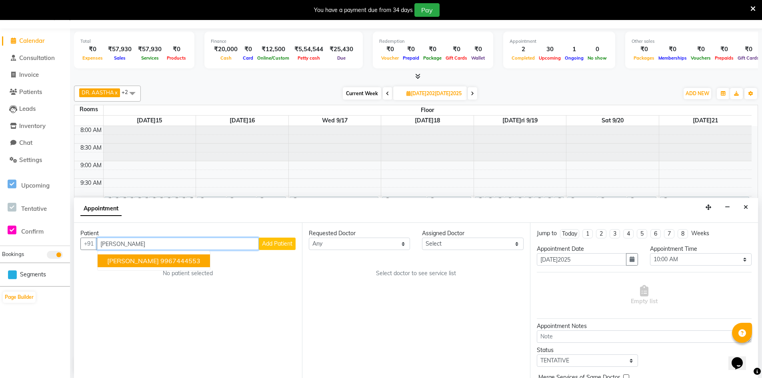
click at [144, 263] on span "[PERSON_NAME]" at bounding box center [133, 261] width 52 height 8
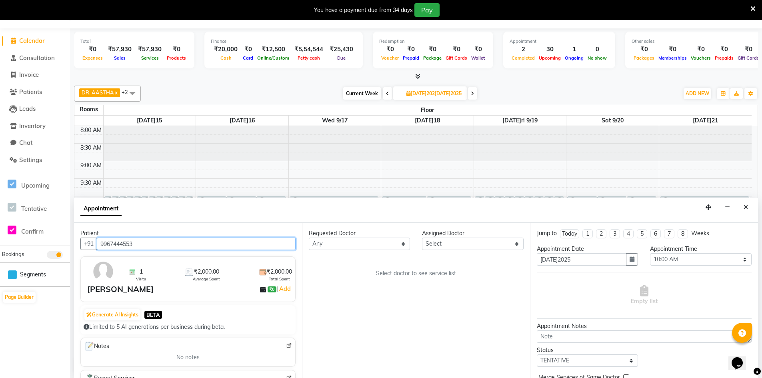
type input "9967444553"
click at [446, 246] on select "Select DR. AASTHA DR. AYESHA DR. [GEOGRAPHIC_DATA]" at bounding box center [472, 244] width 101 height 12
select select "86210"
click at [422, 238] on select "Select DR. AASTHA DR. AYESHA DR. [GEOGRAPHIC_DATA]" at bounding box center [472, 244] width 101 height 12
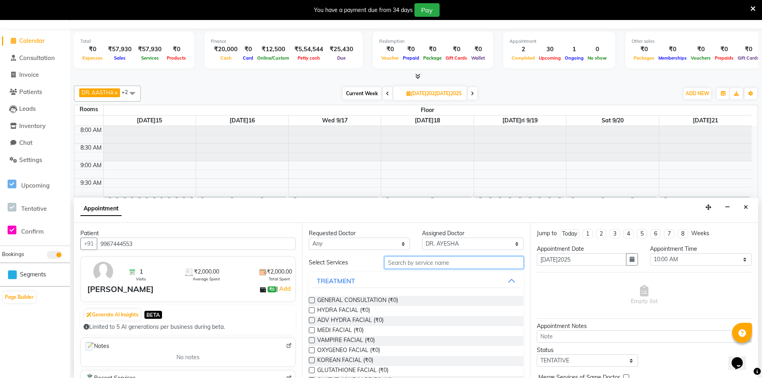
click at [403, 263] on input "text" at bounding box center [454, 263] width 139 height 12
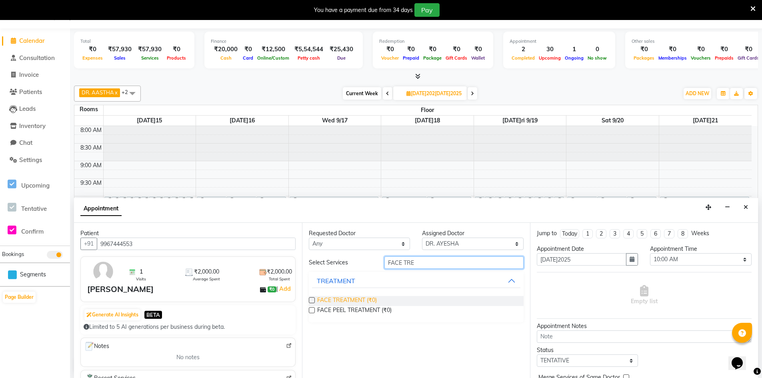
type input "FACE TRE"
click at [336, 301] on span "FACE TREATMENT (₹0)" at bounding box center [347, 301] width 60 height 10
checkbox input "true"
select select "4343"
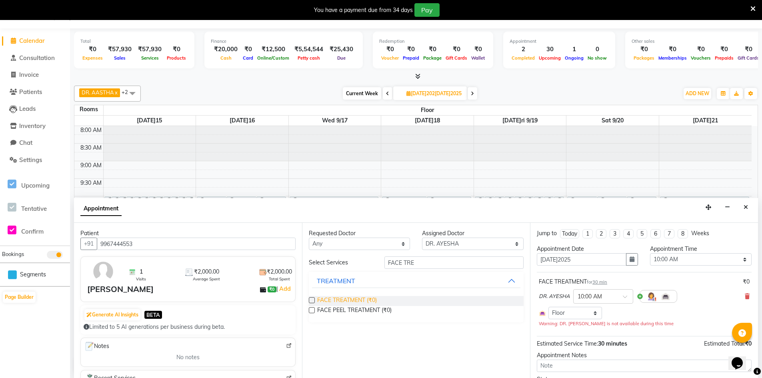
checkbox input "false"
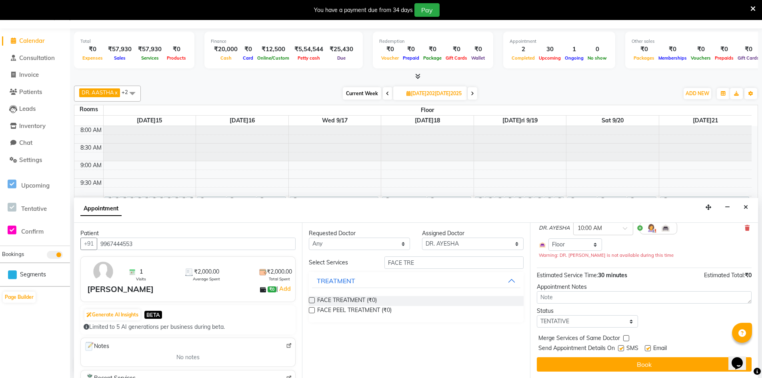
click at [618, 349] on div "Send Appointment Details On SMS Email" at bounding box center [645, 349] width 213 height 10
click at [622, 348] on label at bounding box center [621, 348] width 6 height 6
click at [622, 348] on input "checkbox" at bounding box center [620, 349] width 5 height 5
checkbox input "false"
drag, startPoint x: 649, startPoint y: 348, endPoint x: 648, endPoint y: 359, distance: 10.8
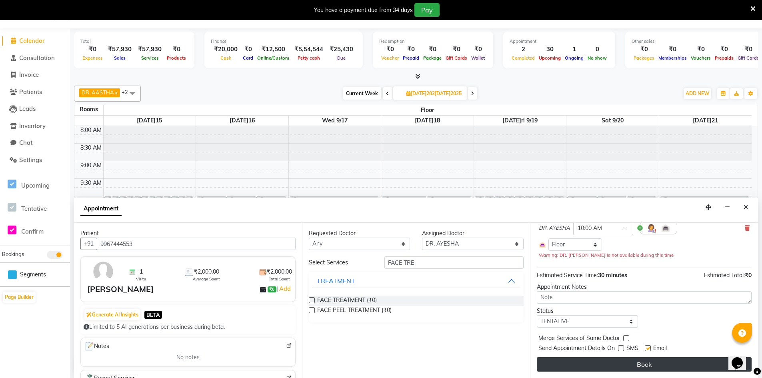
click at [651, 348] on label at bounding box center [648, 348] width 6 height 6
click at [650, 348] on input "checkbox" at bounding box center [647, 349] width 5 height 5
checkbox input "false"
click at [648, 365] on button "Book" at bounding box center [644, 364] width 215 height 14
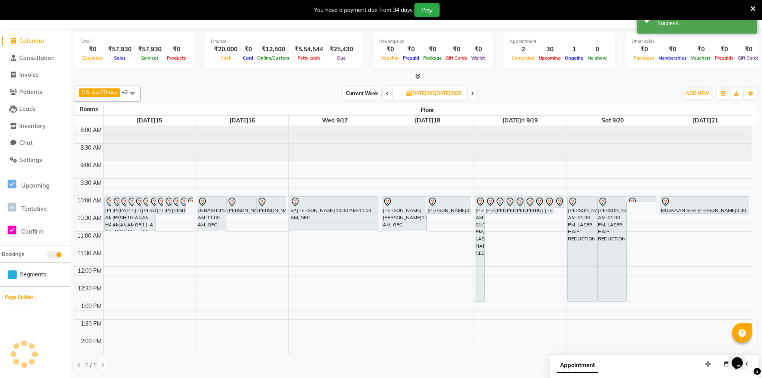
scroll to position [0, 0]
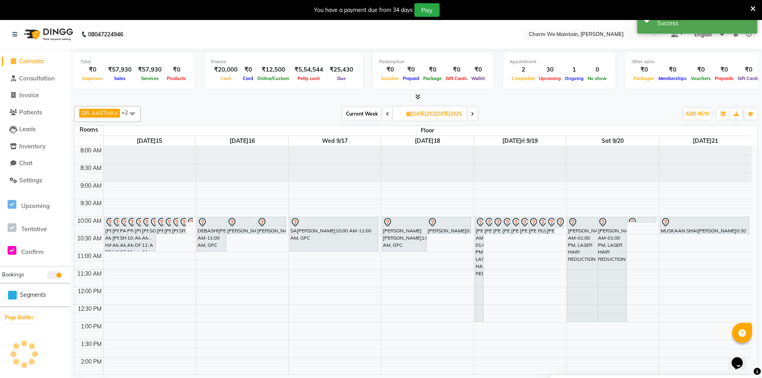
select select "600"
select select "tentative"
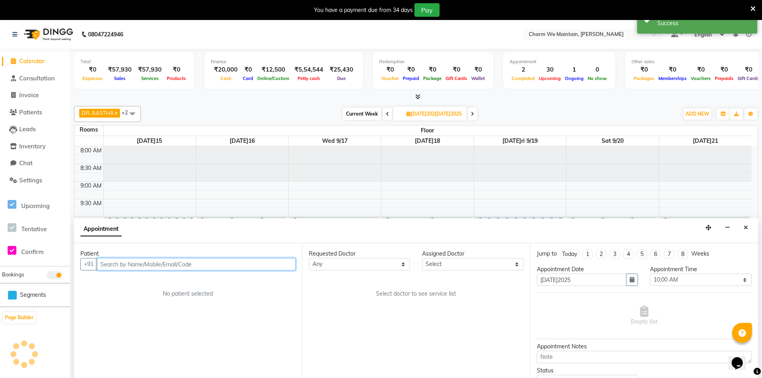
scroll to position [20, 0]
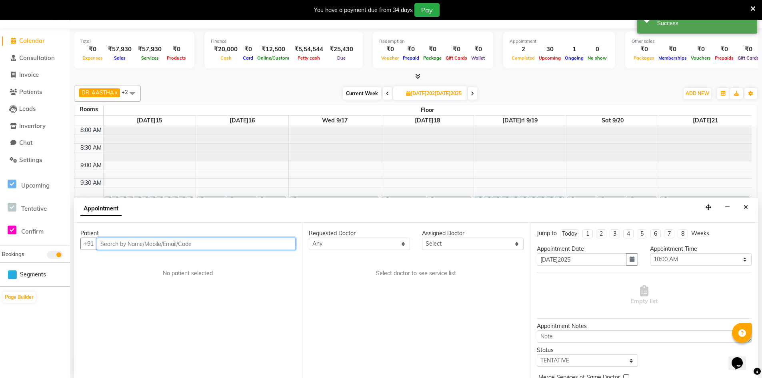
click at [227, 246] on input "text" at bounding box center [196, 244] width 199 height 12
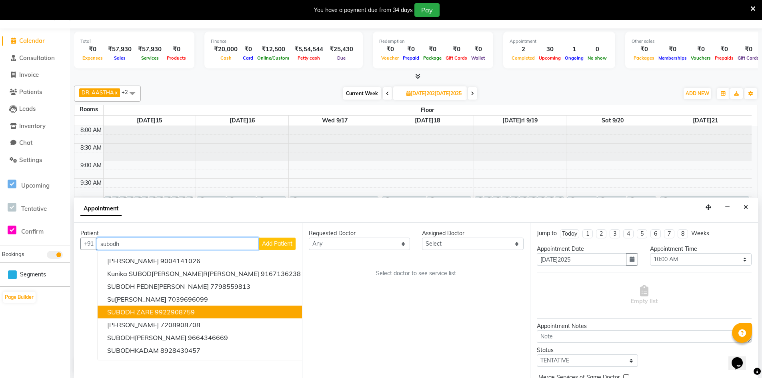
click at [141, 310] on span "SUBODH ZARE" at bounding box center [130, 312] width 46 height 8
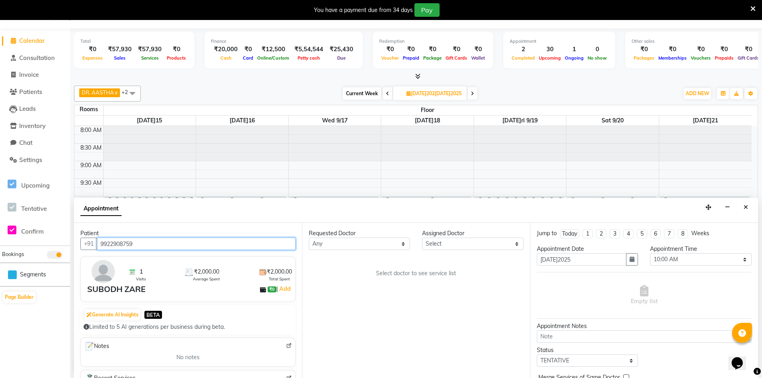
type input "9922908759"
click at [472, 242] on select "Select DR. AASTHA DR. AYESHA DR. [GEOGRAPHIC_DATA]" at bounding box center [472, 244] width 101 height 12
select select "86210"
click at [422, 238] on select "Select DR. AASTHA DR. AYESHA DR. [GEOGRAPHIC_DATA]" at bounding box center [472, 244] width 101 height 12
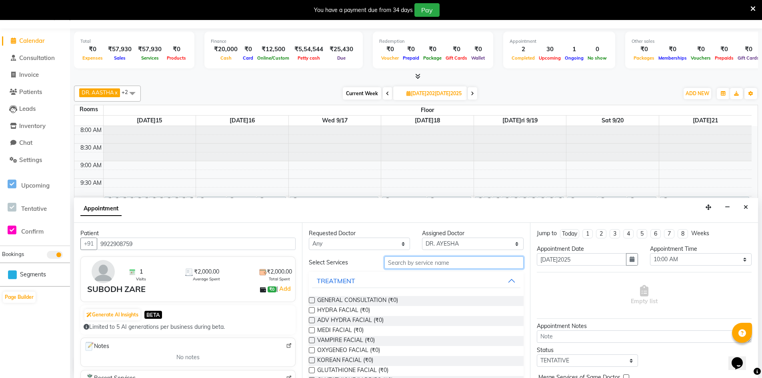
click at [449, 264] on input "text" at bounding box center [454, 263] width 139 height 12
type input "face"
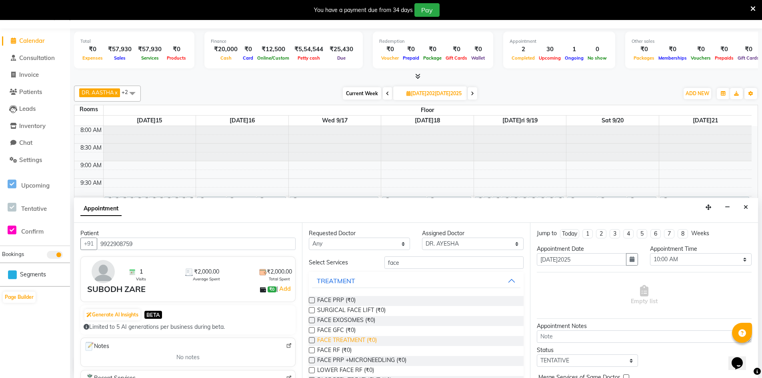
click at [364, 343] on span "FACE TREATMENT (₹0)" at bounding box center [347, 341] width 60 height 10
checkbox input "true"
select select "4343"
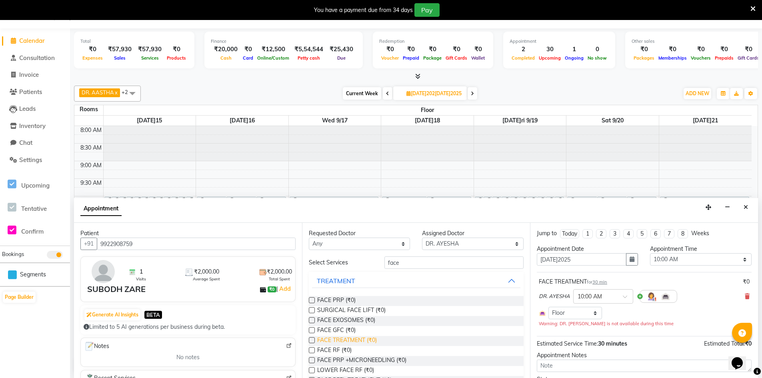
checkbox input "false"
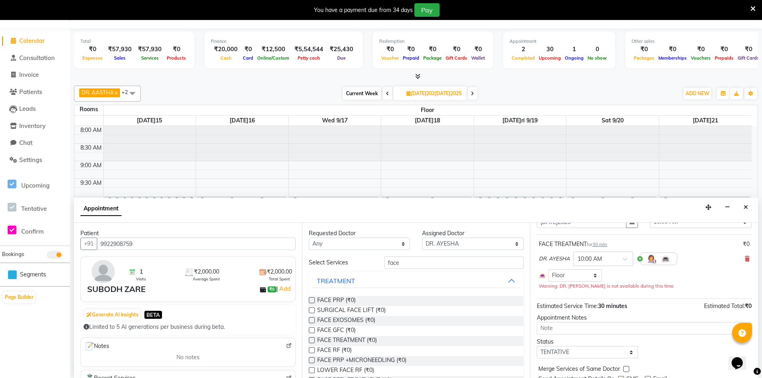
scroll to position [68, 0]
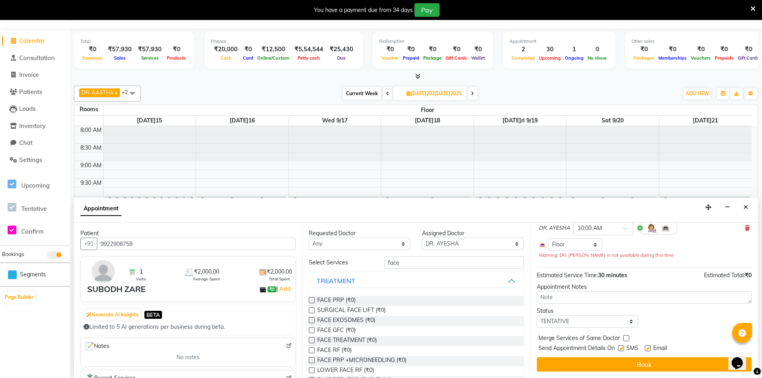
click at [621, 348] on label at bounding box center [621, 348] width 6 height 6
click at [621, 348] on input "checkbox" at bounding box center [620, 349] width 5 height 5
checkbox input "false"
click at [649, 349] on label at bounding box center [648, 348] width 6 height 6
click at [649, 349] on input "checkbox" at bounding box center [647, 349] width 5 height 5
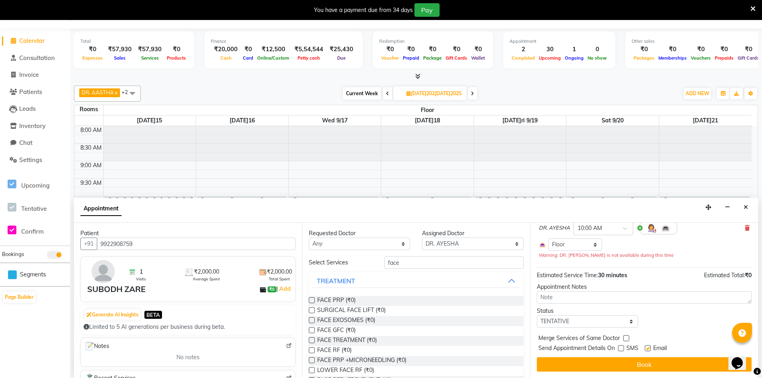
checkbox input "false"
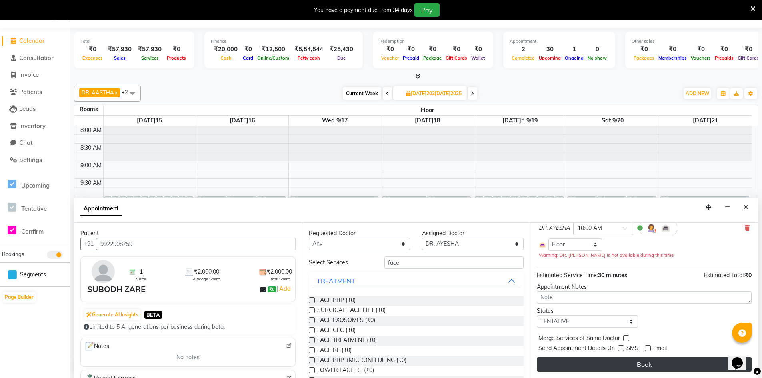
click at [649, 365] on button "Book" at bounding box center [644, 364] width 215 height 14
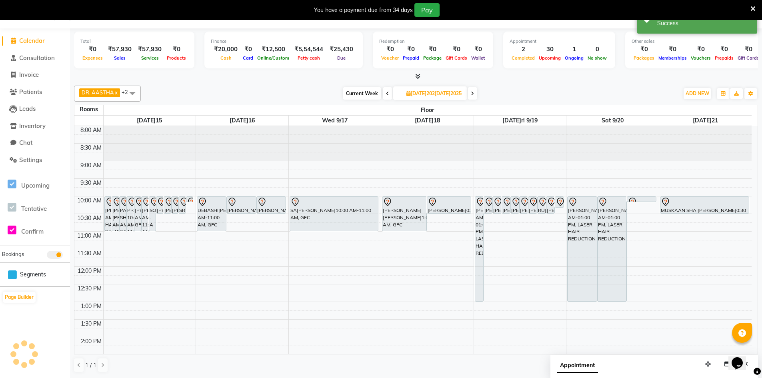
scroll to position [0, 0]
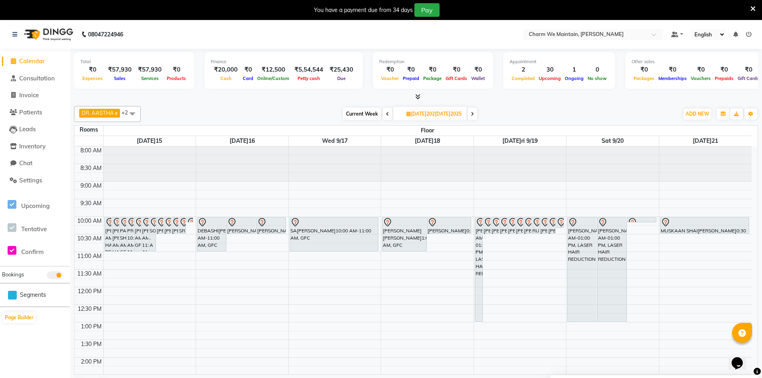
select select "tentative"
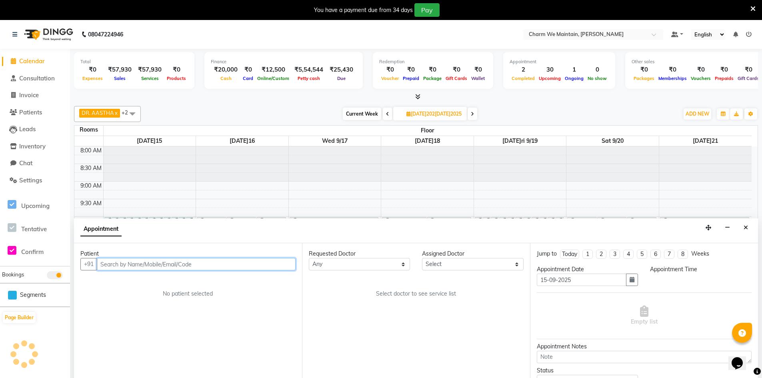
scroll to position [20, 0]
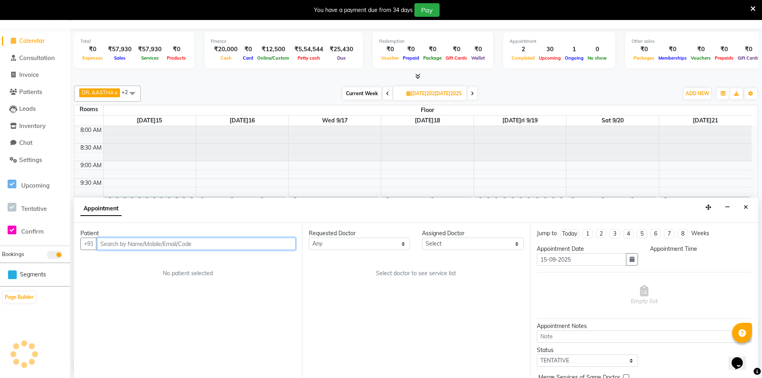
select select "600"
click at [189, 243] on input "text" at bounding box center [196, 244] width 199 height 12
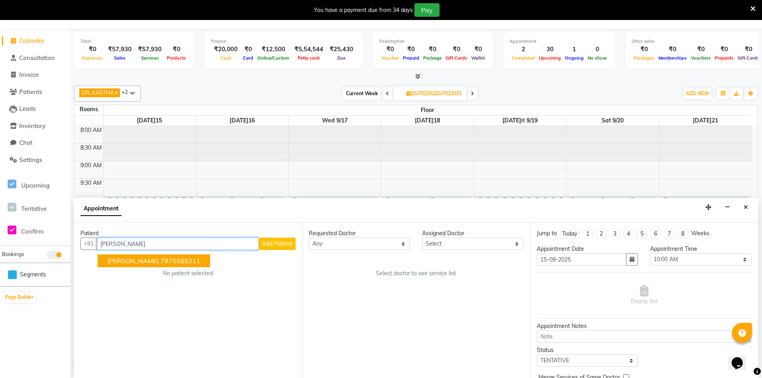
click at [187, 261] on ngb-highlight "7975585211" at bounding box center [180, 261] width 40 height 8
type input "7975585211"
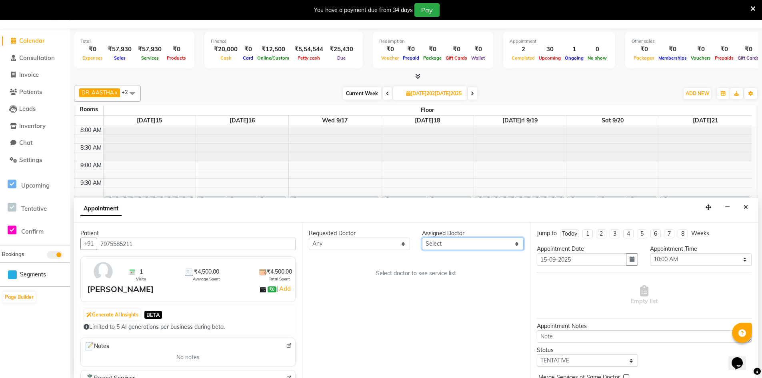
click at [486, 247] on select "Select DR. AASTHA DR. AYESHA DR. [GEOGRAPHIC_DATA]" at bounding box center [472, 244] width 101 height 12
select select "86210"
click at [422, 238] on select "Select DR. AASTHA DR. AYESHA DR. [GEOGRAPHIC_DATA]" at bounding box center [472, 244] width 101 height 12
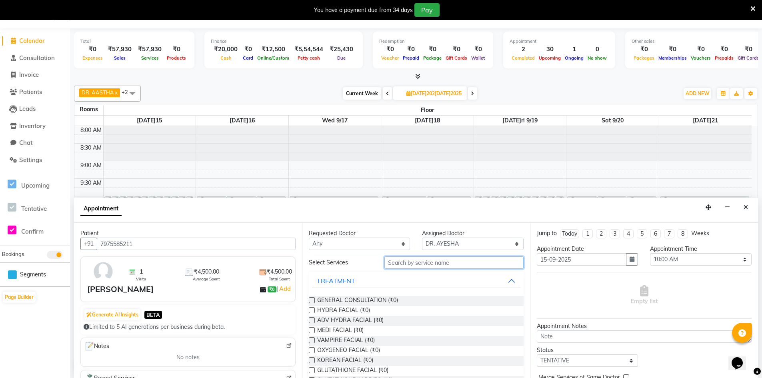
click at [440, 263] on input "text" at bounding box center [454, 263] width 139 height 12
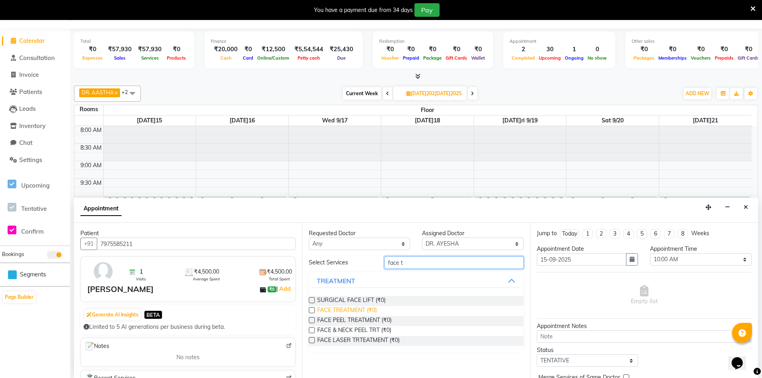
type input "face t"
click at [342, 313] on span "FACE TREATMENT (₹0)" at bounding box center [347, 311] width 60 height 10
checkbox input "false"
select select "4343"
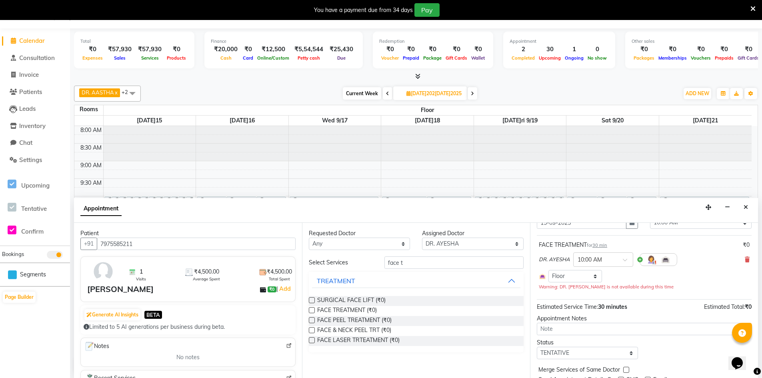
scroll to position [68, 0]
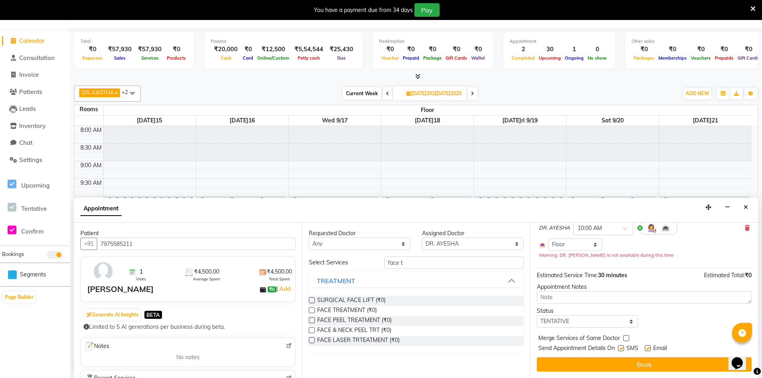
click at [621, 347] on label at bounding box center [621, 348] width 6 height 6
click at [621, 347] on input "checkbox" at bounding box center [620, 349] width 5 height 5
checkbox input "false"
click at [649, 347] on label at bounding box center [648, 348] width 6 height 6
click at [649, 347] on input "checkbox" at bounding box center [647, 349] width 5 height 5
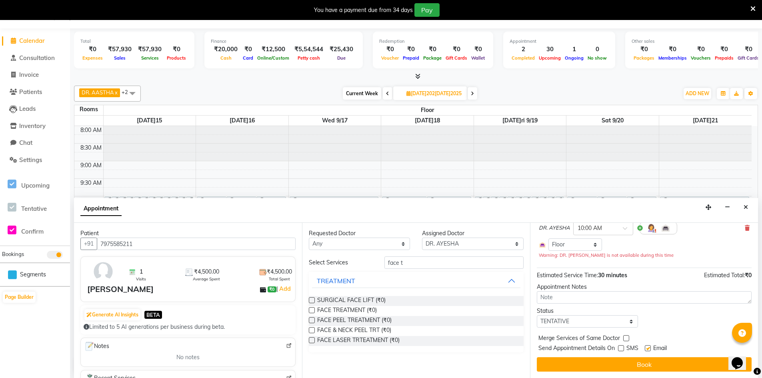
checkbox input "false"
click at [655, 365] on button "Book" at bounding box center [644, 364] width 215 height 14
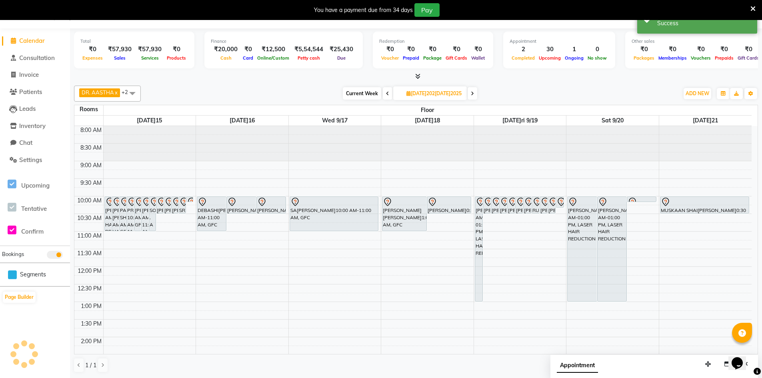
scroll to position [0, 0]
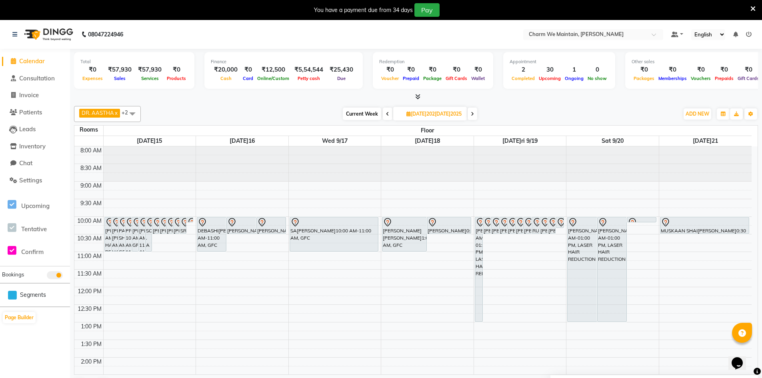
click at [475, 115] on span at bounding box center [473, 114] width 10 height 12
type input "[DATE]5-09-27"
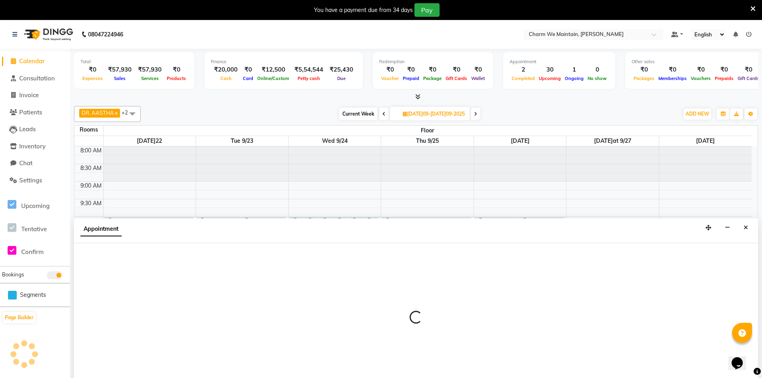
scroll to position [20, 0]
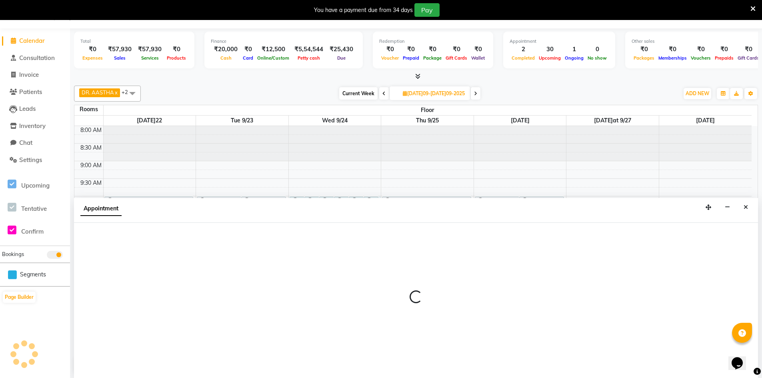
select select "tentative"
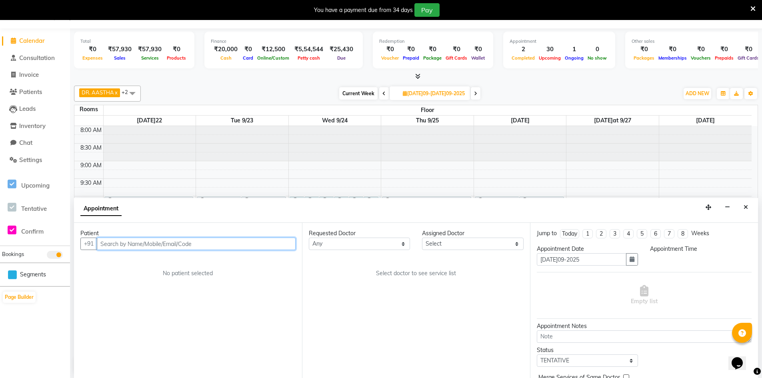
select select "600"
drag, startPoint x: 223, startPoint y: 245, endPoint x: 223, endPoint y: 235, distance: 9.2
click at [223, 237] on div "Patient +91 No patient selected" at bounding box center [188, 300] width 228 height 155
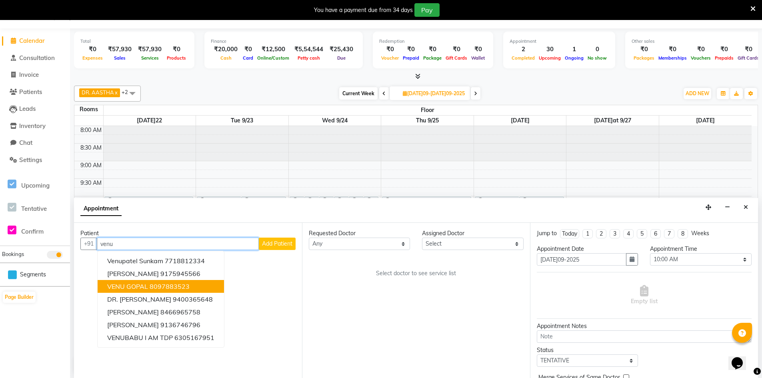
click at [131, 289] on span "VENU GOPAL" at bounding box center [127, 287] width 41 height 8
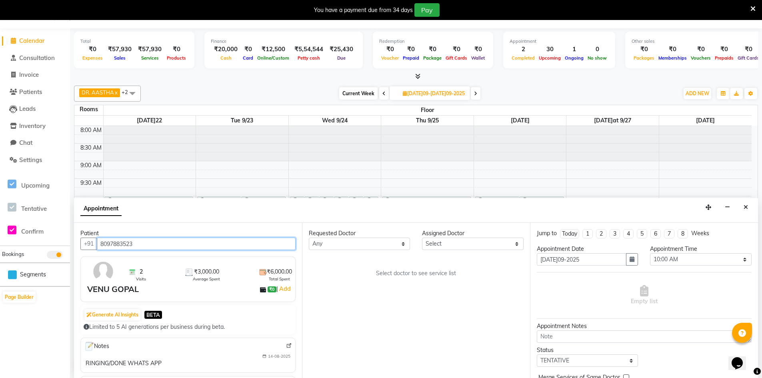
type input "8097883523"
click at [451, 247] on select "Select DR. AASTHA DR. AYESHA DR. [GEOGRAPHIC_DATA]" at bounding box center [472, 244] width 101 height 12
select select "86210"
click at [422, 238] on select "Select DR. AASTHA DR. AYESHA DR. [GEOGRAPHIC_DATA]" at bounding box center [472, 244] width 101 height 12
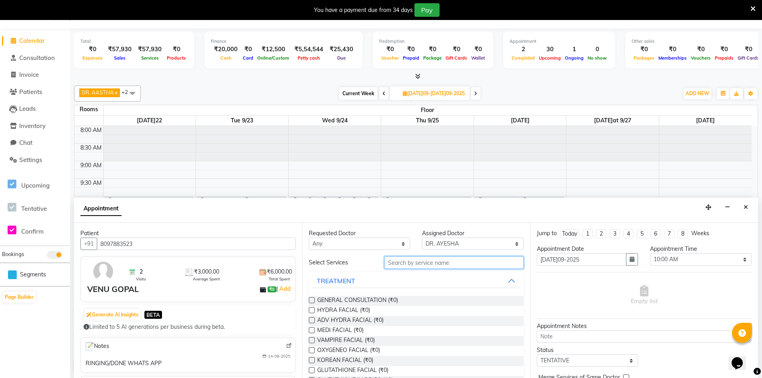
click at [438, 263] on input "text" at bounding box center [454, 263] width 139 height 12
type input "f"
type input "hair"
click at [330, 313] on span "HAIR PRP (₹0)" at bounding box center [336, 311] width 38 height 10
checkbox input "true"
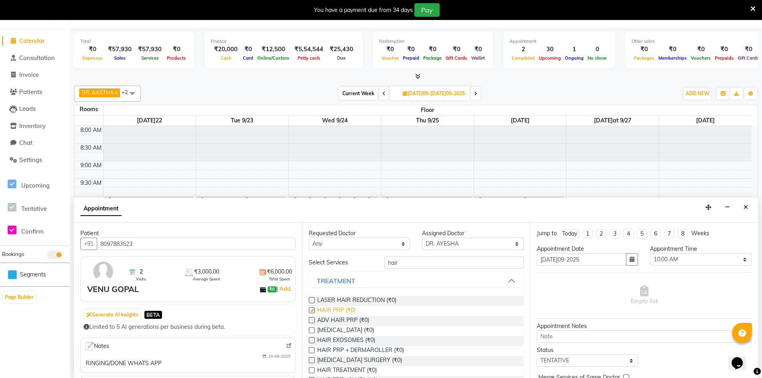
select select "4343"
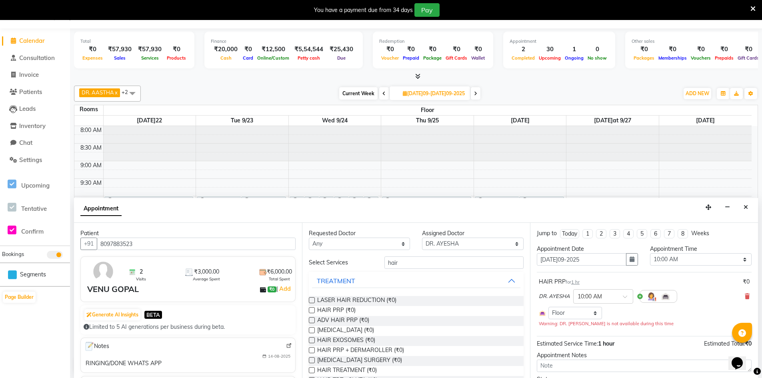
checkbox input "false"
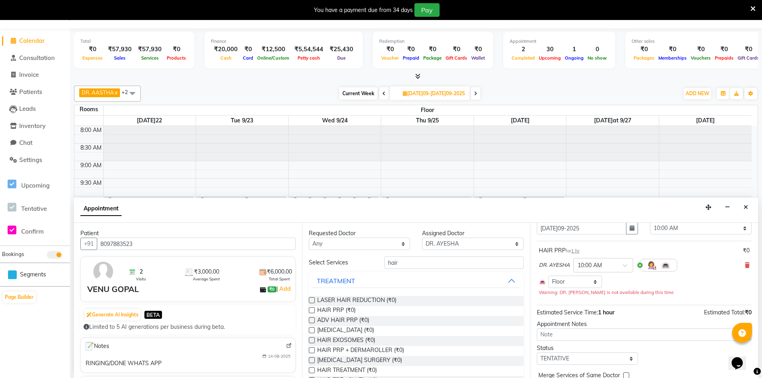
scroll to position [68, 0]
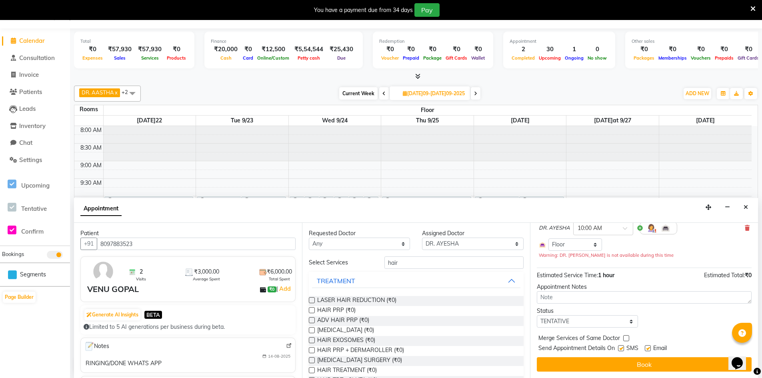
click at [621, 347] on label at bounding box center [621, 348] width 6 height 6
click at [621, 347] on input "checkbox" at bounding box center [620, 349] width 5 height 5
checkbox input "false"
click at [650, 348] on label at bounding box center [648, 348] width 6 height 6
click at [650, 348] on input "checkbox" at bounding box center [647, 349] width 5 height 5
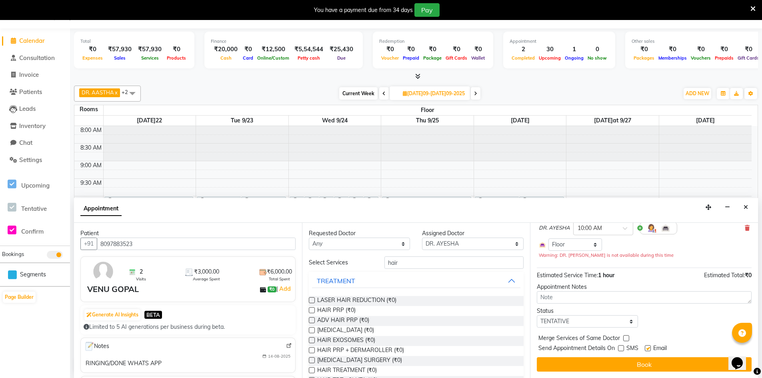
checkbox input "false"
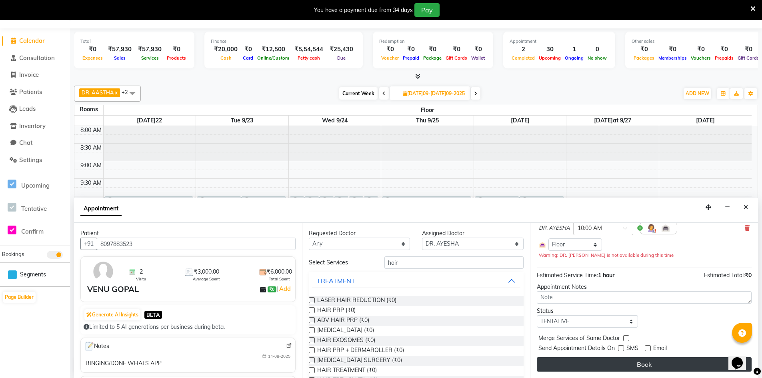
click at [649, 361] on button "Book" at bounding box center [644, 364] width 215 height 14
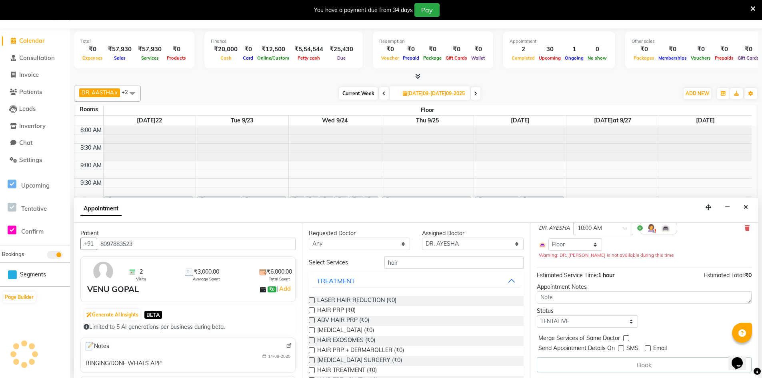
scroll to position [0, 0]
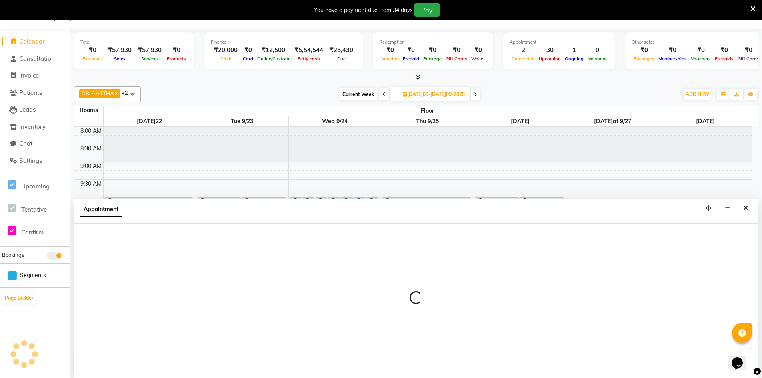
select select "600"
select select "tentative"
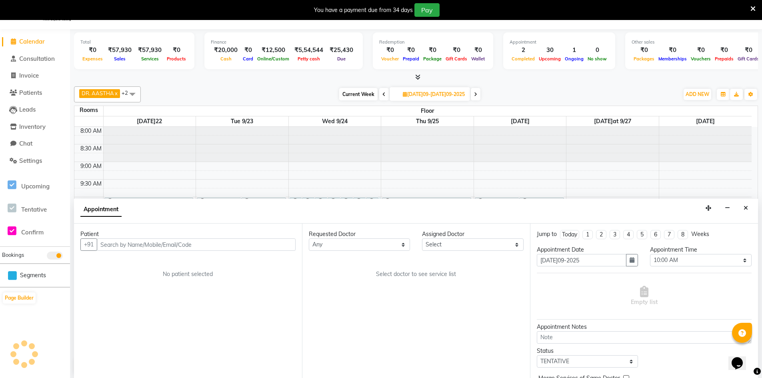
scroll to position [20, 0]
click at [209, 244] on input "text" at bounding box center [196, 244] width 199 height 12
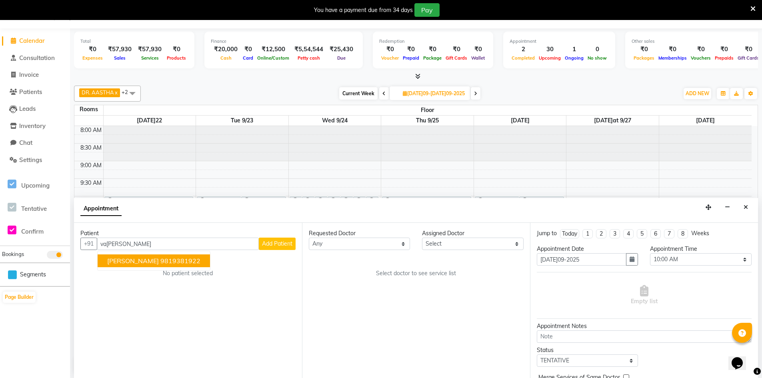
click at [148, 259] on span "[PERSON_NAME]" at bounding box center [133, 261] width 52 height 8
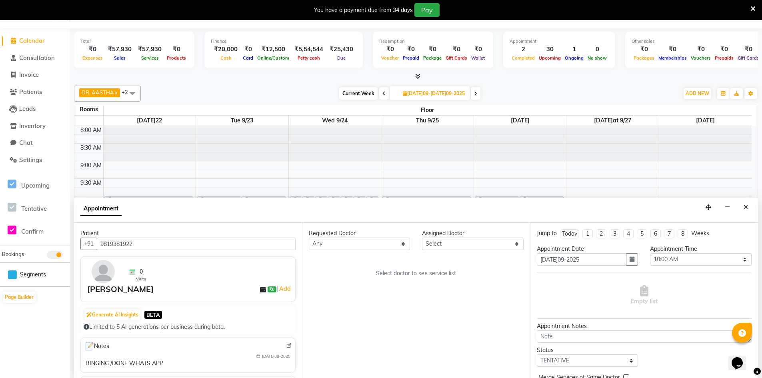
type input "9819381922"
click at [478, 247] on select "Select DR. AASTHA DR. AYESHA DR. [GEOGRAPHIC_DATA]" at bounding box center [472, 244] width 101 height 12
click at [422, 238] on select "Select DR. AASTHA DR. AYESHA DR. [GEOGRAPHIC_DATA]" at bounding box center [472, 244] width 101 height 12
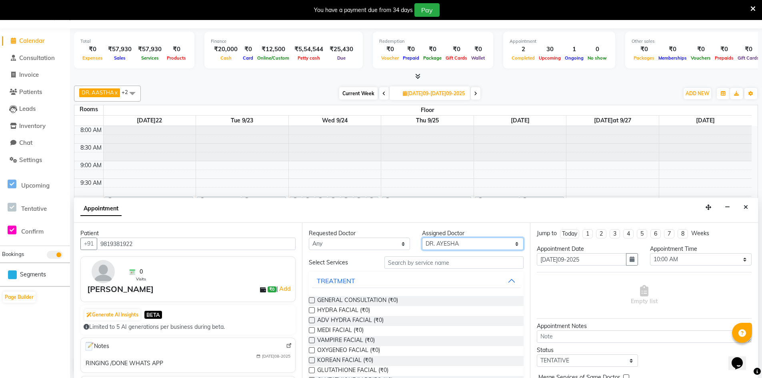
click at [504, 240] on select "Select DR. AASTHA DR. AYESHA DR. [GEOGRAPHIC_DATA]" at bounding box center [472, 244] width 101 height 12
select select "86212"
click at [422, 238] on select "Select DR. AASTHA DR. AYESHA DR. [GEOGRAPHIC_DATA]" at bounding box center [472, 244] width 101 height 12
click at [464, 263] on input "text" at bounding box center [454, 263] width 139 height 12
type input "hair"
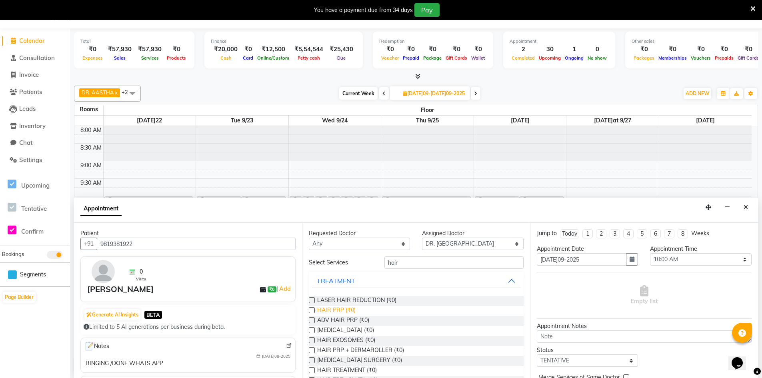
click at [343, 307] on span "HAIR PRP (₹0)" at bounding box center [336, 311] width 38 height 10
checkbox input "true"
select select "4343"
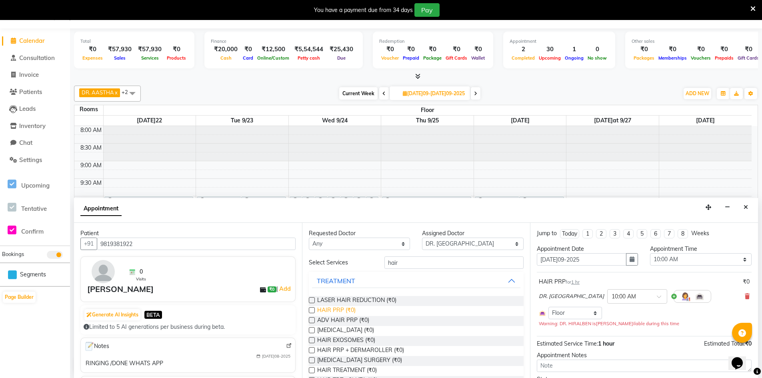
checkbox input "false"
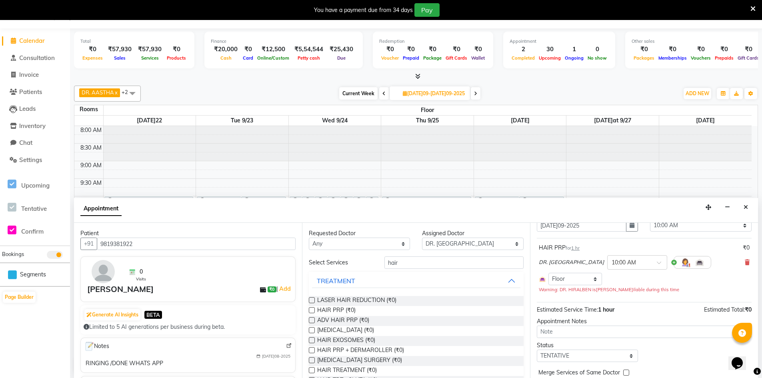
scroll to position [68, 0]
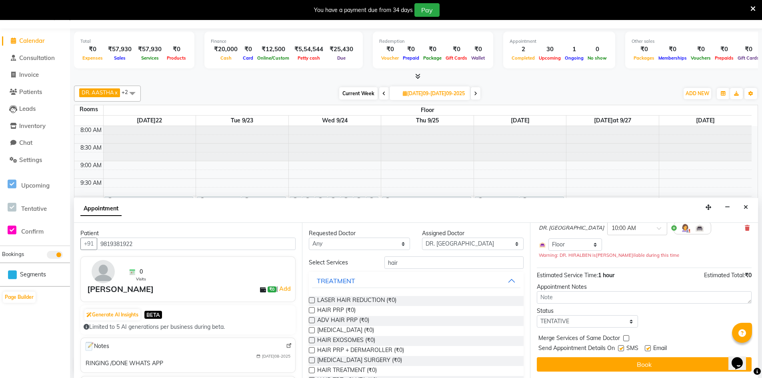
click at [623, 350] on label at bounding box center [621, 348] width 6 height 6
click at [623, 350] on input "checkbox" at bounding box center [620, 349] width 5 height 5
checkbox input "false"
click at [646, 347] on label at bounding box center [648, 348] width 6 height 6
click at [646, 347] on input "checkbox" at bounding box center [647, 349] width 5 height 5
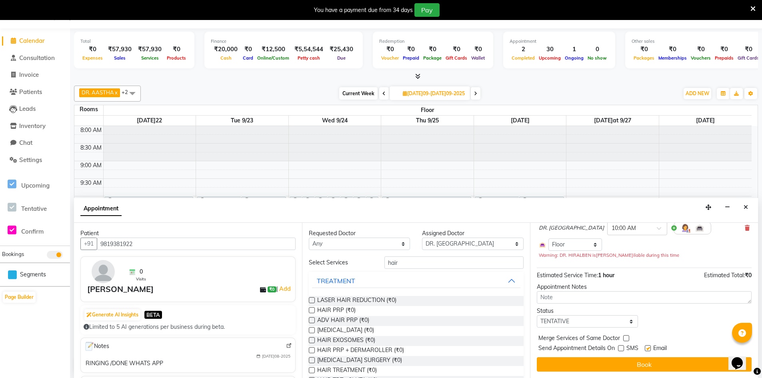
checkbox input "false"
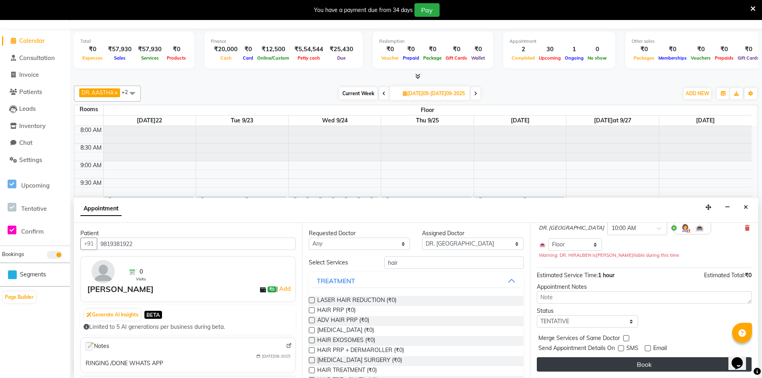
click at [647, 366] on button "Book" at bounding box center [644, 364] width 215 height 14
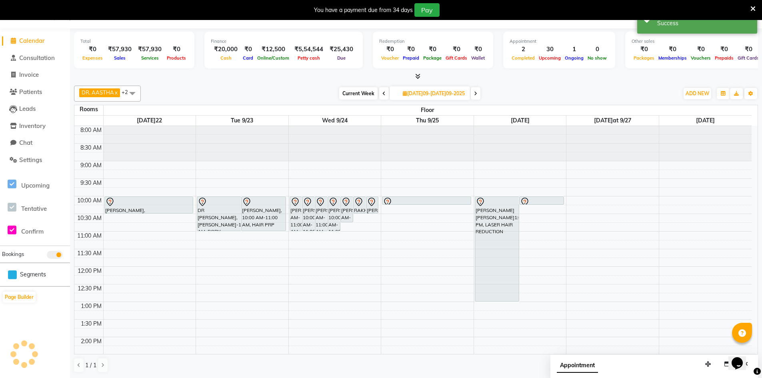
scroll to position [0, 0]
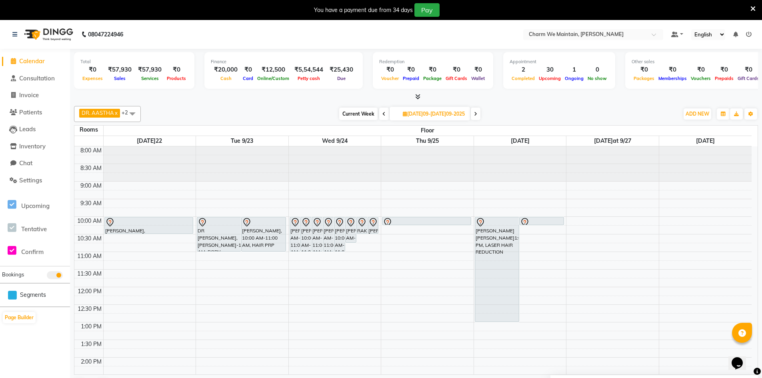
click at [383, 116] on icon at bounding box center [384, 114] width 3 height 5
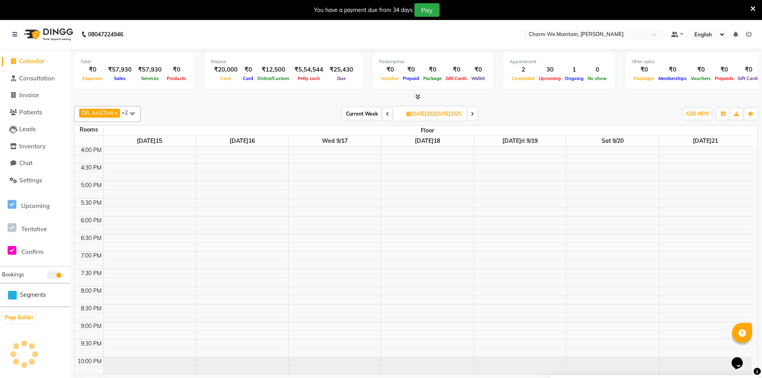
click at [386, 116] on icon at bounding box center [387, 114] width 3 height 5
click at [394, 116] on icon at bounding box center [395, 114] width 3 height 5
type input "[DATE]5-09-06"
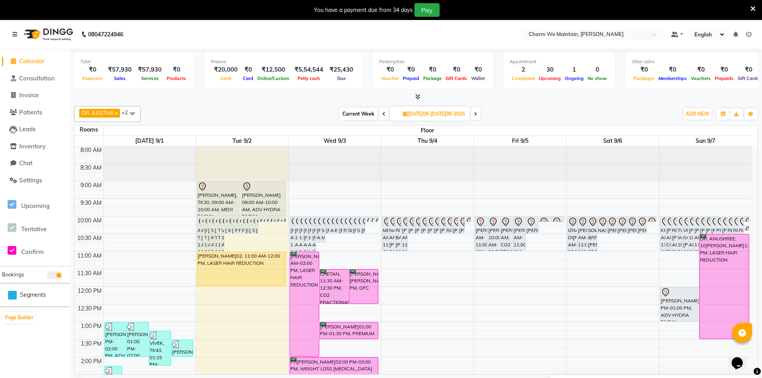
scroll to position [0, 0]
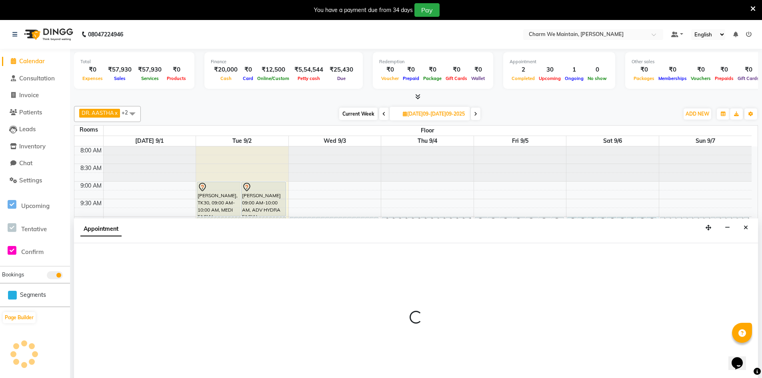
scroll to position [20, 0]
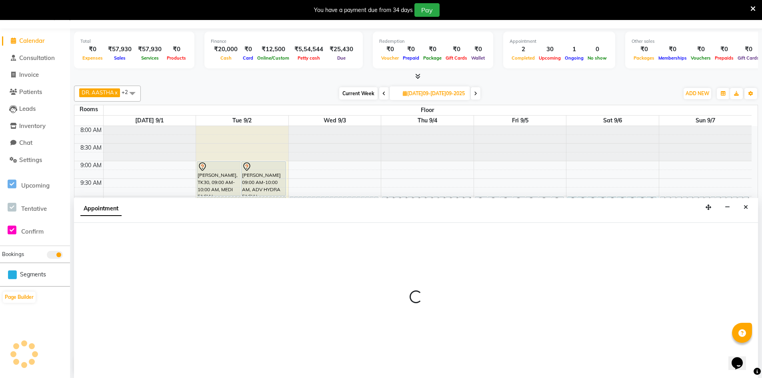
select select "600"
select select "tentative"
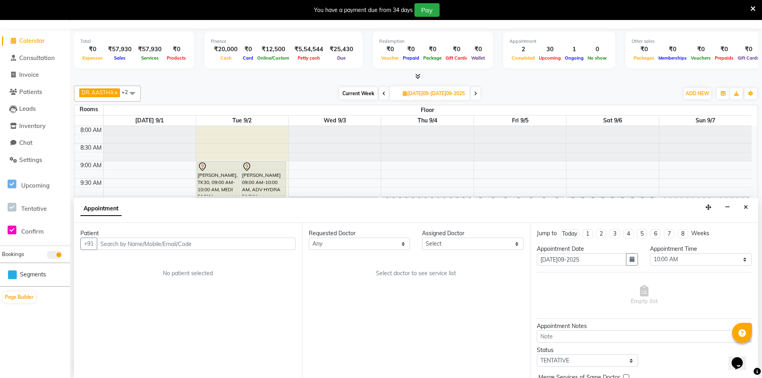
click at [222, 245] on input "text" at bounding box center [196, 244] width 199 height 12
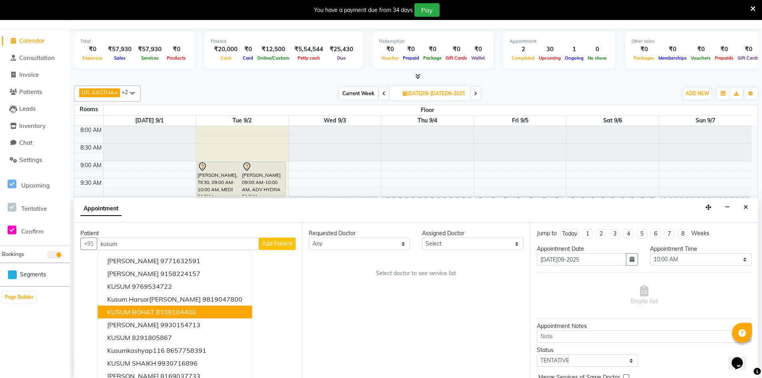
click at [152, 313] on span "KUSUM BOHAT" at bounding box center [130, 312] width 47 height 8
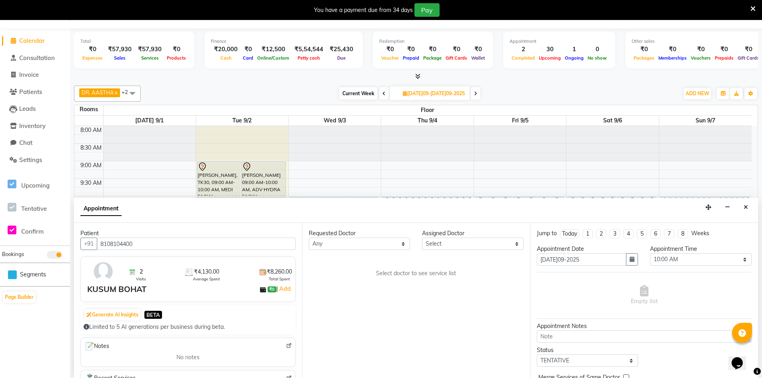
type input "8108104400"
click at [452, 240] on select "Select DR. AASTHA DR. AYESHA DR. [GEOGRAPHIC_DATA]" at bounding box center [472, 244] width 101 height 12
select select "86212"
click at [422, 238] on select "Select DR. AASTHA DR. AYESHA DR. [GEOGRAPHIC_DATA]" at bounding box center [472, 244] width 101 height 12
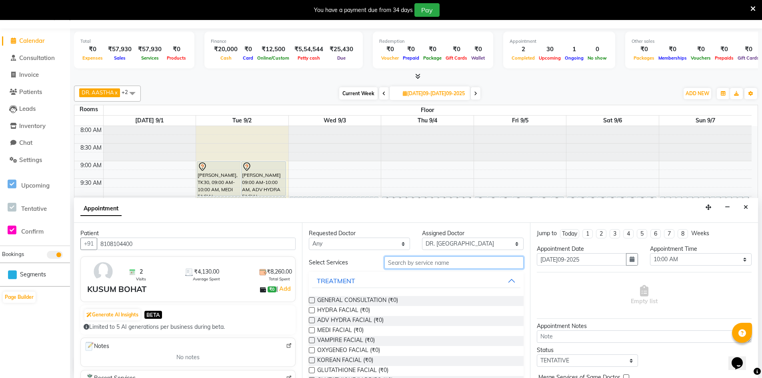
click at [439, 266] on input "text" at bounding box center [454, 263] width 139 height 12
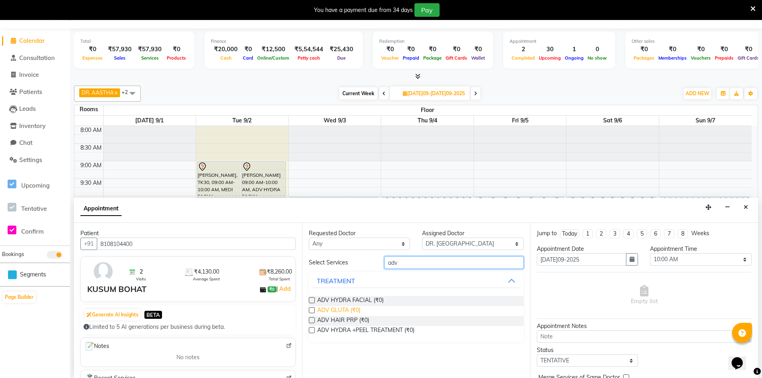
type input "adv"
click at [350, 309] on span "ADV GLUTA (₹0)" at bounding box center [338, 311] width 43 height 10
checkbox input "true"
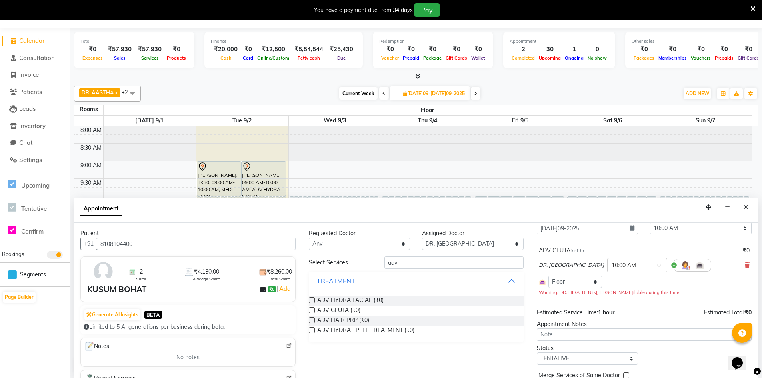
scroll to position [68, 0]
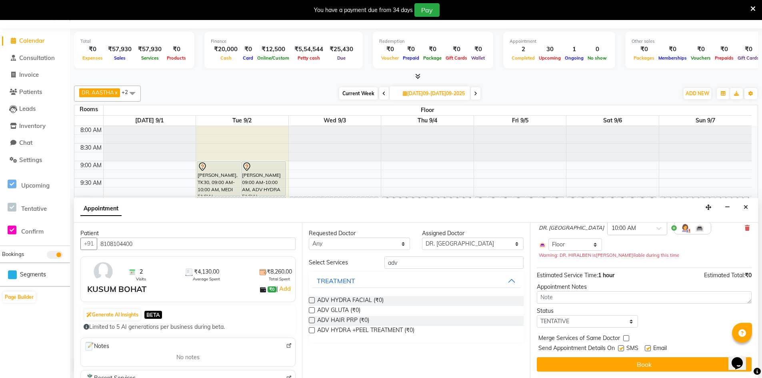
click at [621, 347] on label at bounding box center [621, 348] width 6 height 6
click at [621, 347] on input "checkbox" at bounding box center [620, 349] width 5 height 5
click at [650, 348] on label at bounding box center [648, 348] width 6 height 6
click at [650, 348] on input "checkbox" at bounding box center [647, 349] width 5 height 5
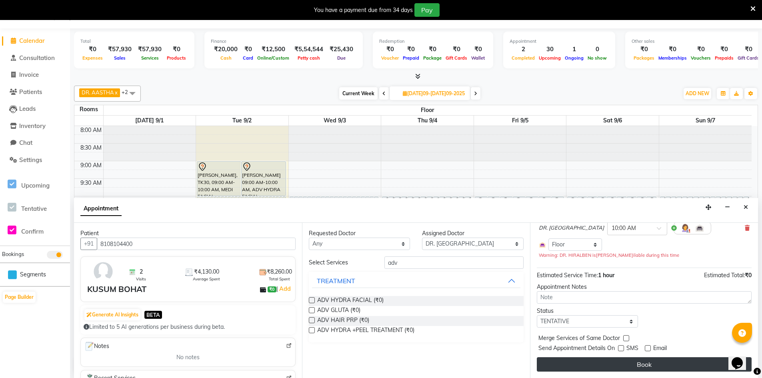
click at [645, 367] on button "Book" at bounding box center [644, 364] width 215 height 14
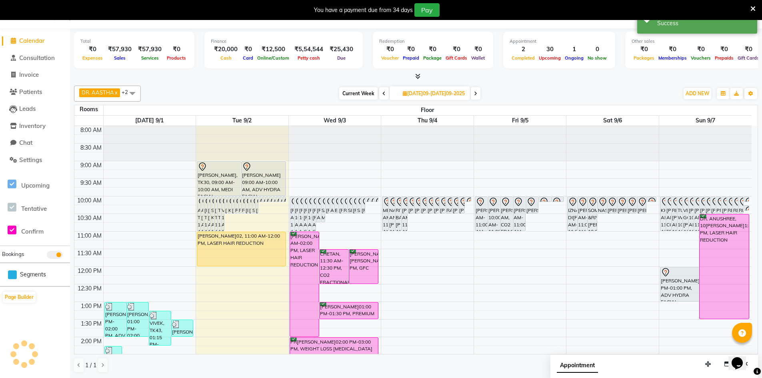
scroll to position [0, 0]
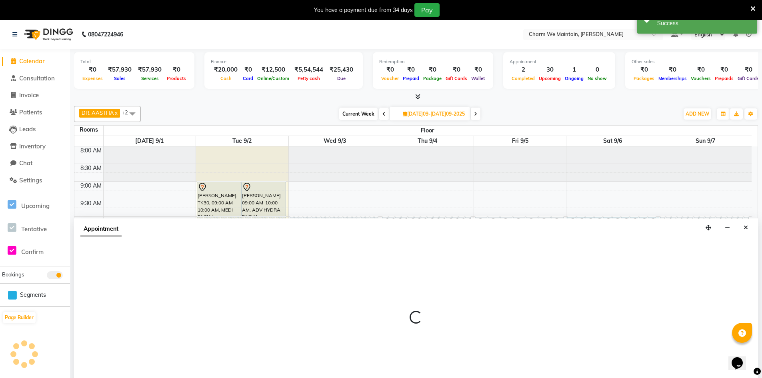
scroll to position [20, 0]
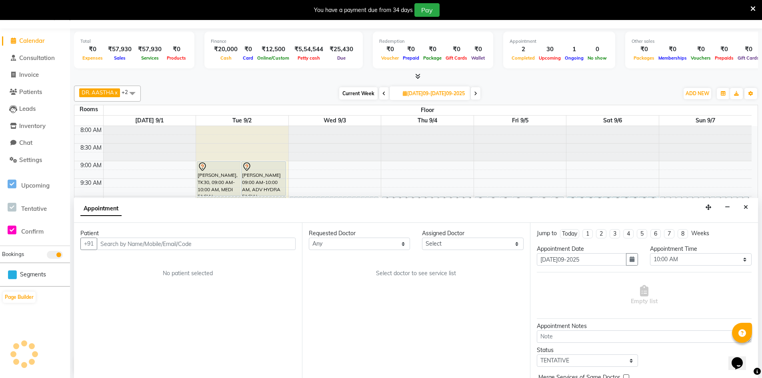
click at [227, 244] on input "text" at bounding box center [196, 244] width 199 height 12
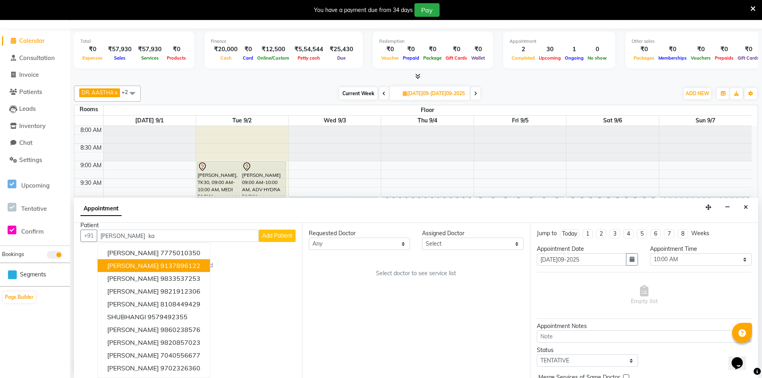
scroll to position [0, 0]
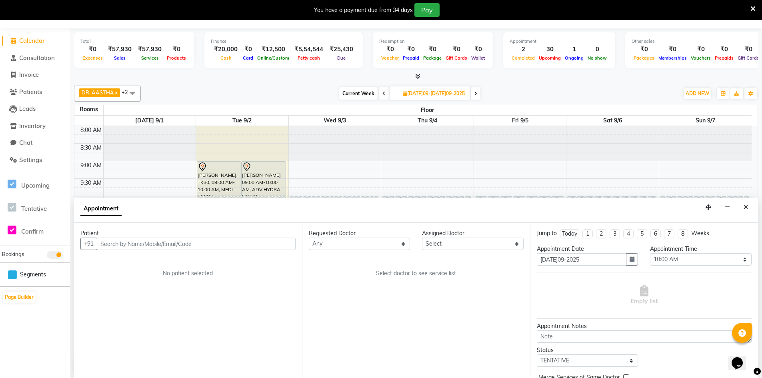
click at [178, 245] on input "text" at bounding box center [196, 244] width 199 height 12
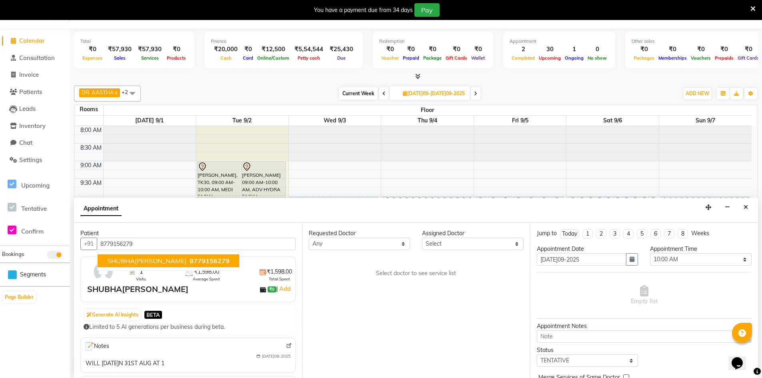
click at [134, 259] on span "SHUBHA[PERSON_NAME]" at bounding box center [146, 261] width 79 height 8
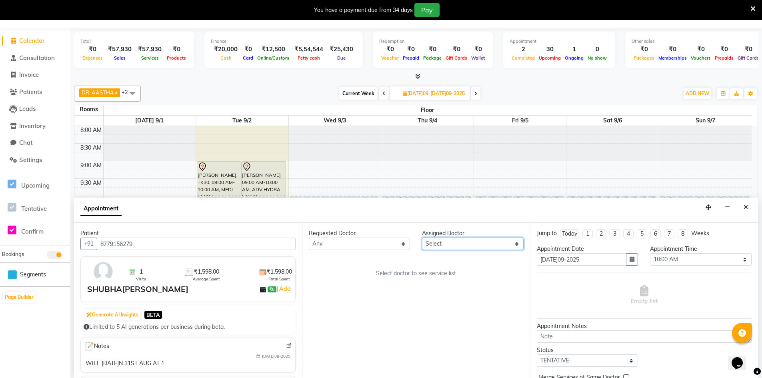
click at [472, 241] on select "Select DR. AASTHA DR. AYESHA DR. [GEOGRAPHIC_DATA]" at bounding box center [472, 244] width 101 height 12
click at [422, 238] on select "Select DR. AASTHA DR. AYESHA DR. [GEOGRAPHIC_DATA]" at bounding box center [472, 244] width 101 height 12
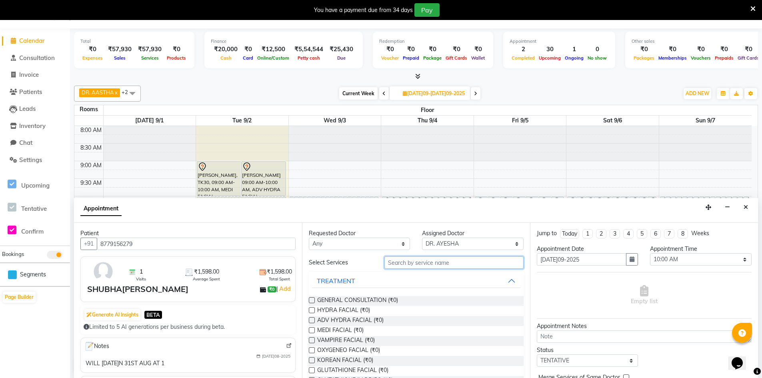
click at [412, 263] on input "text" at bounding box center [454, 263] width 139 height 12
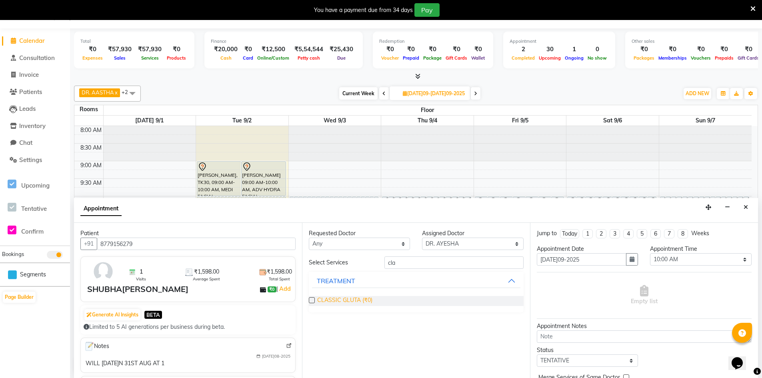
click at [338, 299] on span "CLASSIC GLUTA (₹0)" at bounding box center [344, 301] width 55 height 10
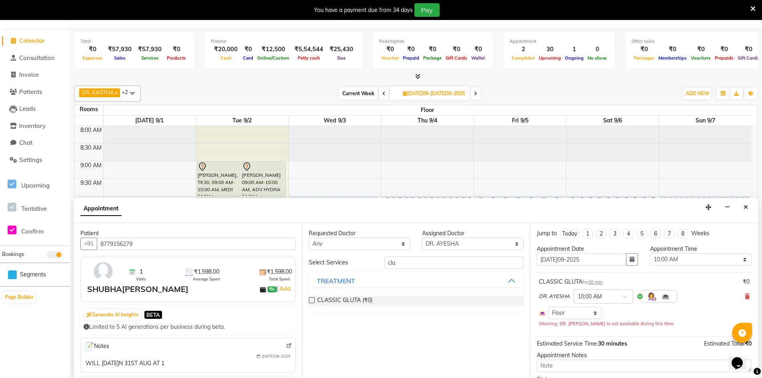
scroll to position [68, 0]
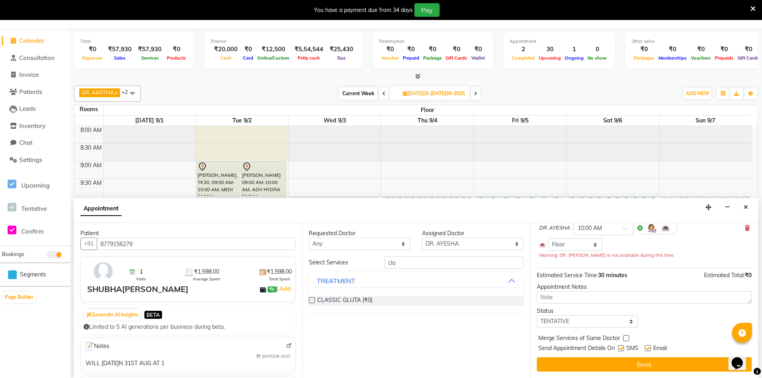
click at [621, 348] on label at bounding box center [621, 348] width 6 height 6
click at [621, 348] on input "checkbox" at bounding box center [620, 349] width 5 height 5
click at [647, 347] on label at bounding box center [648, 348] width 6 height 6
click at [647, 347] on input "checkbox" at bounding box center [647, 349] width 5 height 5
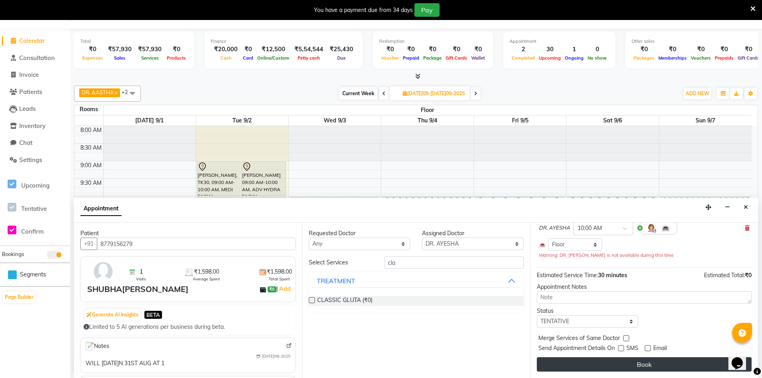
click at [650, 365] on button "Book" at bounding box center [644, 364] width 215 height 14
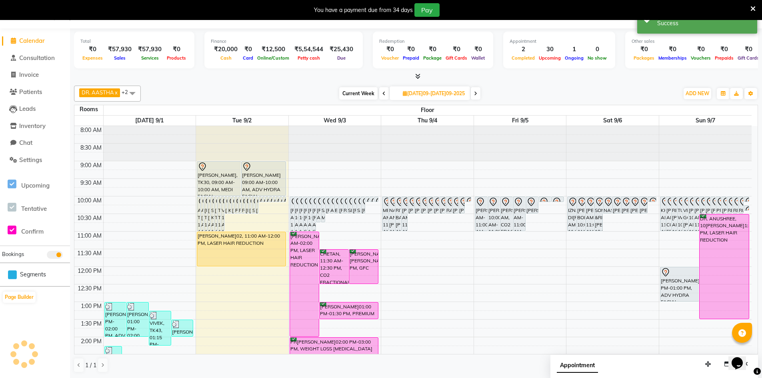
scroll to position [0, 0]
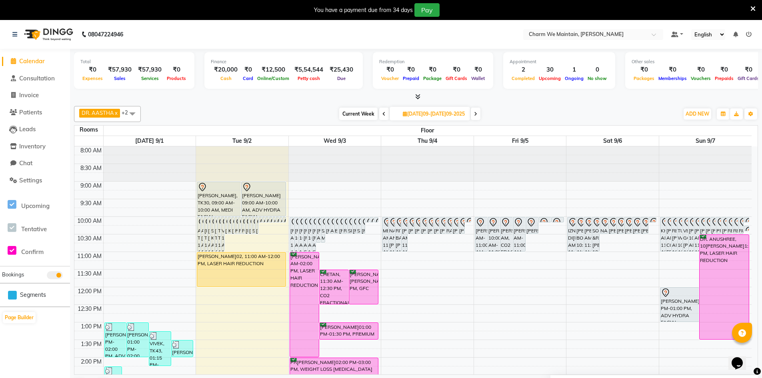
click at [476, 114] on icon at bounding box center [475, 114] width 3 height 5
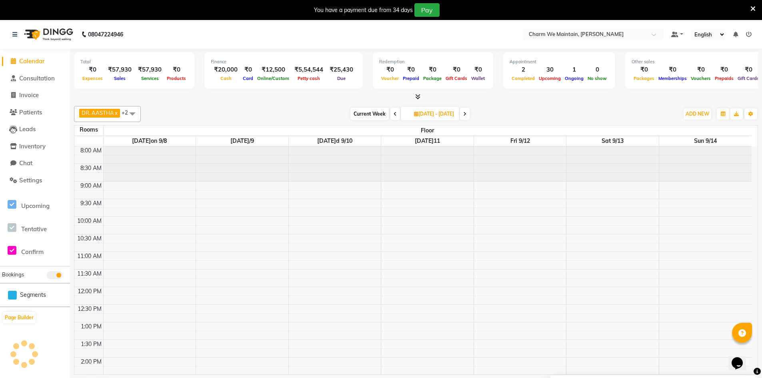
scroll to position [282, 0]
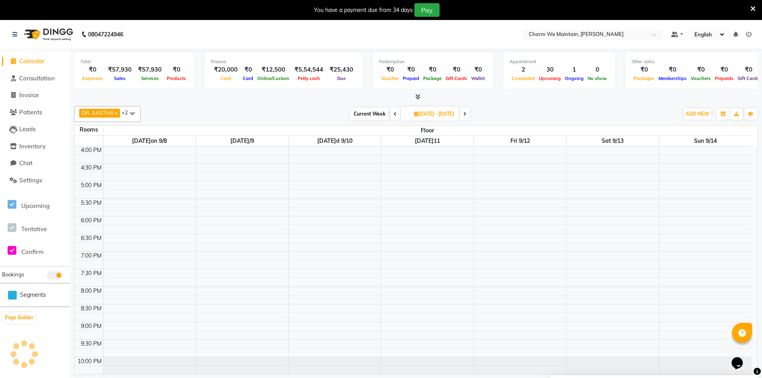
click at [467, 114] on icon at bounding box center [464, 114] width 3 height 5
click at [474, 113] on icon at bounding box center [472, 114] width 3 height 5
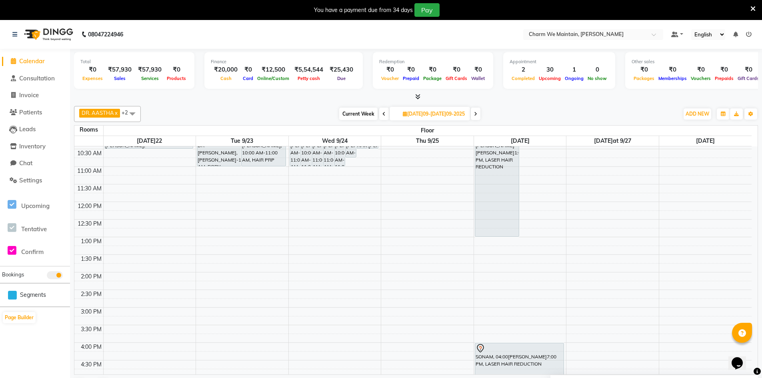
scroll to position [42, 0]
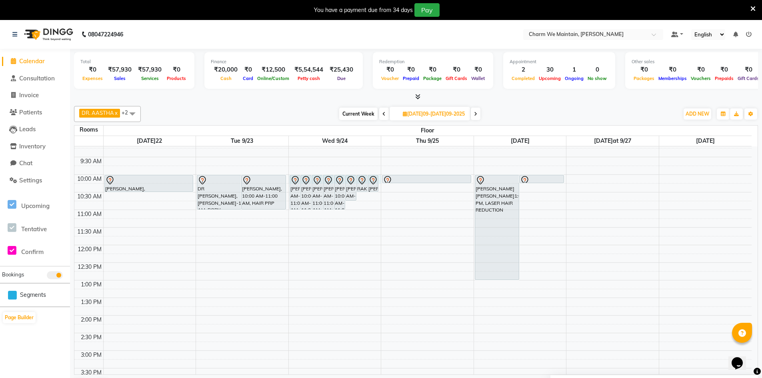
click at [379, 177] on div "8:00 AM 8:30 AM 9:00 AM 9:30 AM 10:00 AM 10:30 AM 11:00 AM 11:30 AM 12:00 PM 12…" at bounding box center [413, 368] width 678 height 528
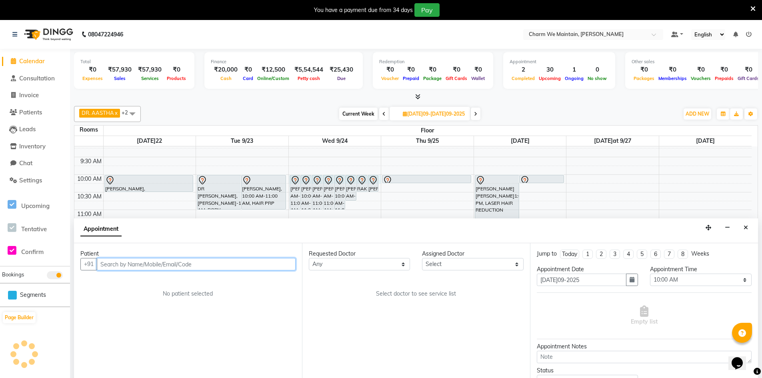
scroll to position [20, 0]
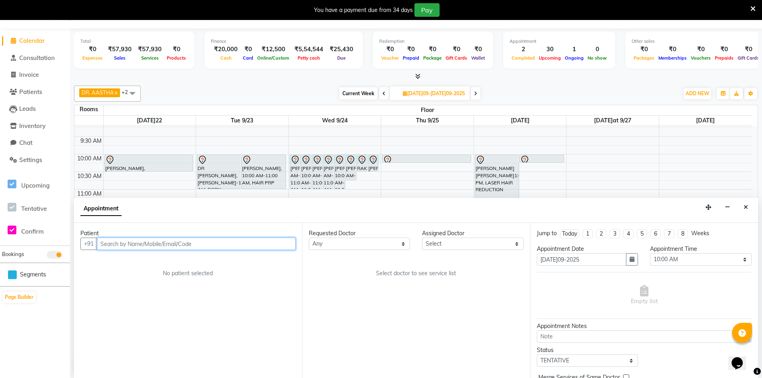
click at [179, 245] on input "text" at bounding box center [196, 244] width 199 height 12
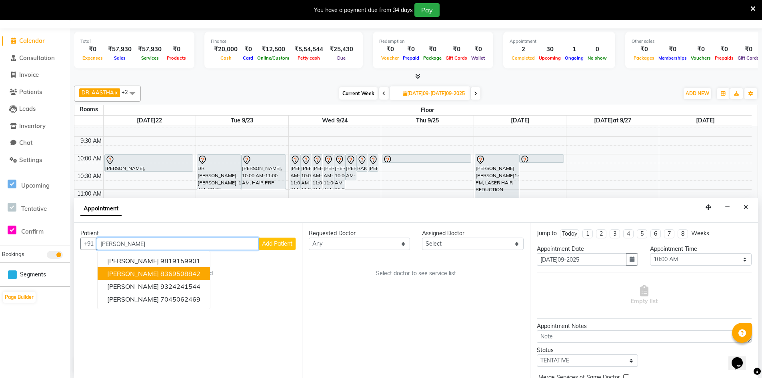
click at [160, 275] on ngb-highlight "8369508842" at bounding box center [180, 274] width 40 height 8
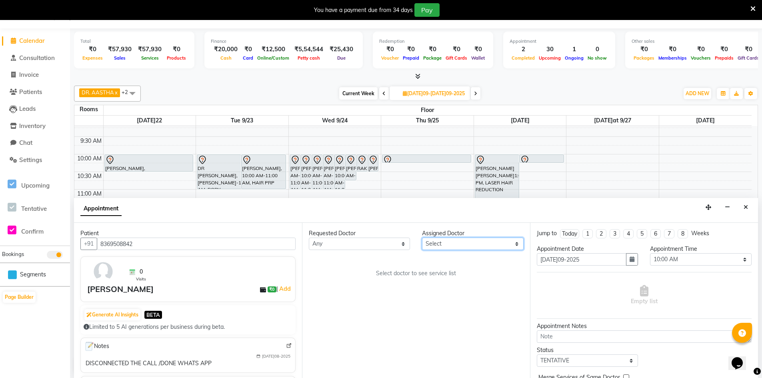
click at [437, 241] on select "Select DR. AASTHA DR. AYESHA DR. [GEOGRAPHIC_DATA]" at bounding box center [472, 244] width 101 height 12
click at [422, 238] on select "Select DR. AASTHA DR. AYESHA DR. [GEOGRAPHIC_DATA]" at bounding box center [472, 244] width 101 height 12
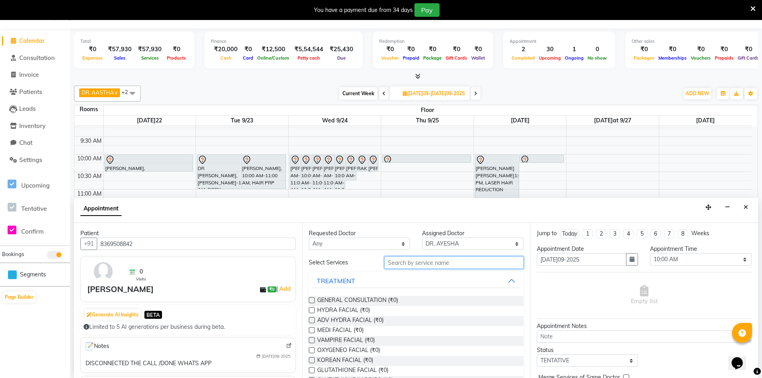
click at [412, 264] on input "text" at bounding box center [454, 263] width 139 height 12
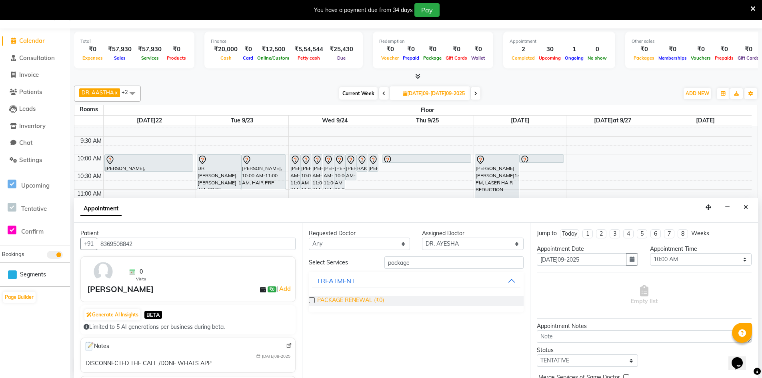
click at [357, 299] on span "PACKAGE RENEWAL (₹0)" at bounding box center [350, 301] width 67 height 10
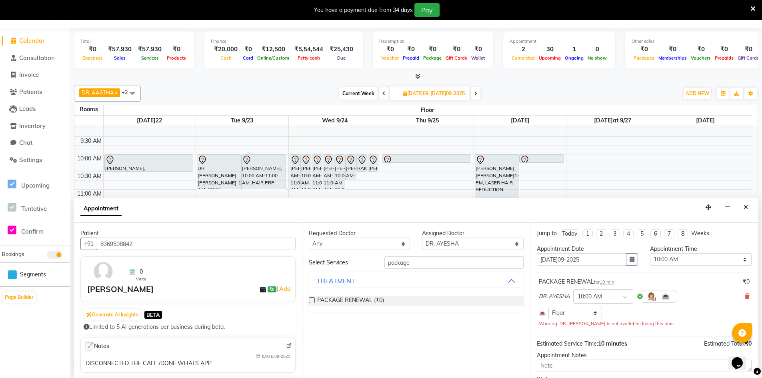
scroll to position [68, 0]
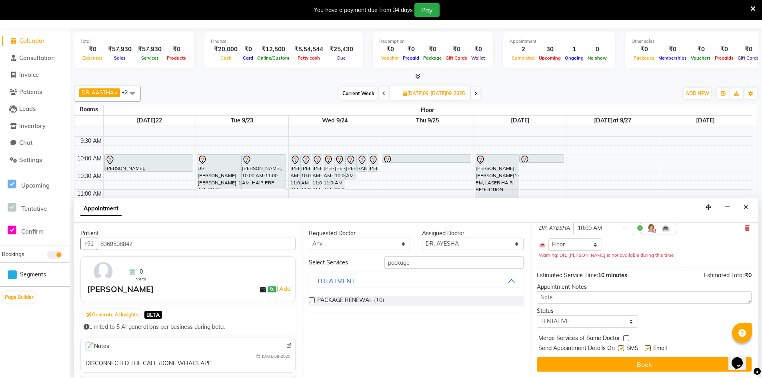
click at [621, 348] on label at bounding box center [621, 348] width 6 height 6
click at [621, 348] on input "checkbox" at bounding box center [620, 349] width 5 height 5
click at [648, 349] on label at bounding box center [648, 348] width 6 height 6
click at [648, 349] on input "checkbox" at bounding box center [647, 349] width 5 height 5
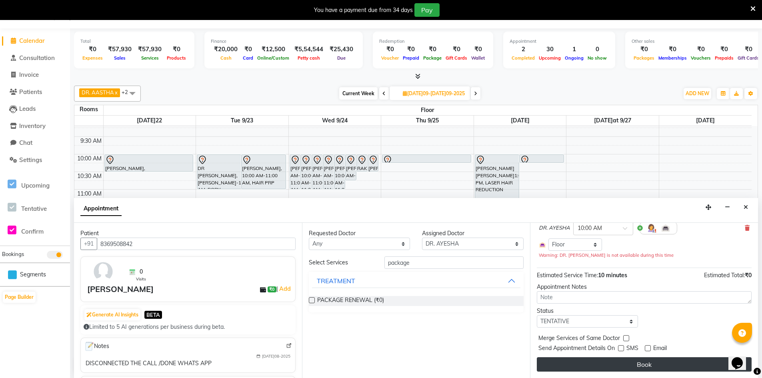
click at [648, 367] on button "Book" at bounding box center [644, 364] width 215 height 14
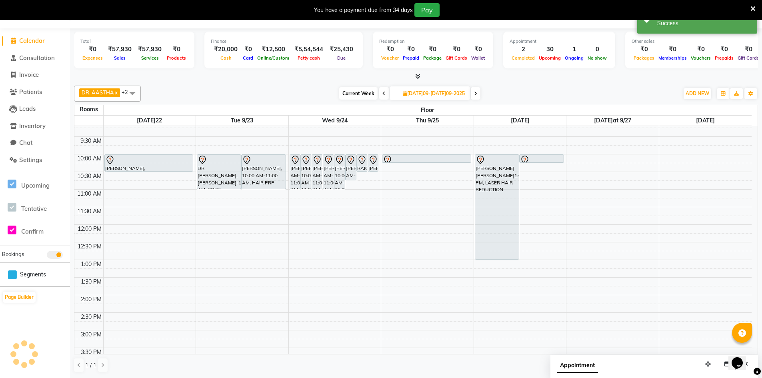
scroll to position [0, 0]
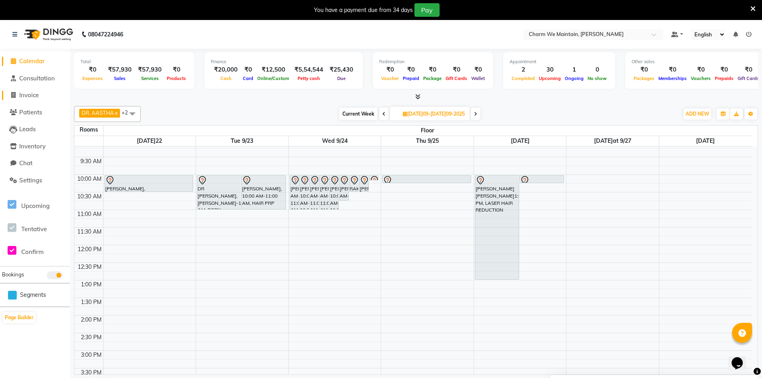
click at [27, 94] on span "Invoice" at bounding box center [29, 95] width 20 height 8
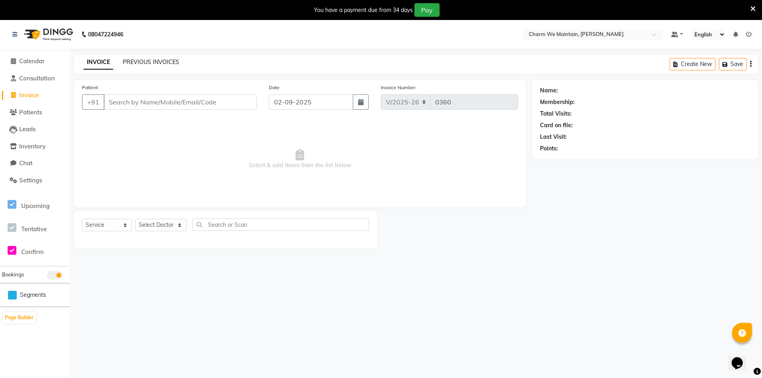
click at [159, 60] on link "PREVIOUS INVOICES" at bounding box center [151, 61] width 56 height 7
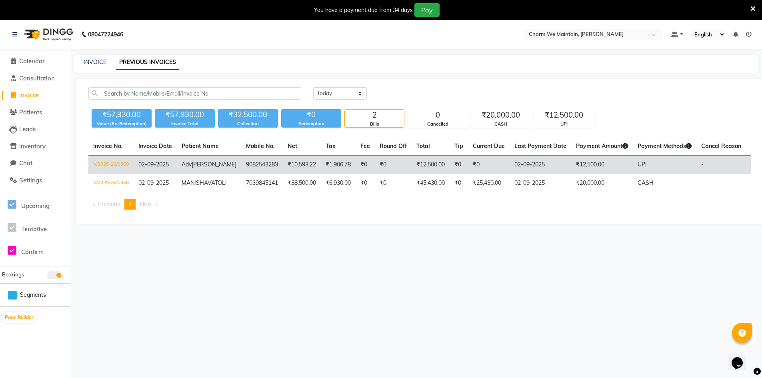
click at [113, 163] on td "V/2025-26/0359" at bounding box center [110, 165] width 45 height 19
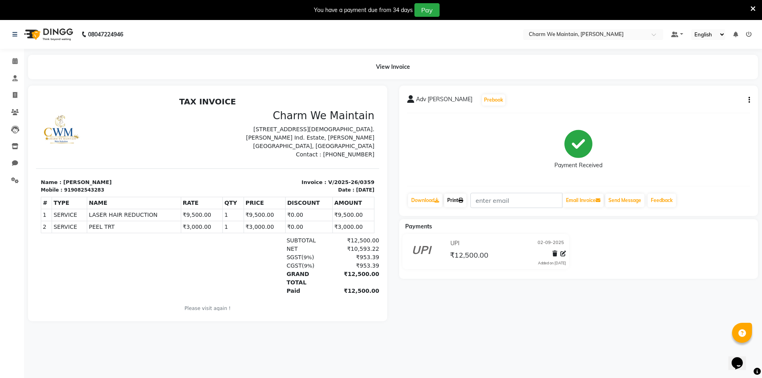
click at [455, 203] on link "Print" at bounding box center [455, 201] width 22 height 14
click at [14, 61] on icon at bounding box center [14, 61] width 5 height 6
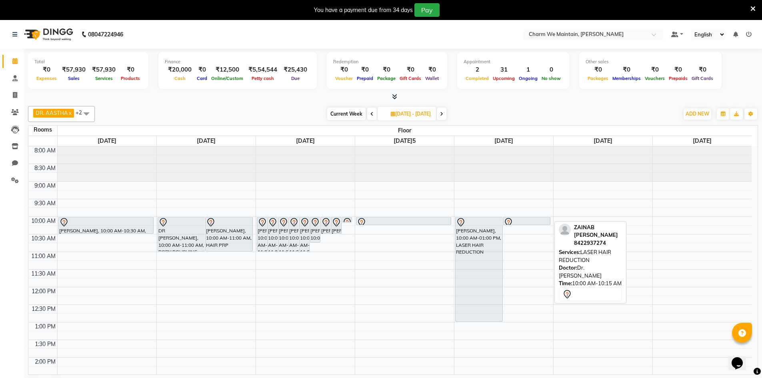
click at [551, 222] on link "ZAINAB[PERSON_NAME]N[PERSON_NAME]0 AM-10:15 AM, LASER HAIR REDUCTION" at bounding box center [527, 221] width 48 height 8
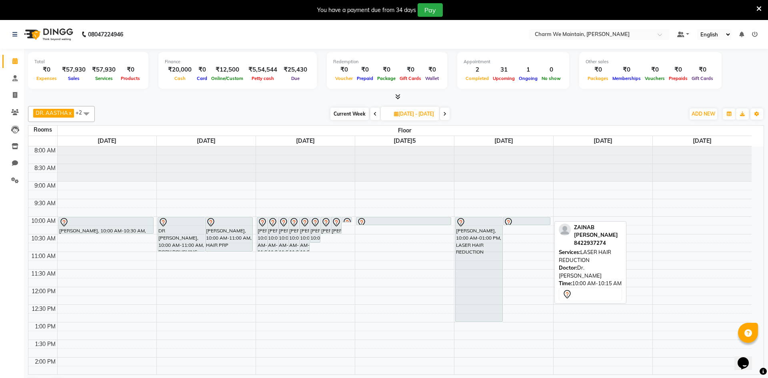
select select "7"
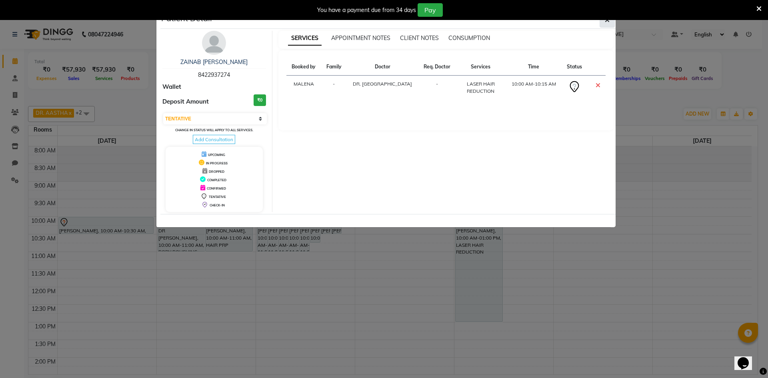
click at [608, 27] on button "button" at bounding box center [607, 19] width 15 height 15
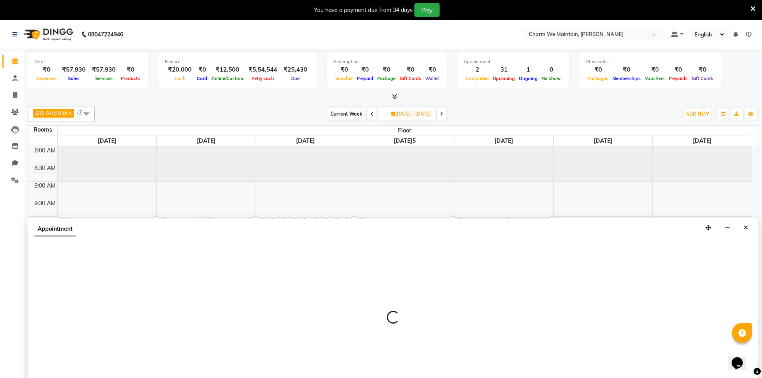
scroll to position [20, 0]
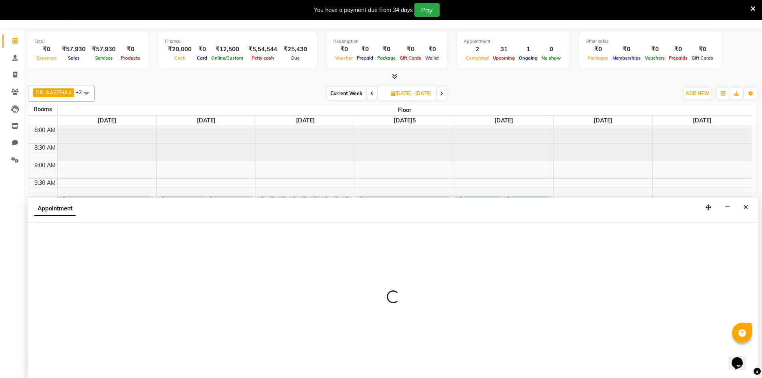
select select "600"
select select "tentative"
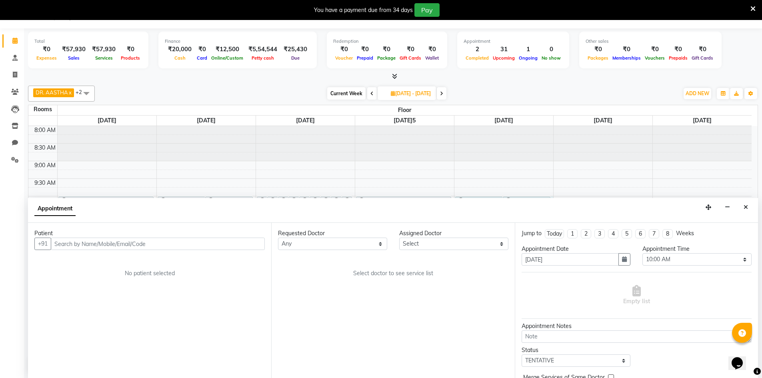
click at [235, 246] on input "text" at bounding box center [158, 244] width 214 height 12
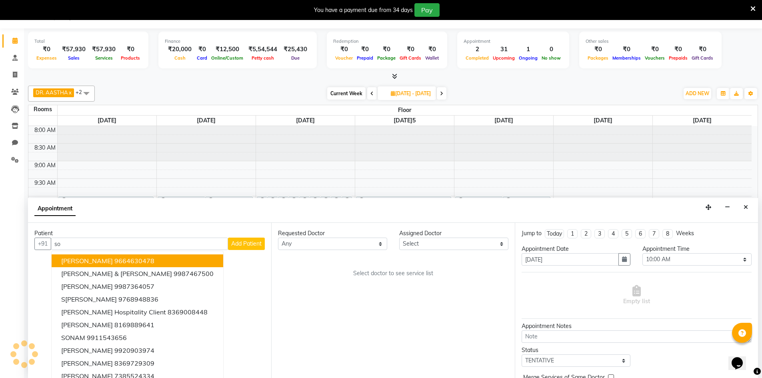
type input "s"
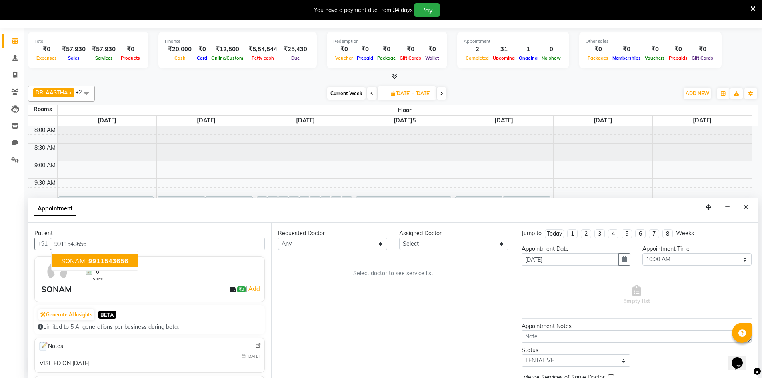
click at [99, 260] on span "9911543656" at bounding box center [108, 261] width 40 height 8
type input "9911543656"
click at [443, 244] on select "Select DR. AYESHA DR. HIRALBEN" at bounding box center [453, 244] width 109 height 12
select select "86210"
click at [399, 238] on select "Select DR. AYESHA DR. HIRALBEN" at bounding box center [453, 244] width 109 height 12
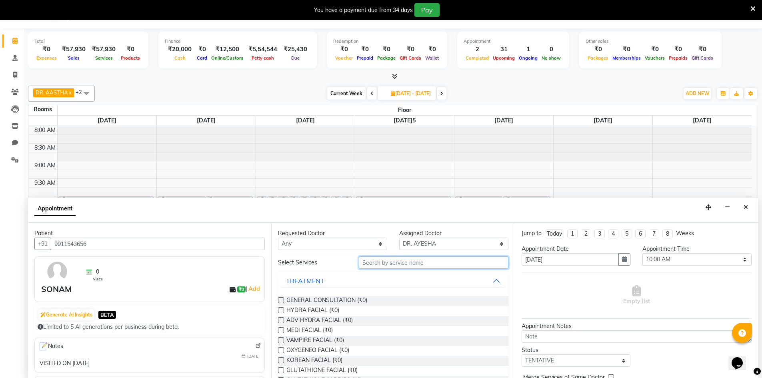
click at [386, 260] on input "text" at bounding box center [434, 263] width 150 height 12
type input "laser"
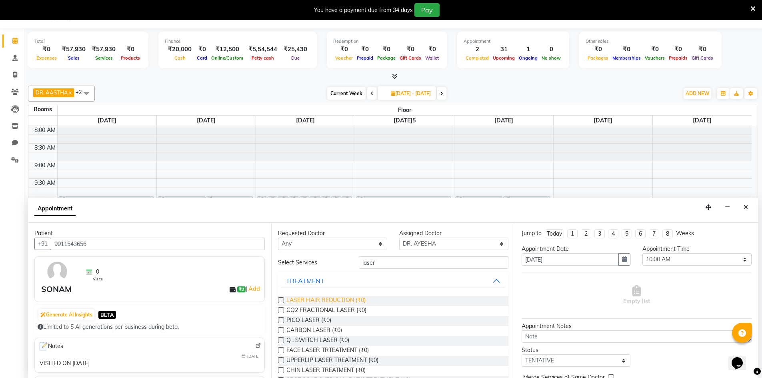
click at [335, 299] on span "LASER HAIR REDUCTION (₹0)" at bounding box center [326, 301] width 79 height 10
checkbox input "true"
select select "4343"
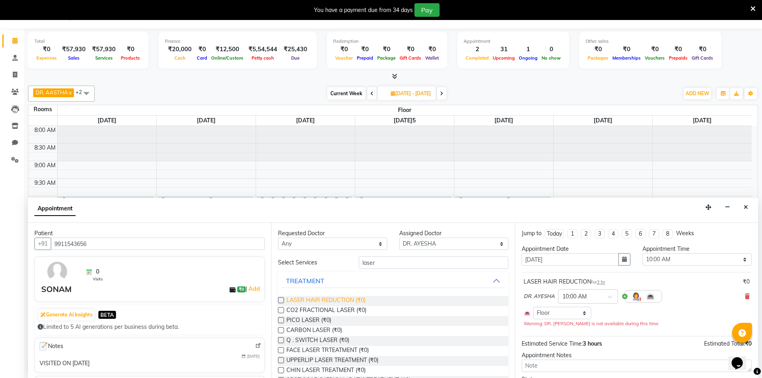
checkbox input "false"
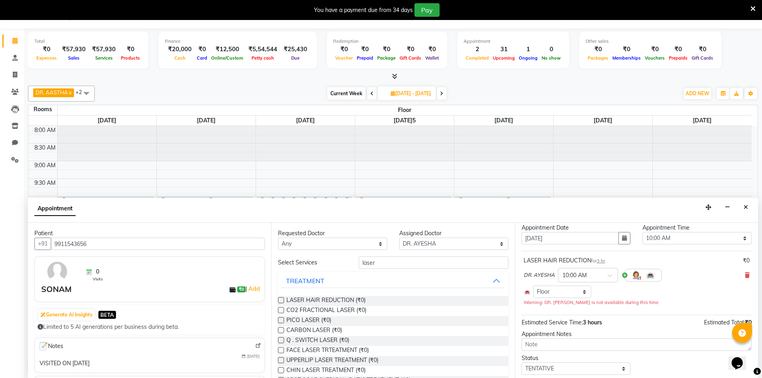
scroll to position [68, 0]
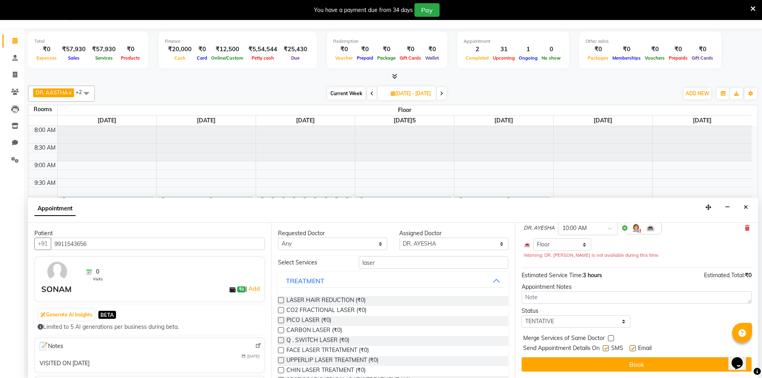
click at [608, 349] on label at bounding box center [606, 348] width 6 height 6
click at [608, 349] on input "checkbox" at bounding box center [605, 349] width 5 height 5
checkbox input "false"
click at [632, 349] on label at bounding box center [633, 348] width 6 height 6
click at [632, 349] on input "checkbox" at bounding box center [632, 349] width 5 height 5
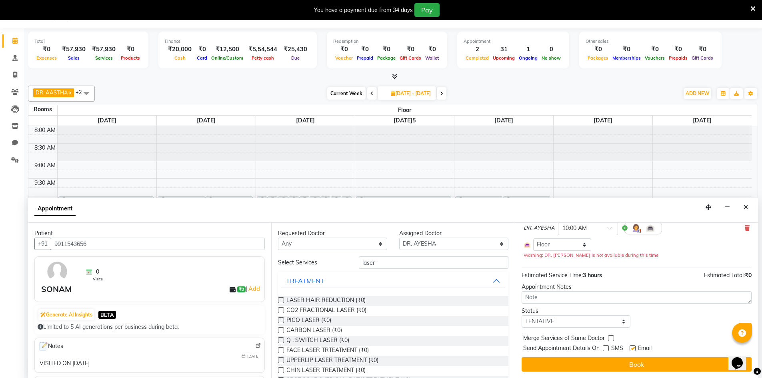
checkbox input "false"
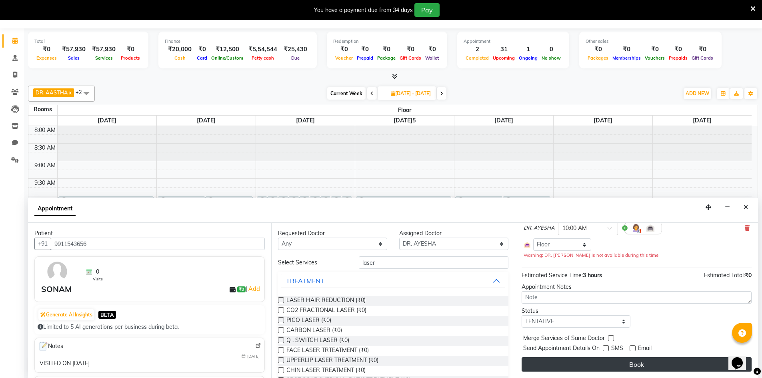
click at [638, 365] on button "Book" at bounding box center [637, 364] width 230 height 14
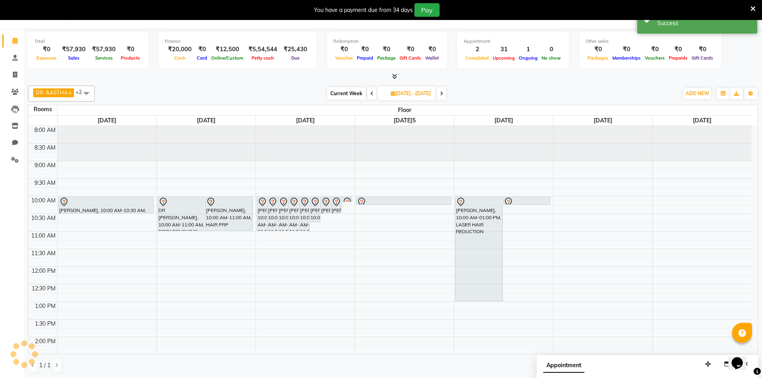
scroll to position [0, 0]
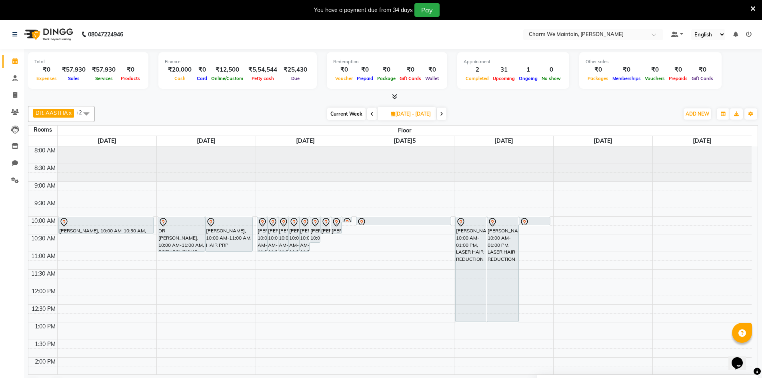
click at [367, 116] on span at bounding box center [372, 114] width 10 height 12
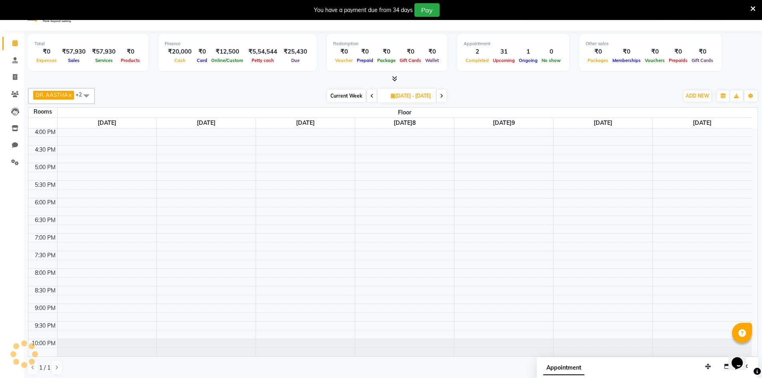
scroll to position [20, 0]
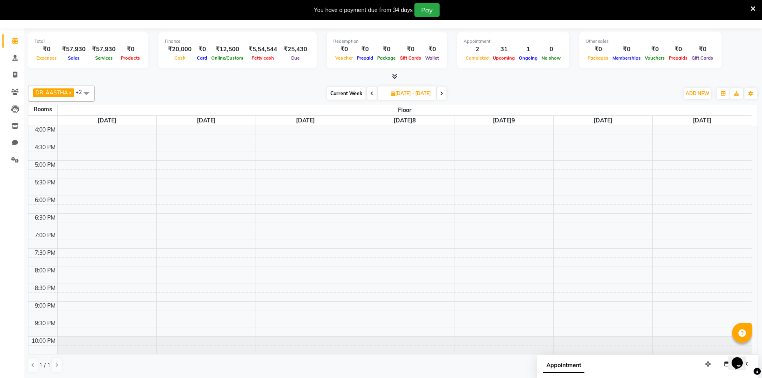
click at [367, 94] on span at bounding box center [372, 93] width 10 height 12
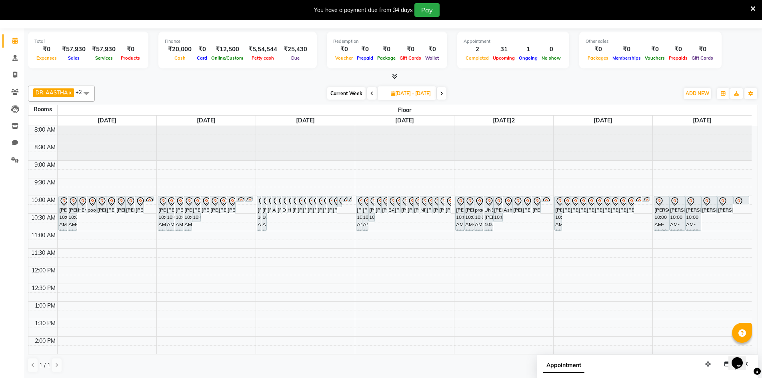
scroll to position [0, 0]
click at [371, 95] on icon at bounding box center [372, 93] width 3 height 5
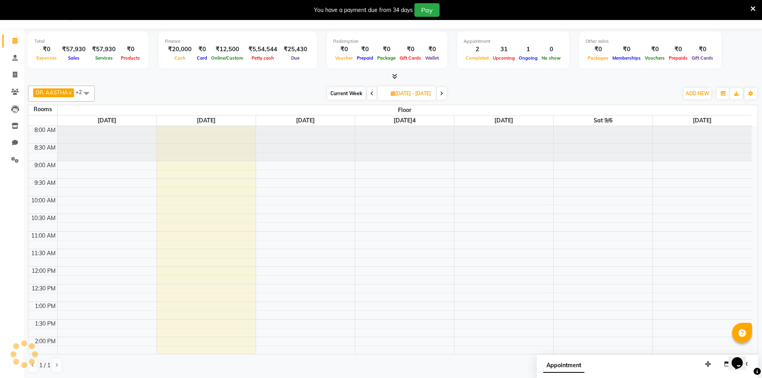
scroll to position [282, 0]
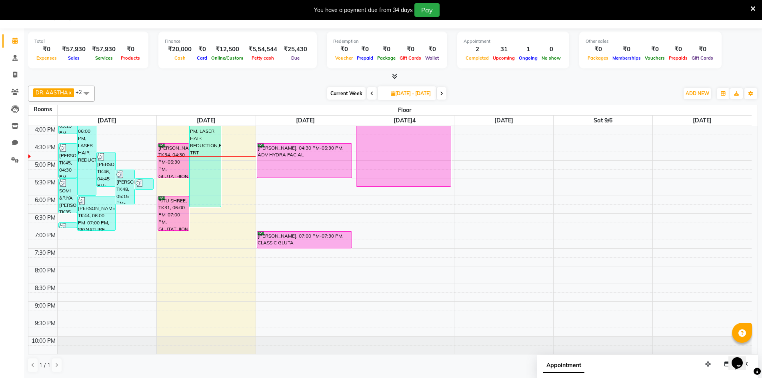
click at [371, 95] on icon at bounding box center [372, 93] width 3 height 5
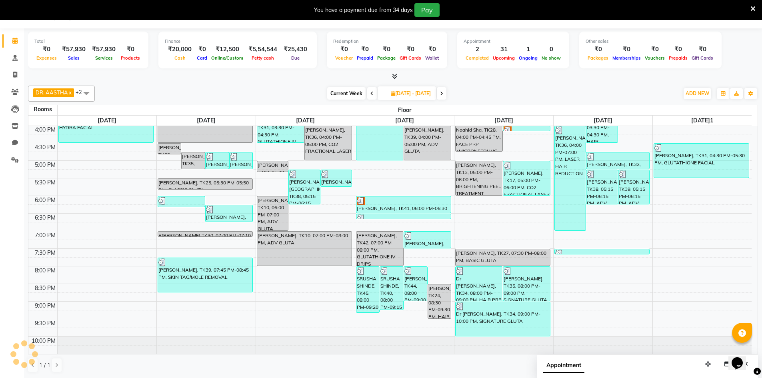
click at [371, 95] on icon at bounding box center [372, 93] width 3 height 5
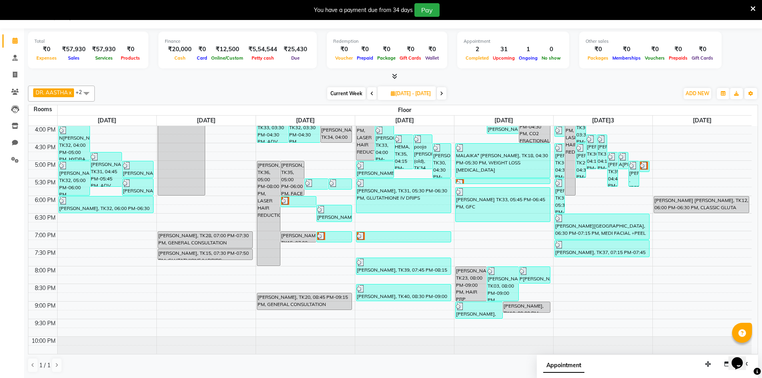
click at [447, 95] on span at bounding box center [442, 93] width 10 height 12
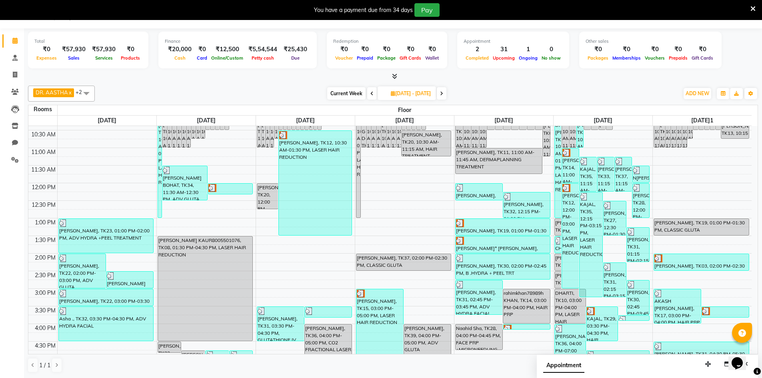
scroll to position [0, 0]
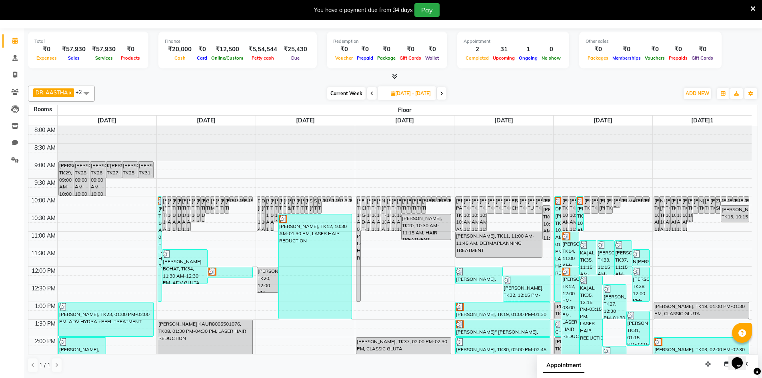
click at [447, 94] on span at bounding box center [442, 93] width 10 height 12
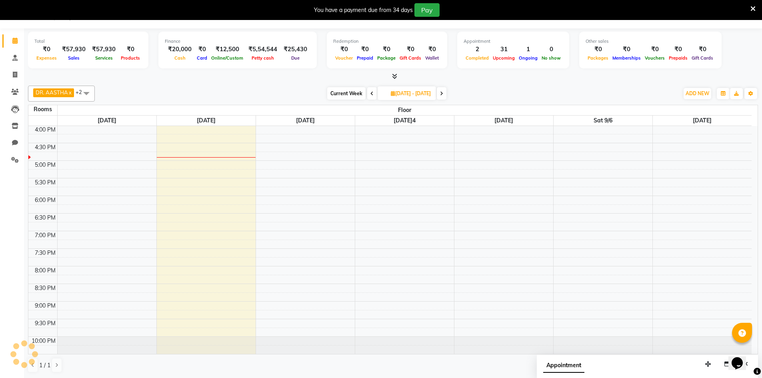
click at [447, 94] on span at bounding box center [442, 93] width 10 height 12
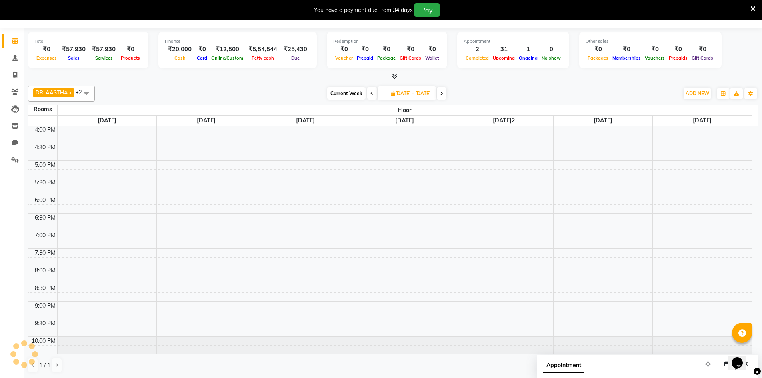
click at [443, 94] on icon at bounding box center [441, 93] width 3 height 5
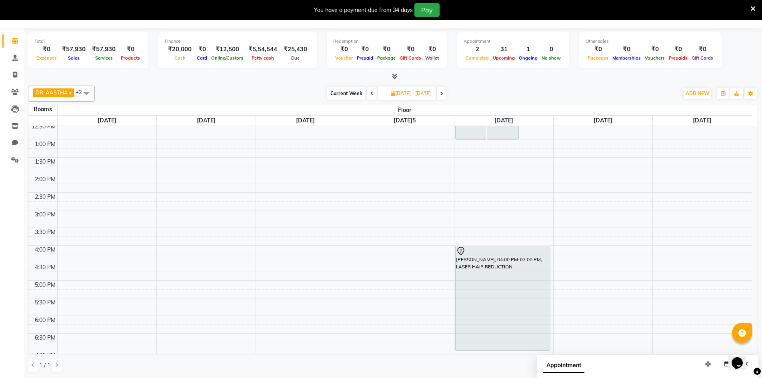
scroll to position [0, 0]
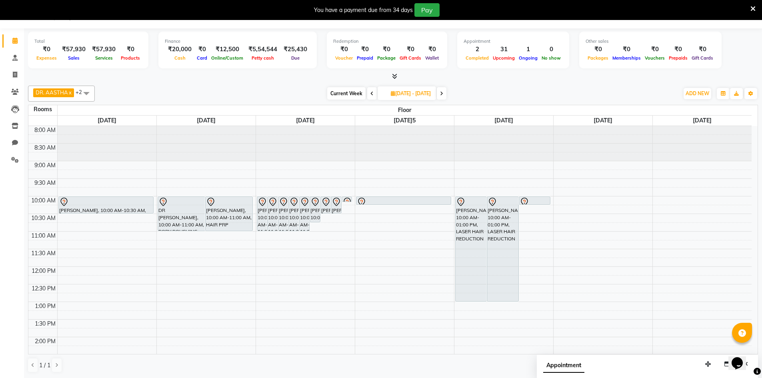
click at [371, 92] on icon at bounding box center [372, 93] width 3 height 5
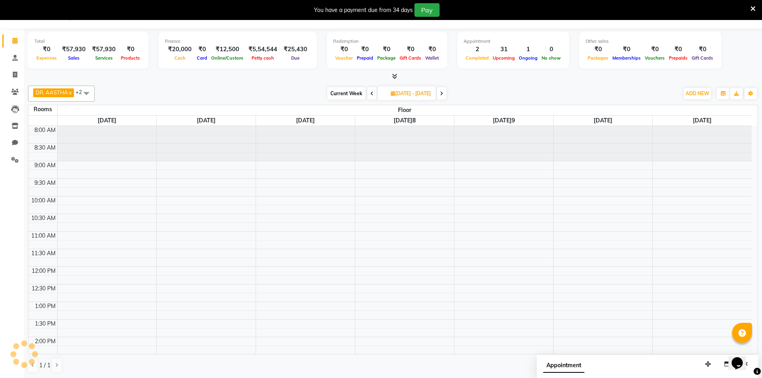
scroll to position [282, 0]
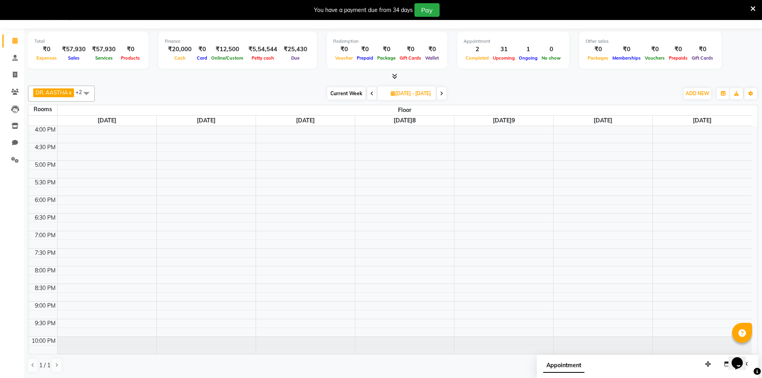
click at [371, 96] on icon at bounding box center [372, 93] width 3 height 5
click at [371, 95] on icon at bounding box center [372, 93] width 3 height 5
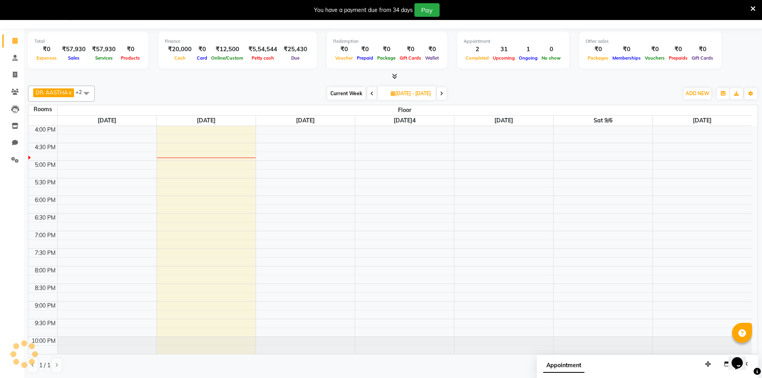
click at [371, 95] on icon at bounding box center [372, 93] width 3 height 5
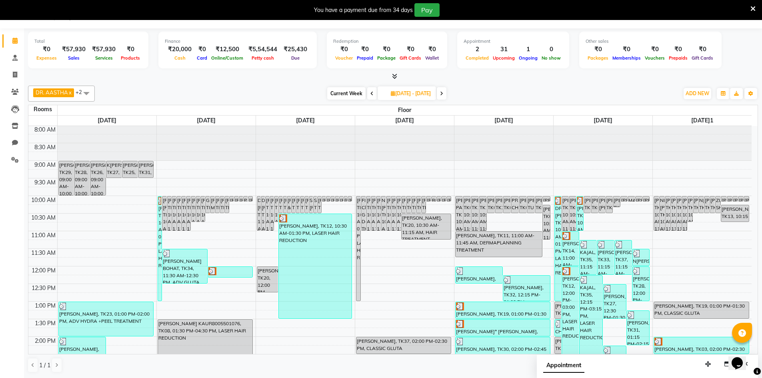
scroll to position [0, 0]
click at [443, 94] on icon at bounding box center [441, 93] width 3 height 5
type input "[DATE]5-09-06"
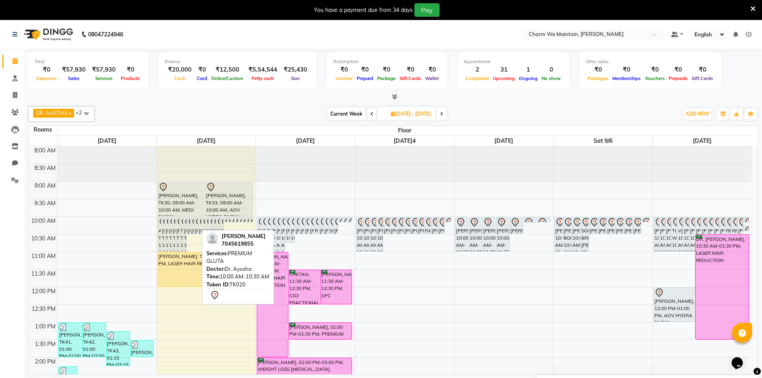
click at [195, 225] on icon at bounding box center [200, 223] width 10 height 10
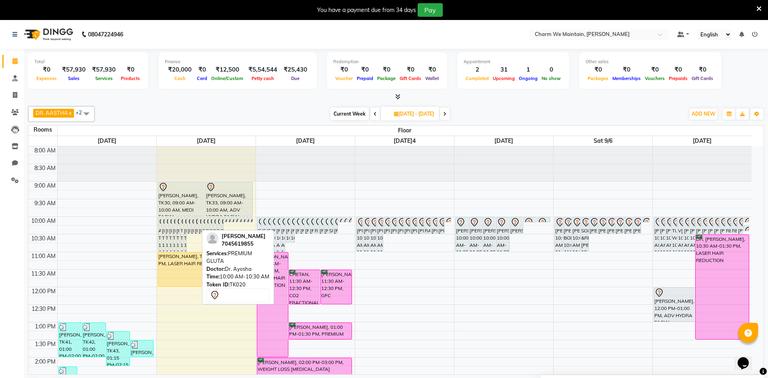
select select "7"
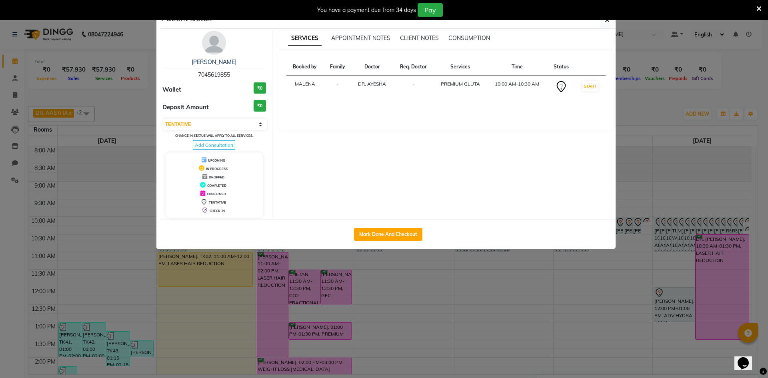
click at [605, 28] on div "Patient Detail" at bounding box center [387, 20] width 455 height 17
click at [608, 24] on button "button" at bounding box center [607, 19] width 15 height 15
